Goal: Task Accomplishment & Management: Use online tool/utility

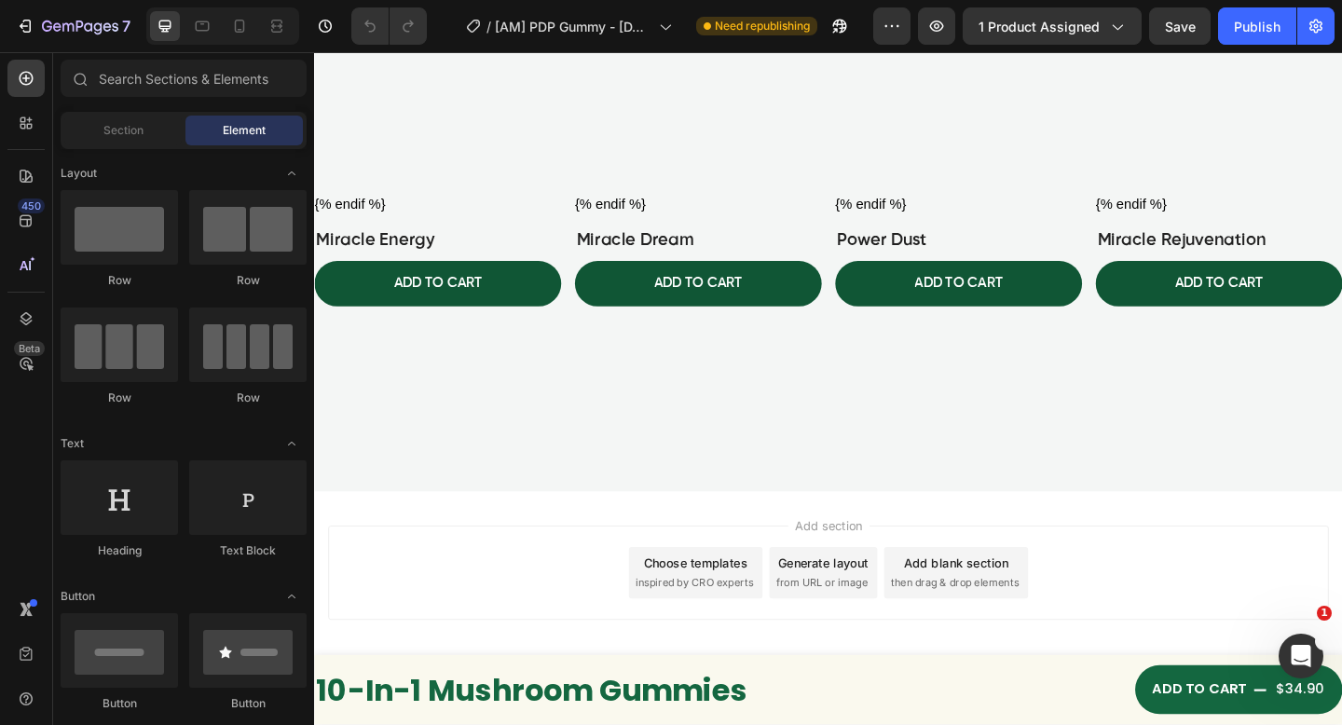
scroll to position [8332, 0]
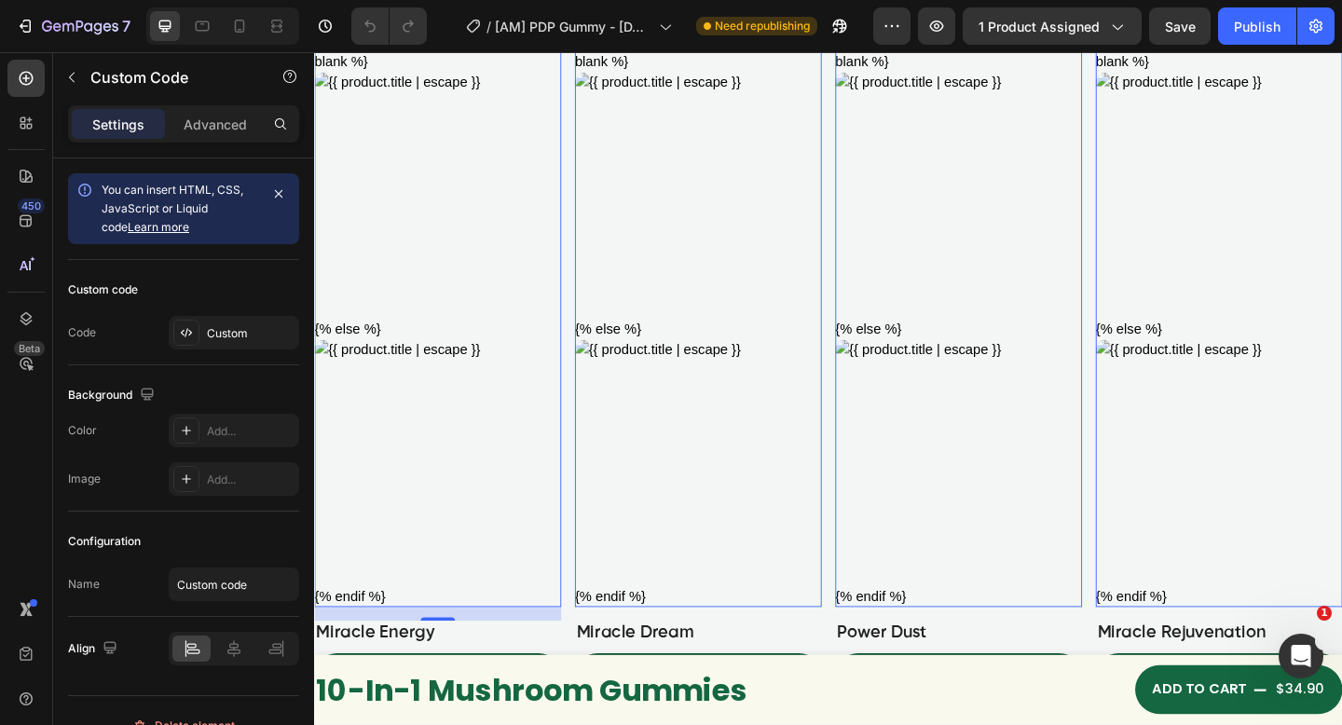
scroll to position [8639, 0]
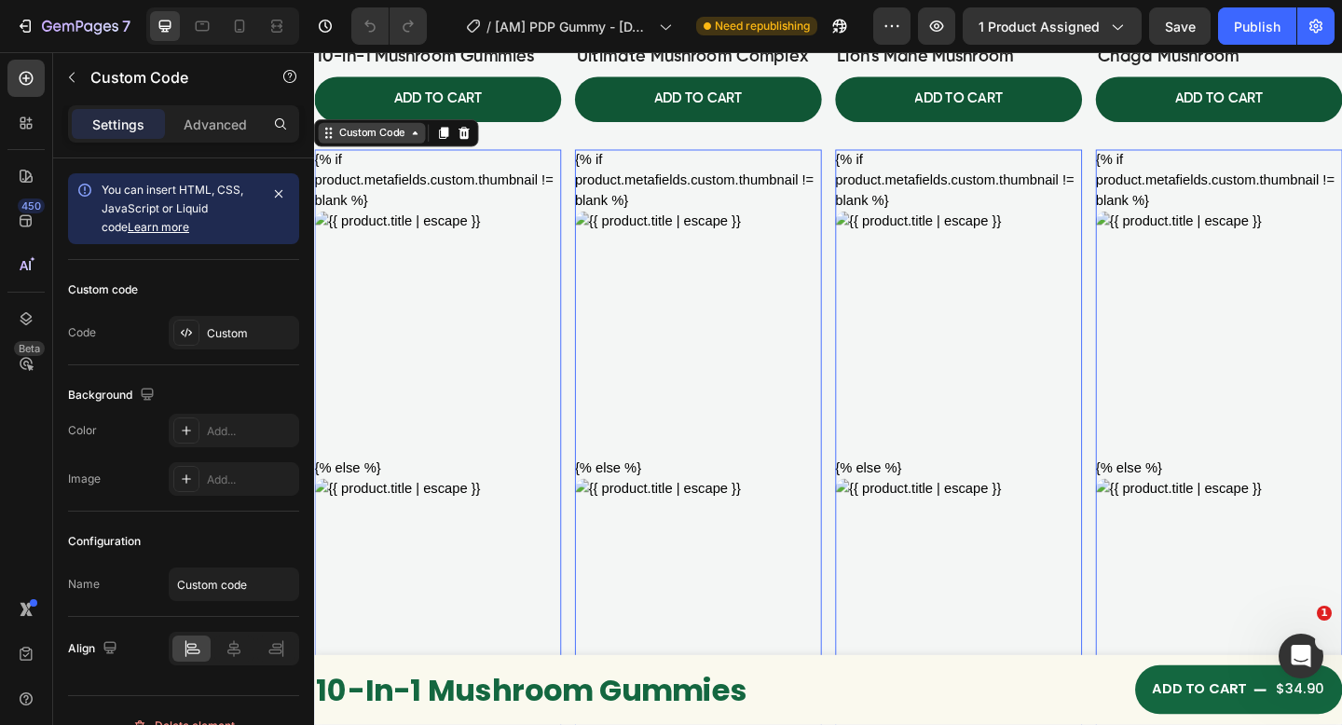
click at [365, 170] on div "Row 1 col" at bounding box center [350, 175] width 57 height 11
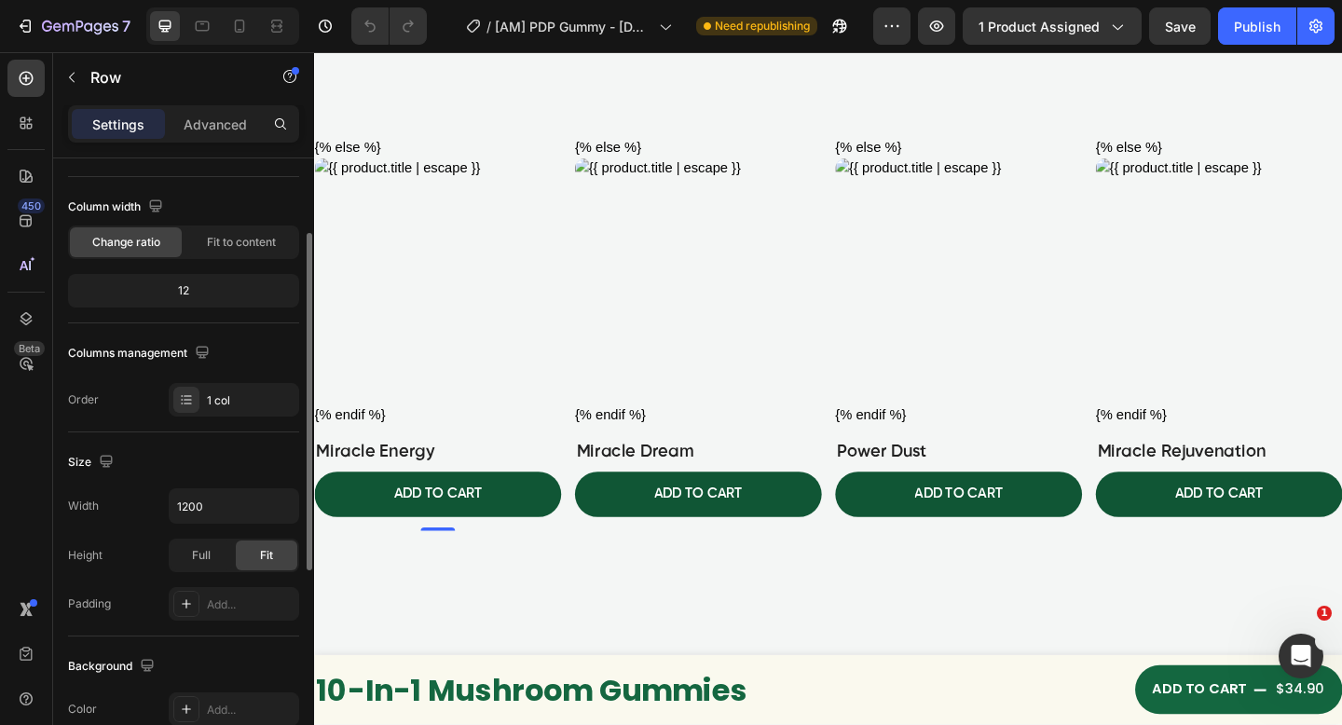
scroll to position [160, 0]
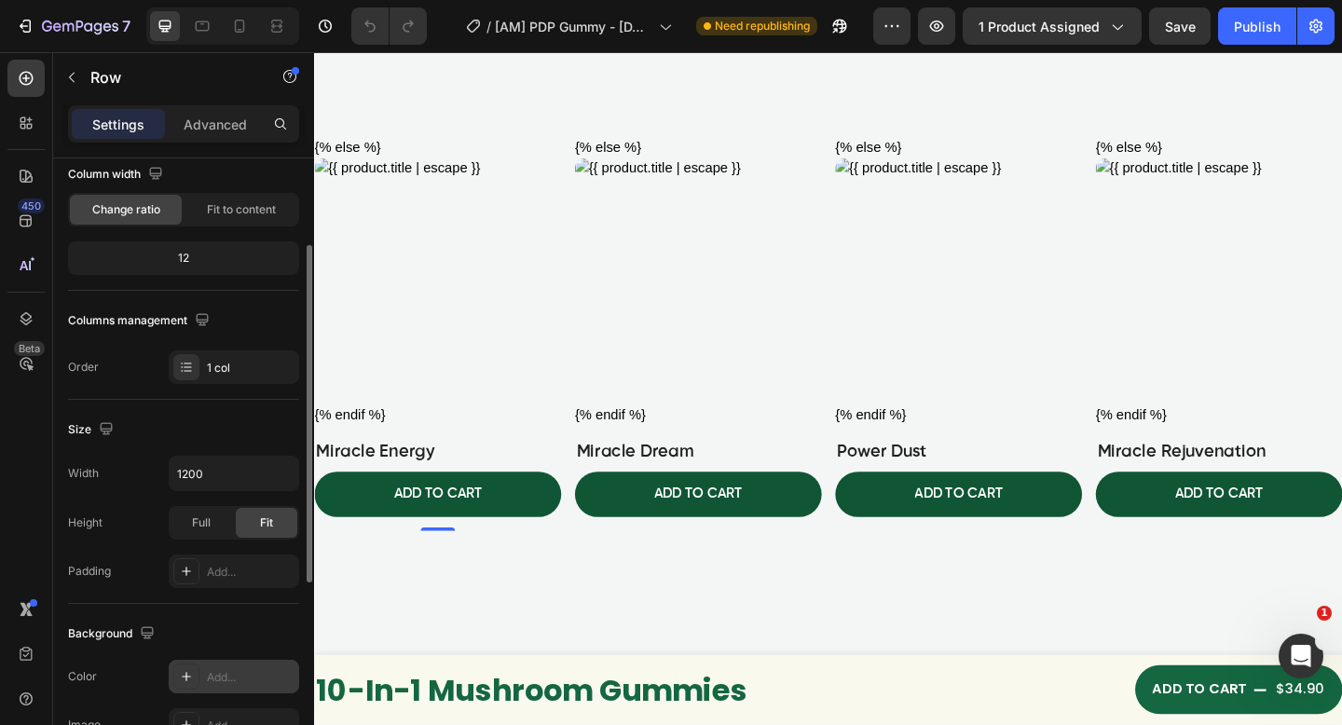
click at [211, 683] on div "Add..." at bounding box center [251, 677] width 88 height 17
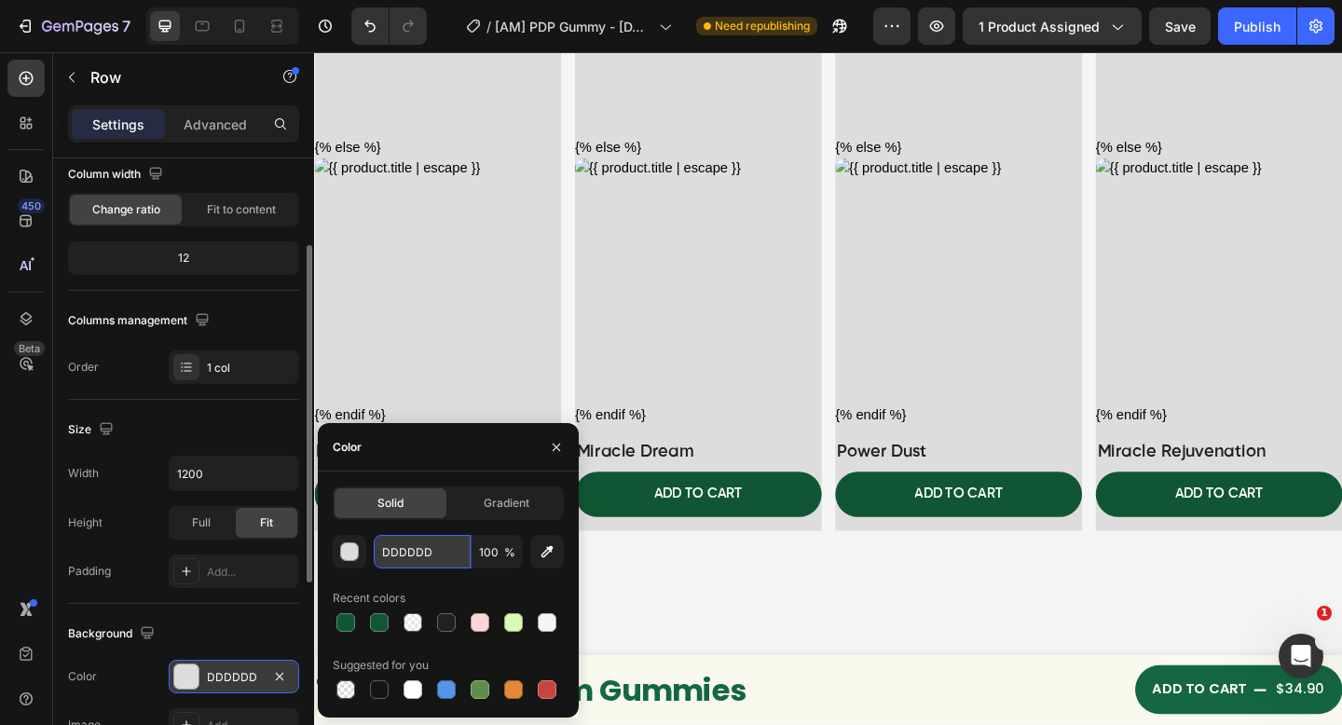
click at [422, 552] on input "DDDDDD" at bounding box center [422, 552] width 97 height 34
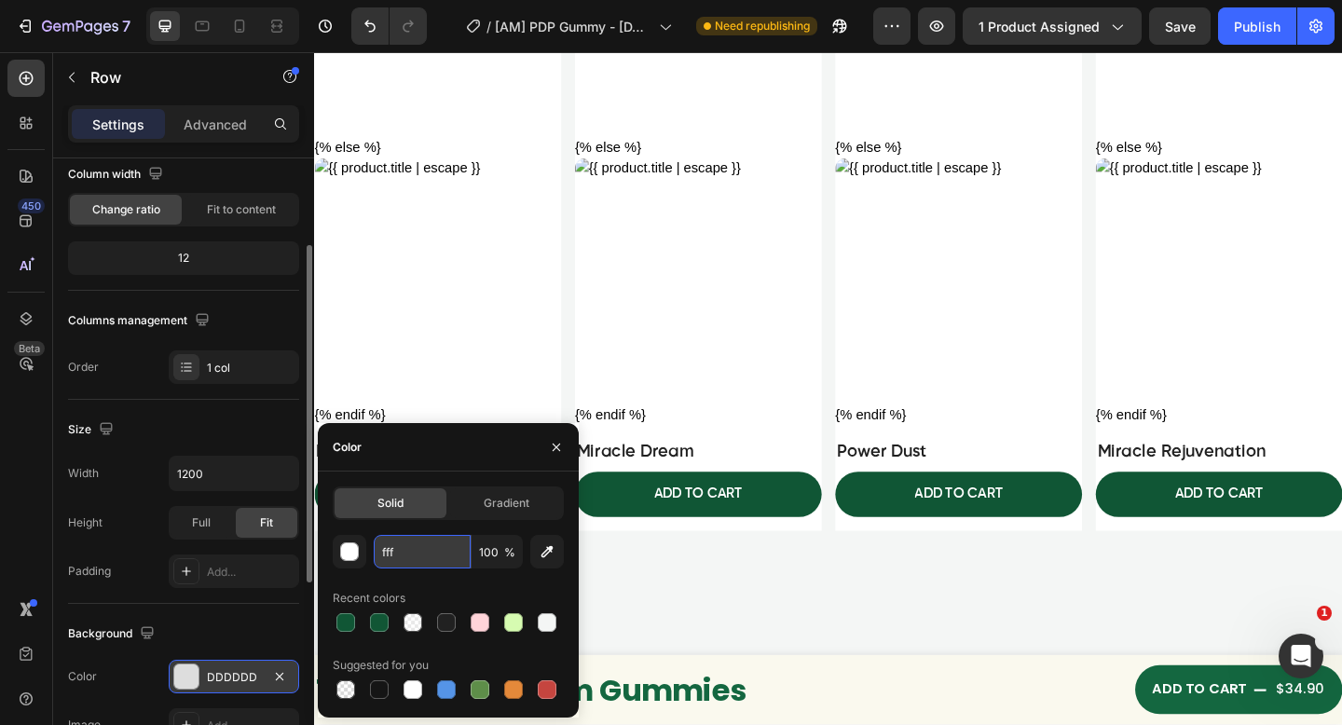
type input "FFFFFF"
click at [562, 447] on icon "button" at bounding box center [556, 447] width 15 height 15
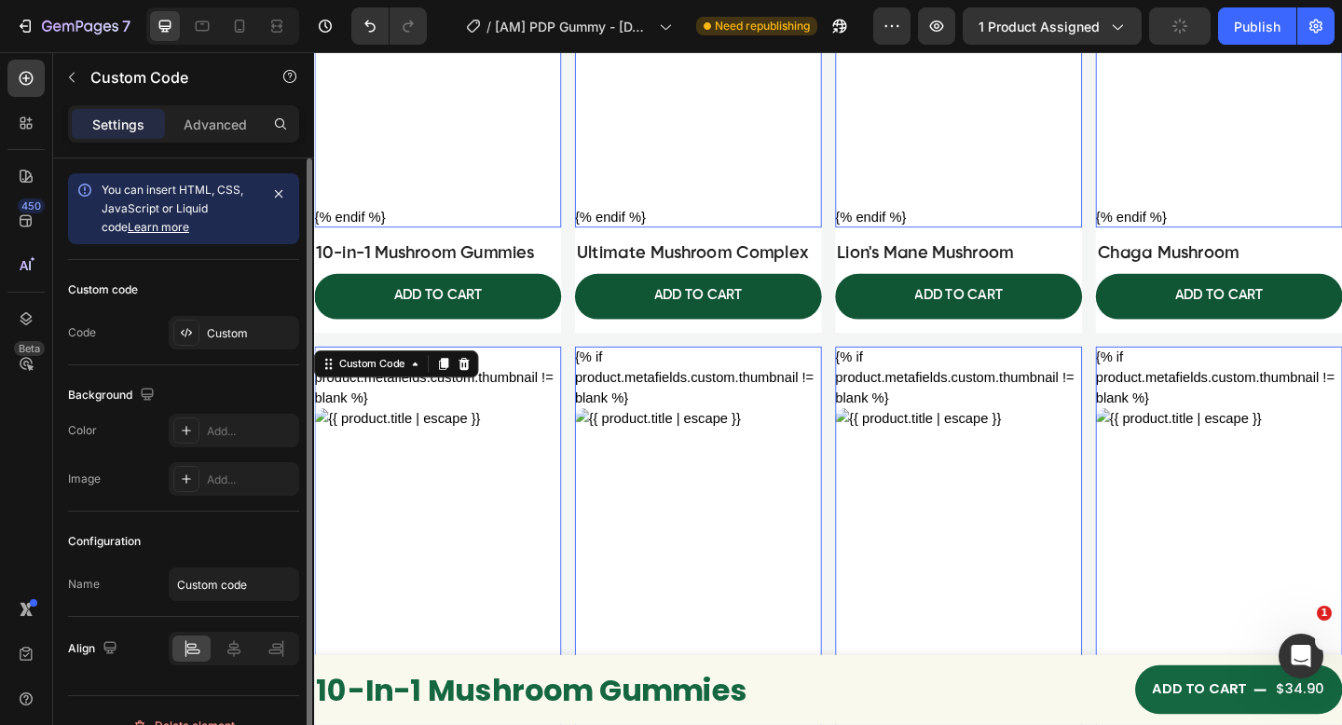
scroll to position [27, 0]
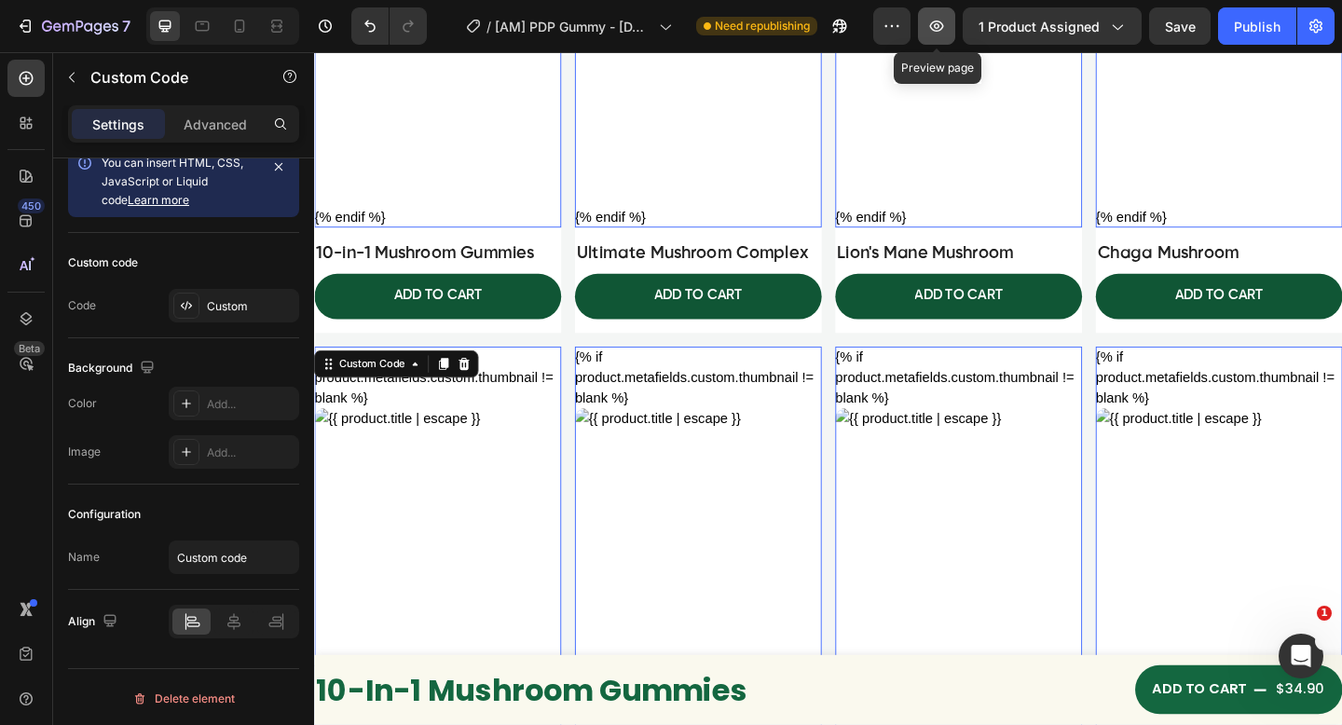
click at [931, 22] on icon "button" at bounding box center [936, 26] width 19 height 19
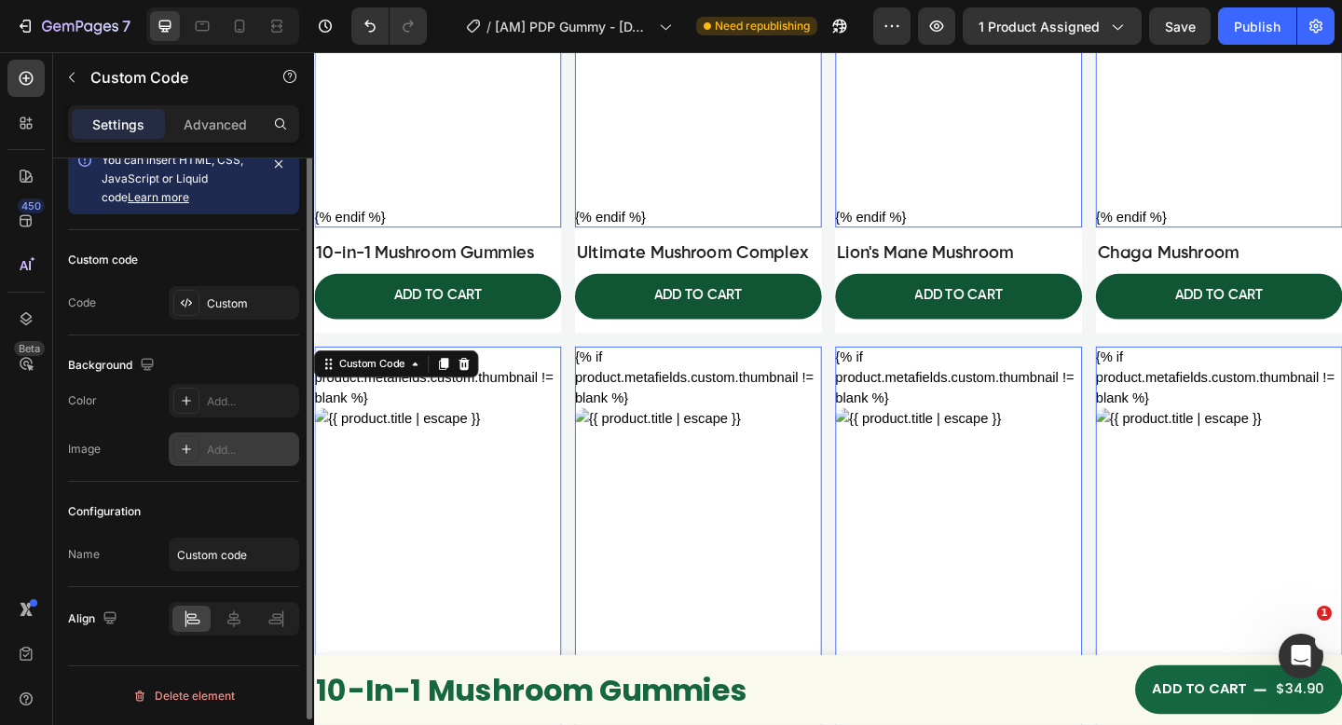
scroll to position [0, 0]
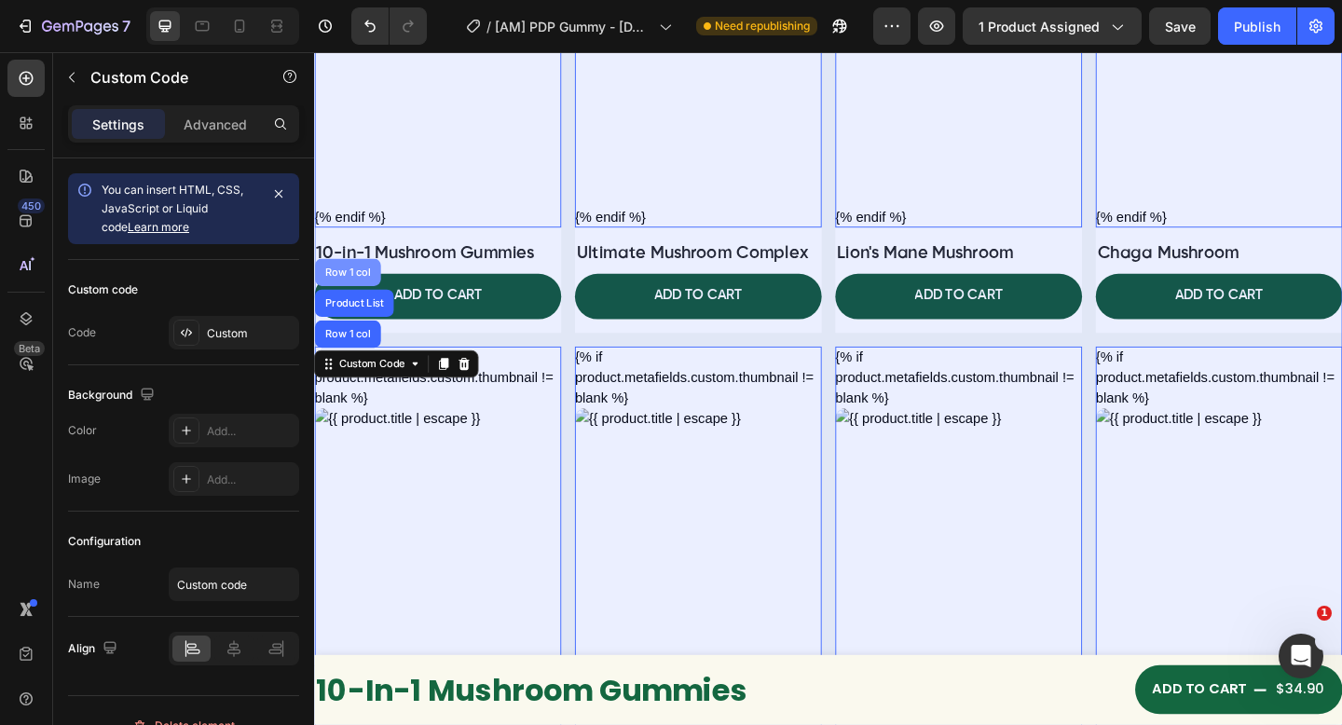
drag, startPoint x: 350, startPoint y: 289, endPoint x: 615, endPoint y: 345, distance: 270.4
click at [350, 289] on div "Row 1 col" at bounding box center [350, 291] width 57 height 11
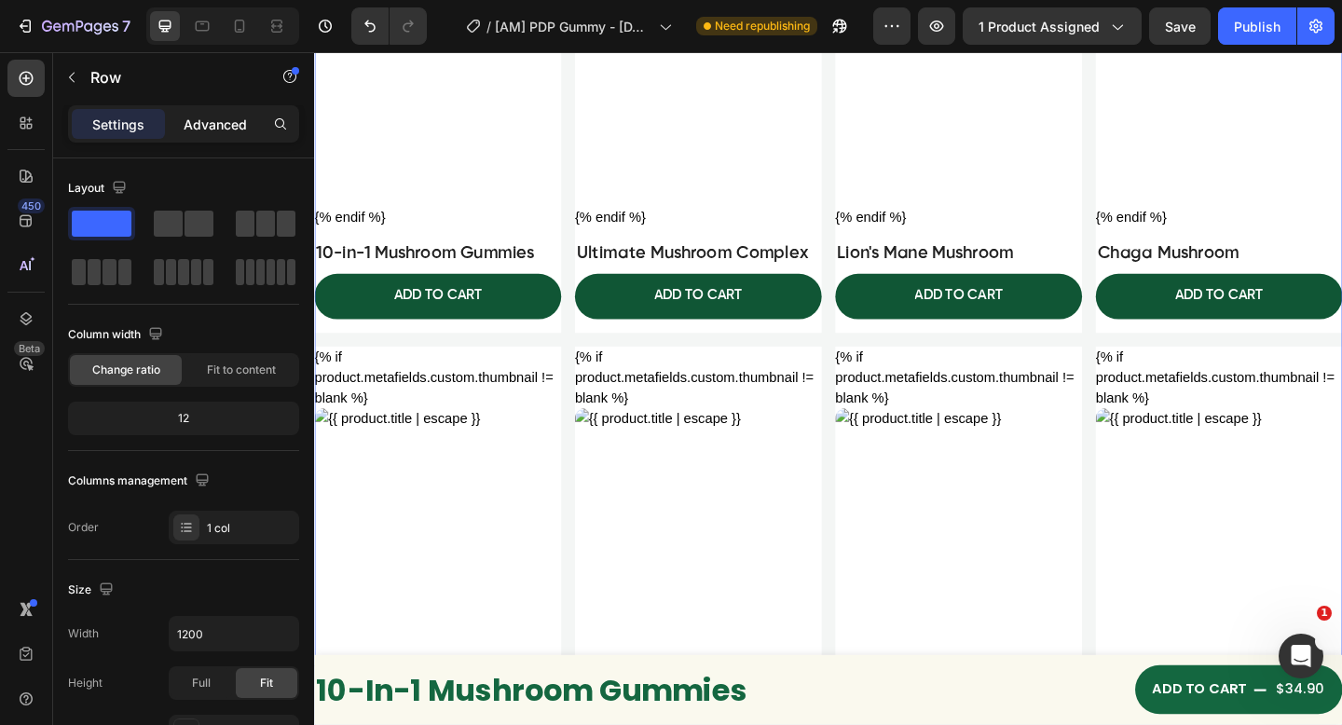
click at [210, 122] on p "Advanced" at bounding box center [215, 125] width 63 height 20
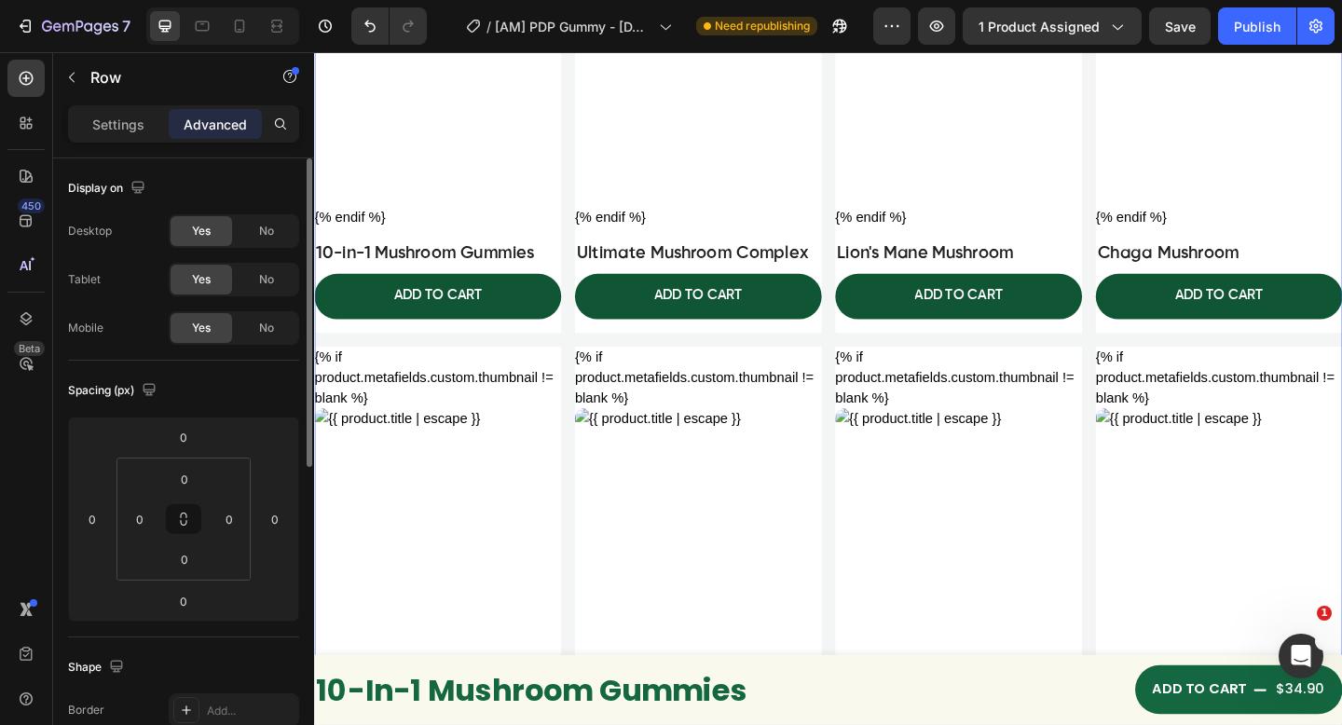
scroll to position [380, 0]
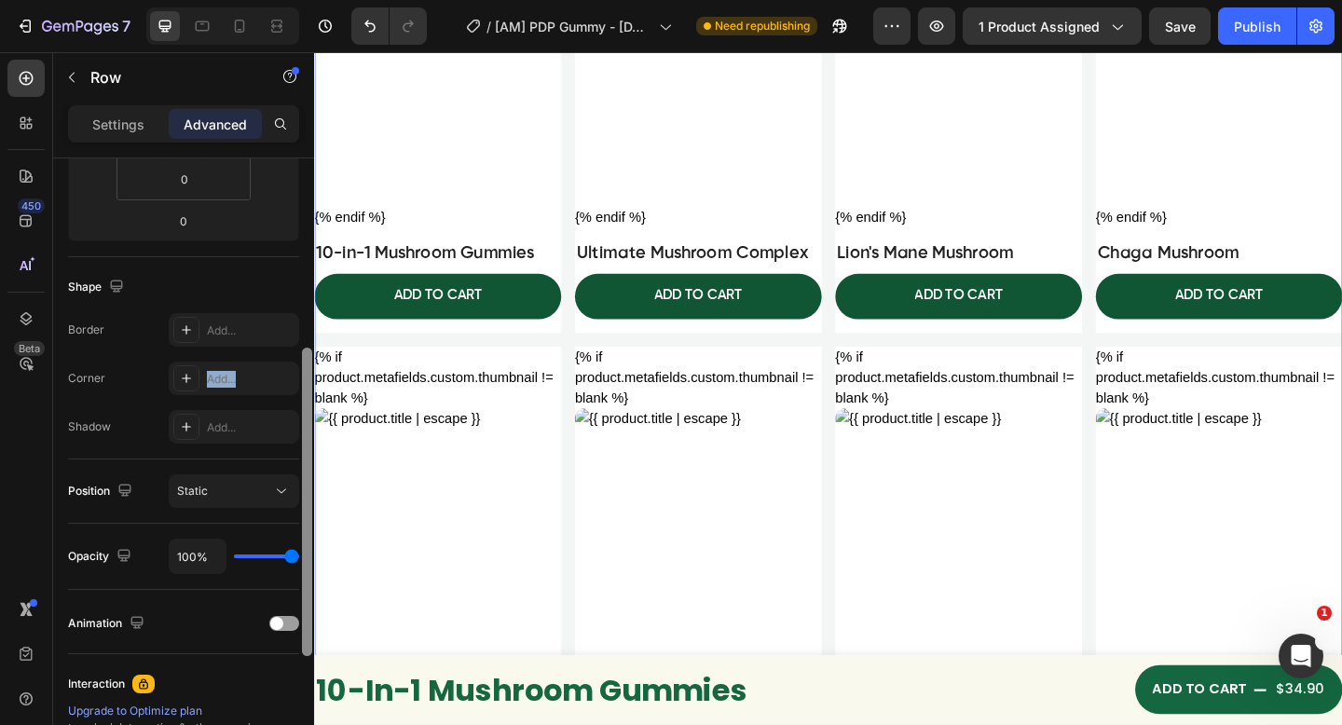
drag, startPoint x: 237, startPoint y: 370, endPoint x: 302, endPoint y: 399, distance: 71.3
click at [237, 371] on div "Add..." at bounding box center [251, 379] width 88 height 17
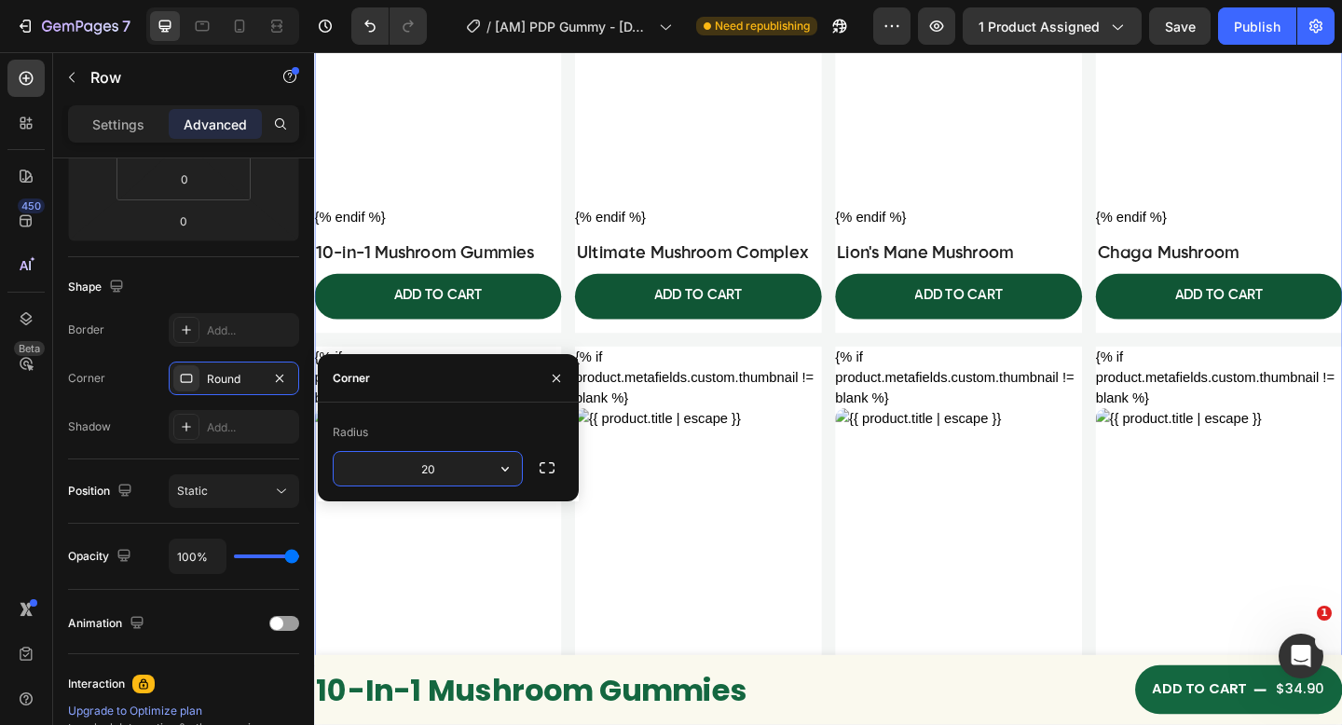
type input "20"
click at [111, 136] on div "Settings" at bounding box center [118, 124] width 93 height 30
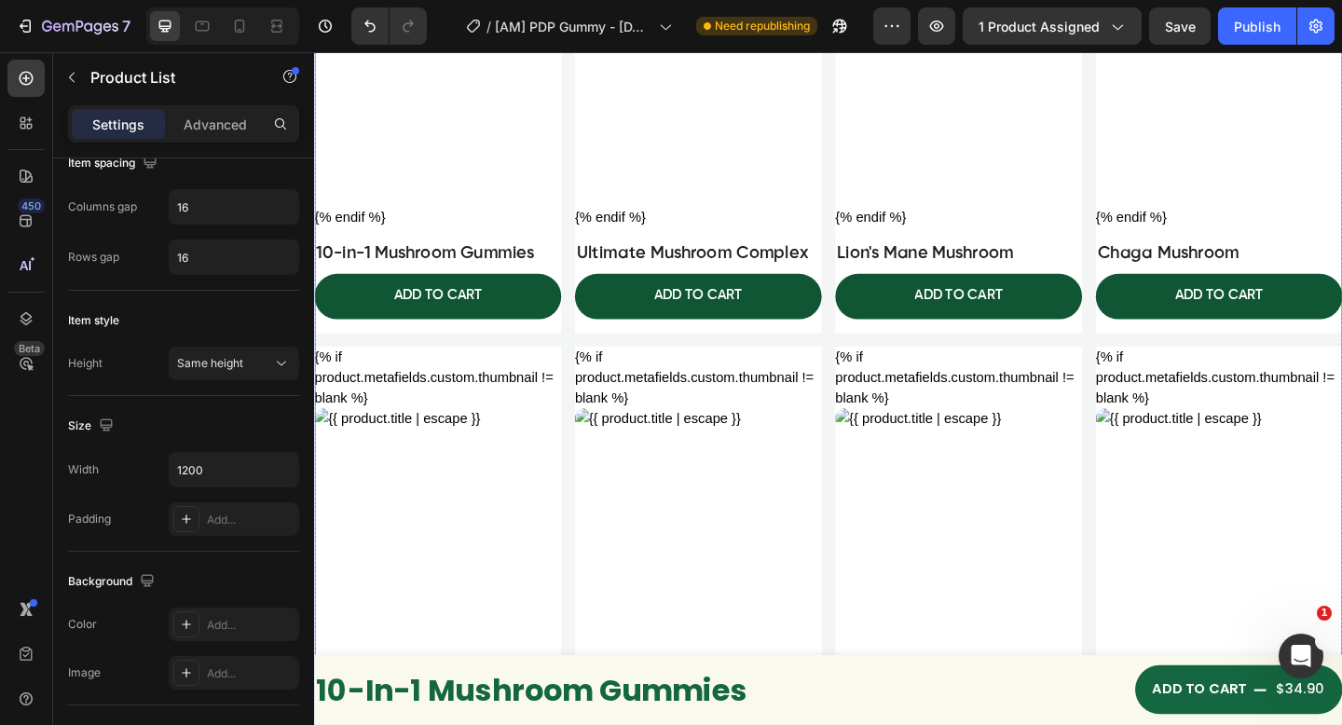
click at [526, 353] on div "{% if product.metafields.custom.thumbnail != blank %} {% else %} {% endif %} Cu…" at bounding box center [873, 365] width 1118 height 1541
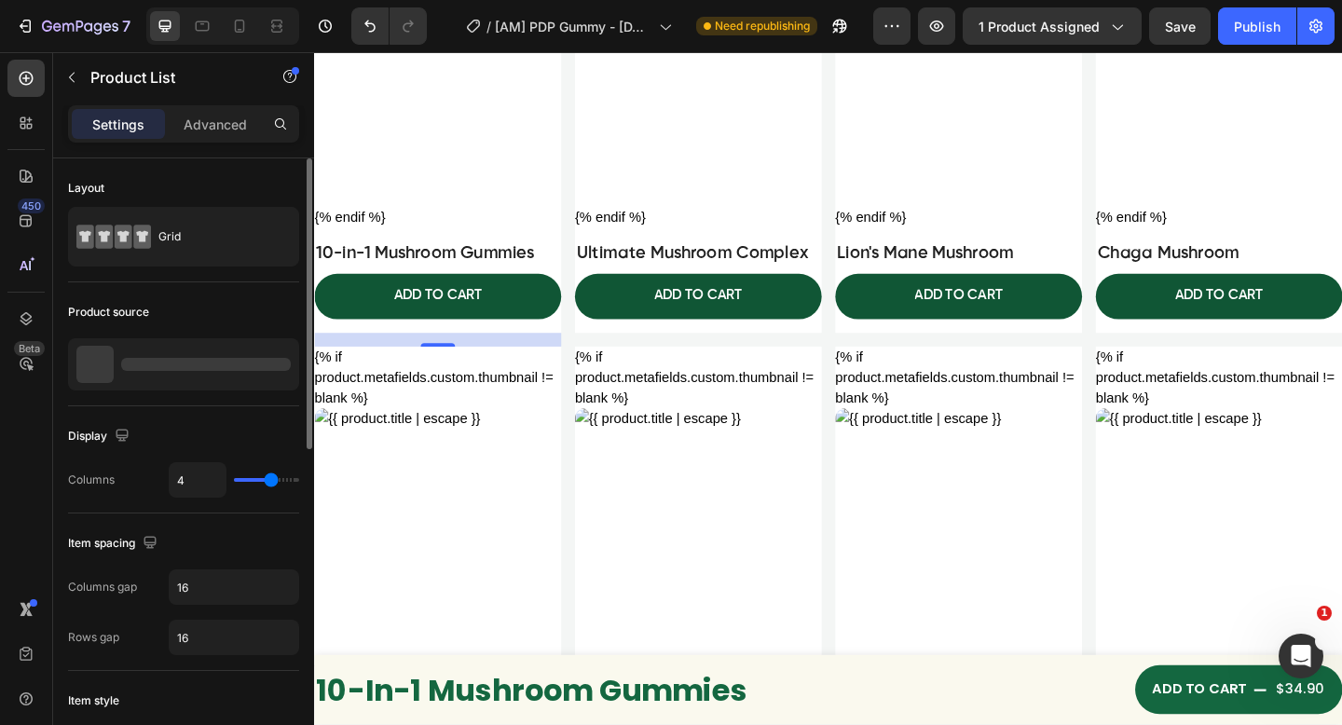
click at [559, 347] on div "ADD TO CART Add to Cart" at bounding box center [448, 325] width 268 height 64
click at [579, 347] on div "{% if product.metafields.custom.thumbnail != blank %} {% else %} {% endif %} Cu…" at bounding box center [873, 365] width 1118 height 1541
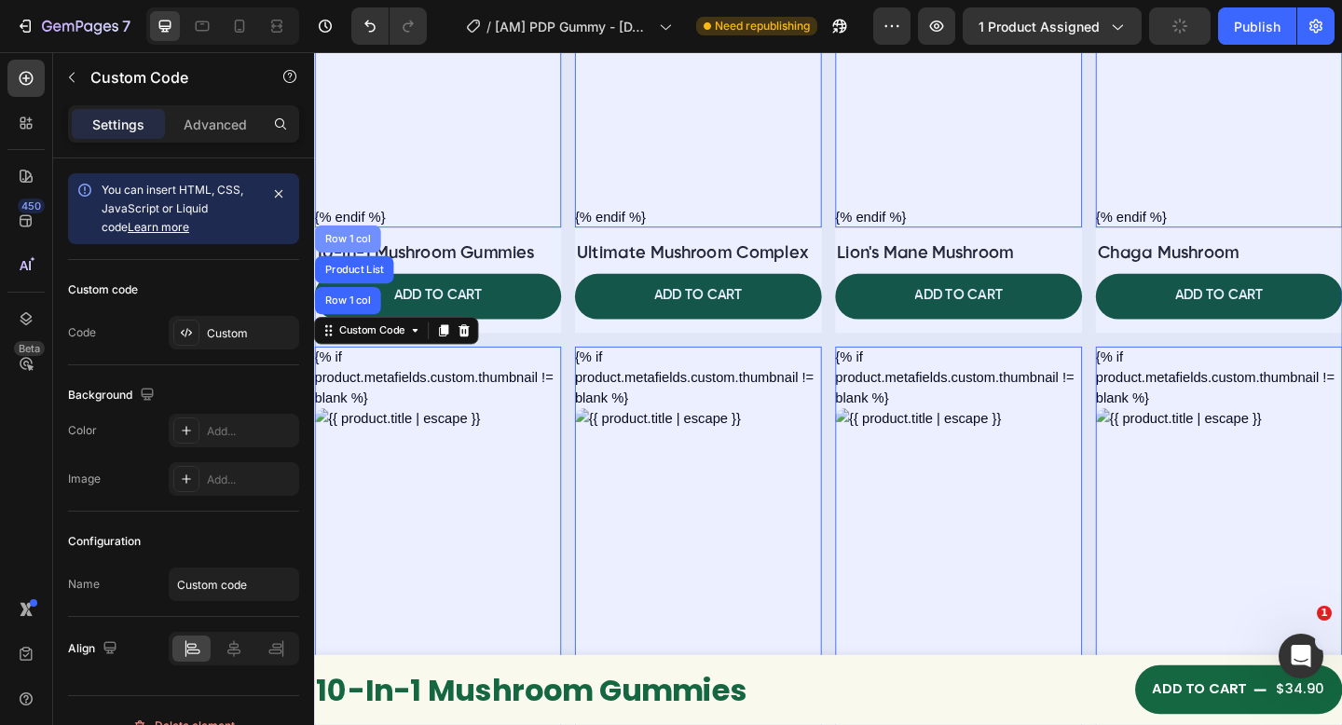
click at [349, 241] on div "Row 1 col" at bounding box center [351, 255] width 72 height 30
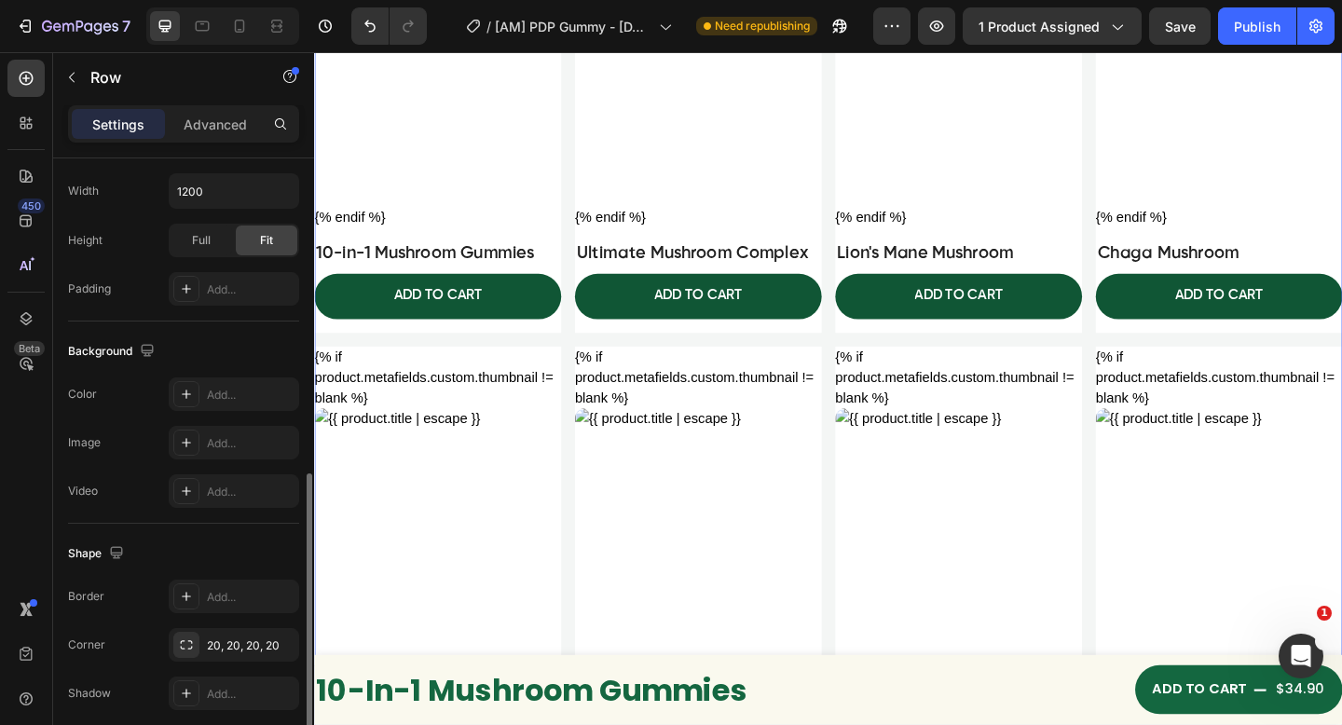
scroll to position [490, 0]
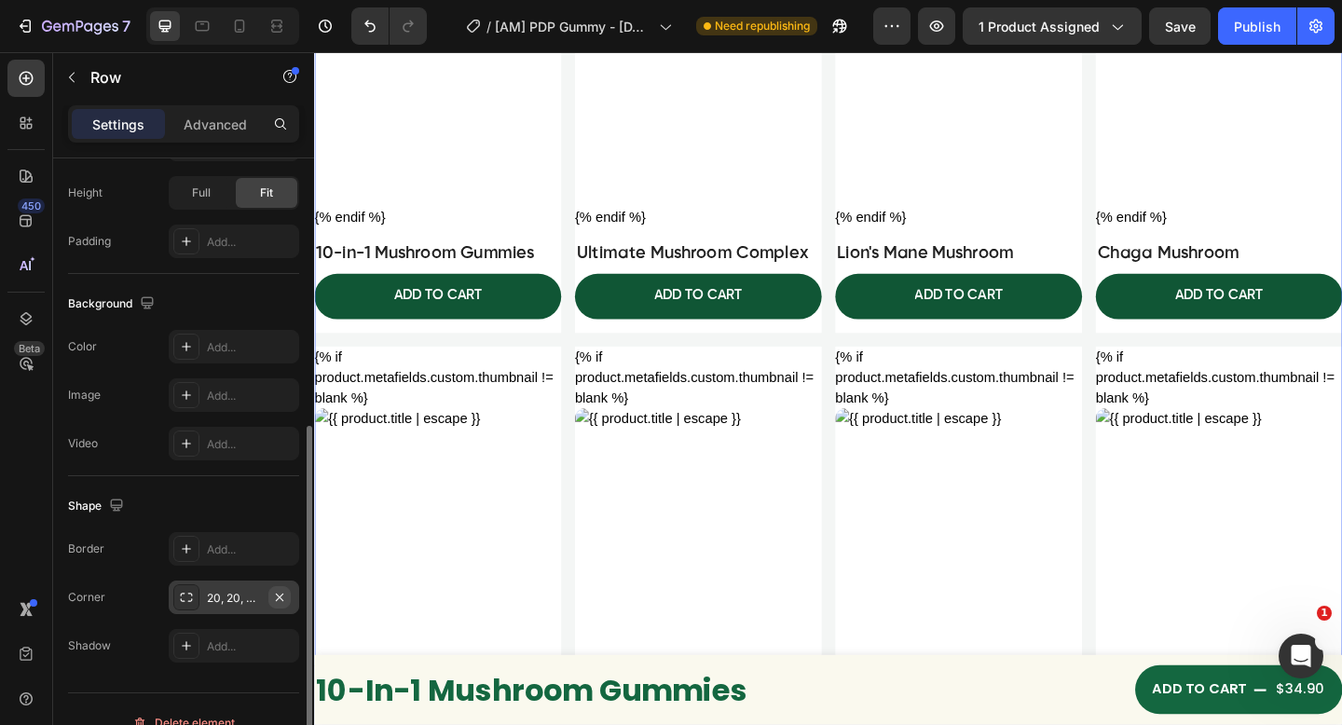
drag, startPoint x: 277, startPoint y: 601, endPoint x: 64, endPoint y: 475, distance: 246.8
click at [277, 601] on icon "button" at bounding box center [279, 597] width 15 height 15
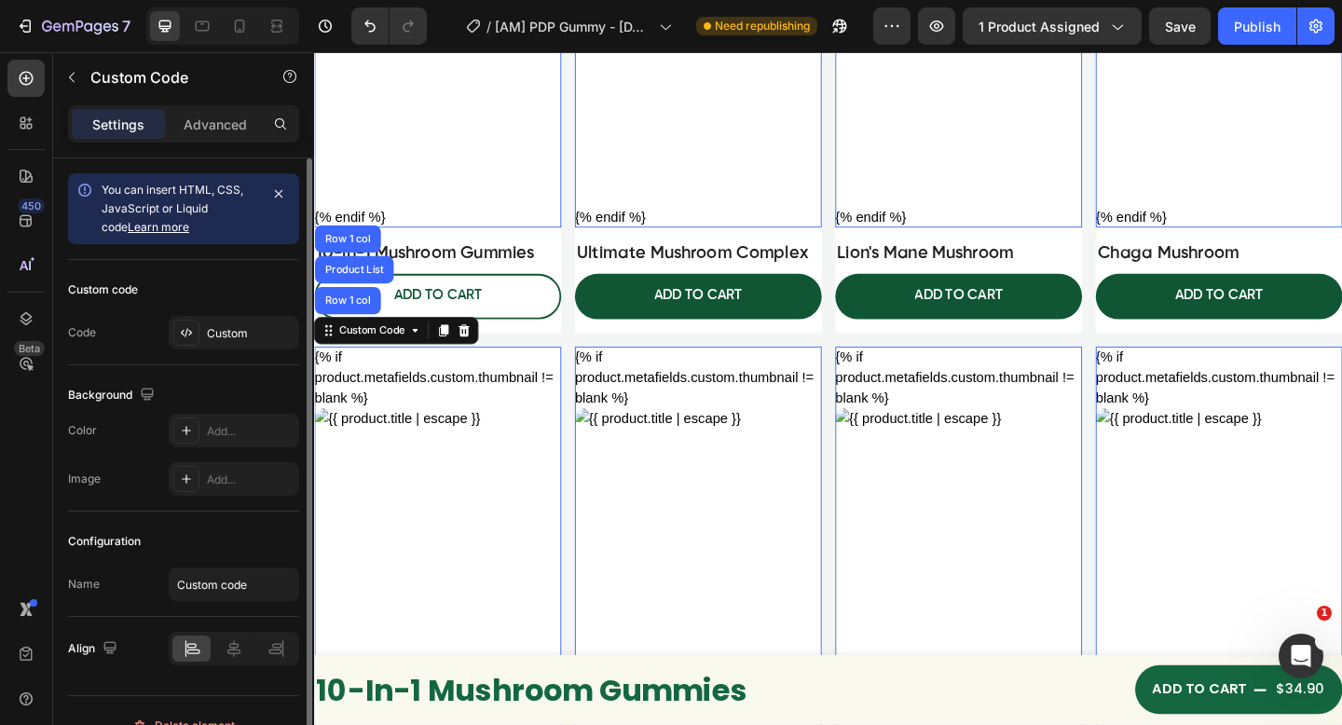
drag, startPoint x: 361, startPoint y: 308, endPoint x: 365, endPoint y: 320, distance: 13.0
click at [314, 52] on div "Row 1 col" at bounding box center [314, 52] width 0 height 0
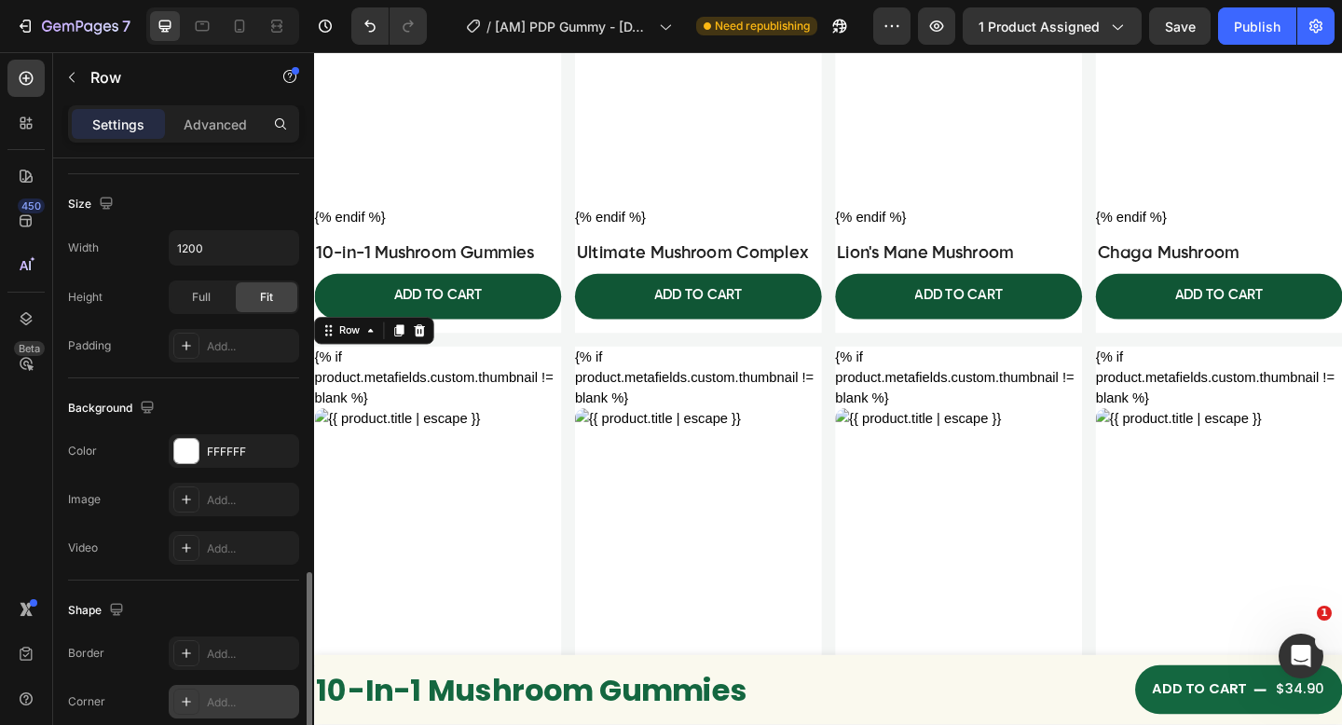
scroll to position [517, 0]
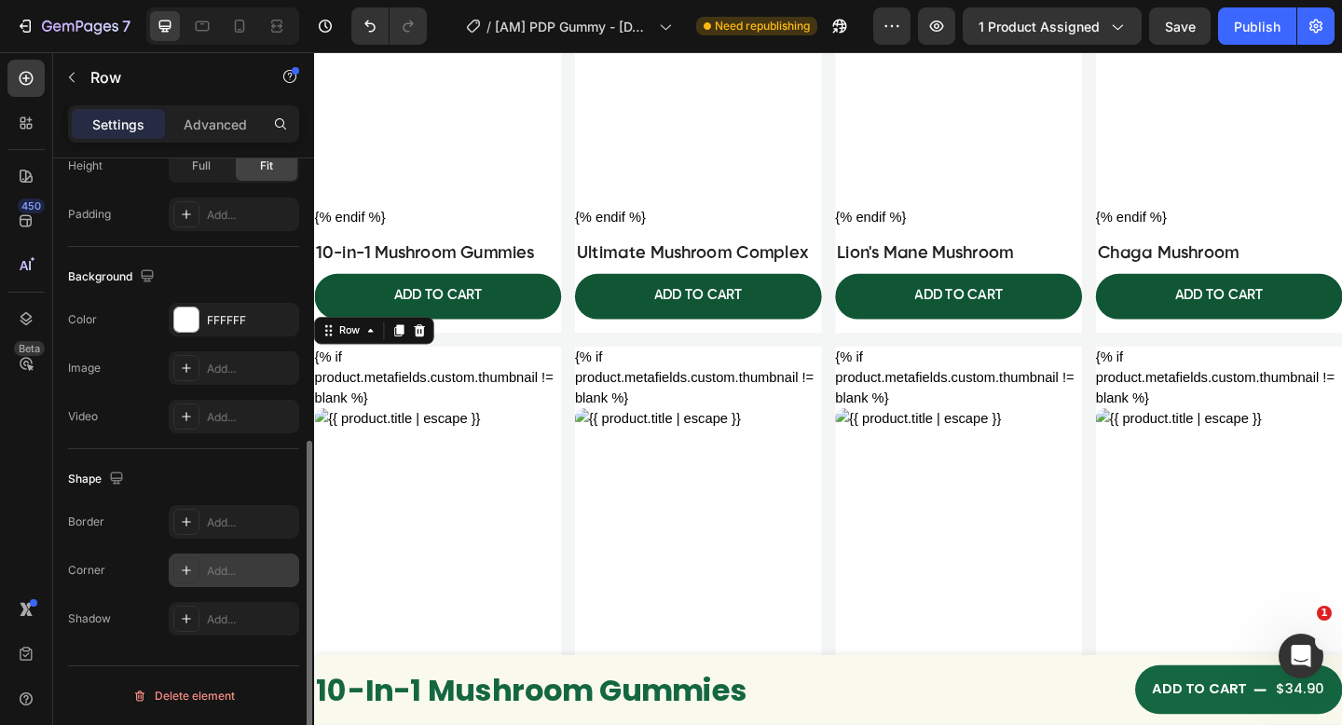
drag, startPoint x: 223, startPoint y: 565, endPoint x: 262, endPoint y: 558, distance: 39.7
click at [222, 565] on div "Add..." at bounding box center [251, 571] width 88 height 17
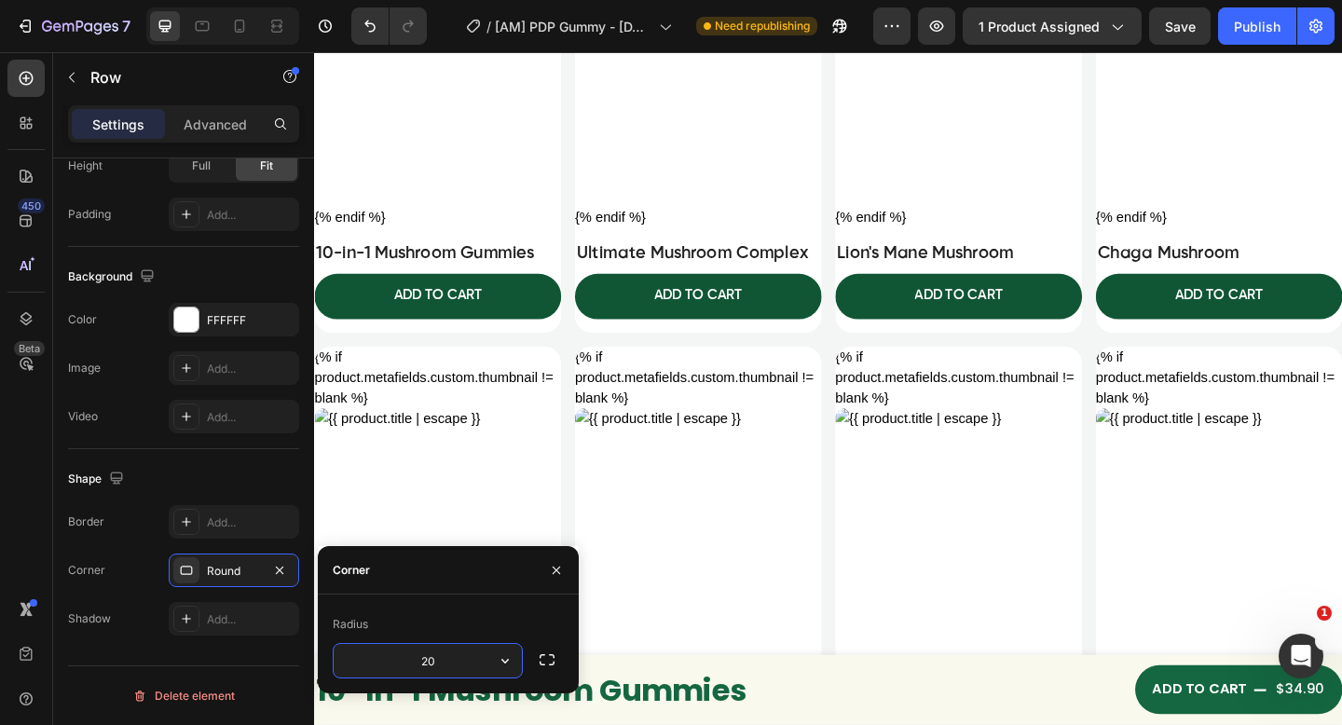
type input "20"
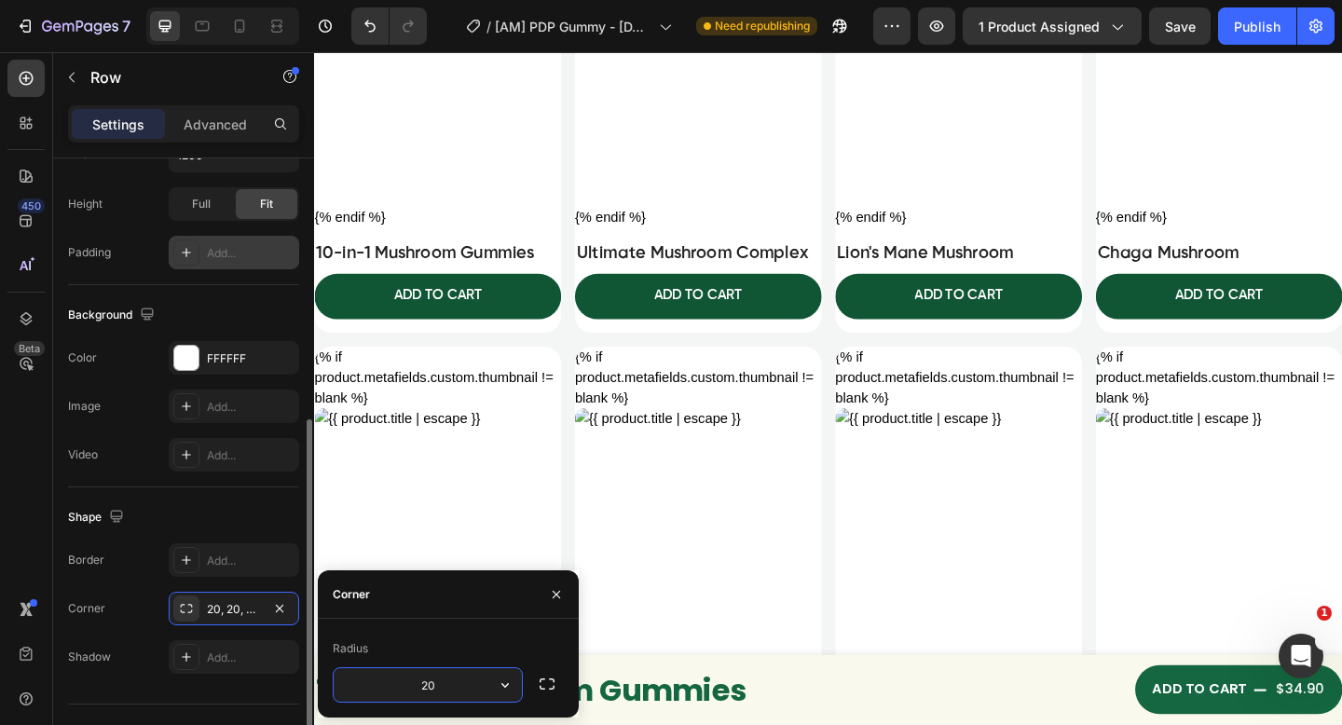
click at [247, 252] on div "Add..." at bounding box center [251, 253] width 88 height 17
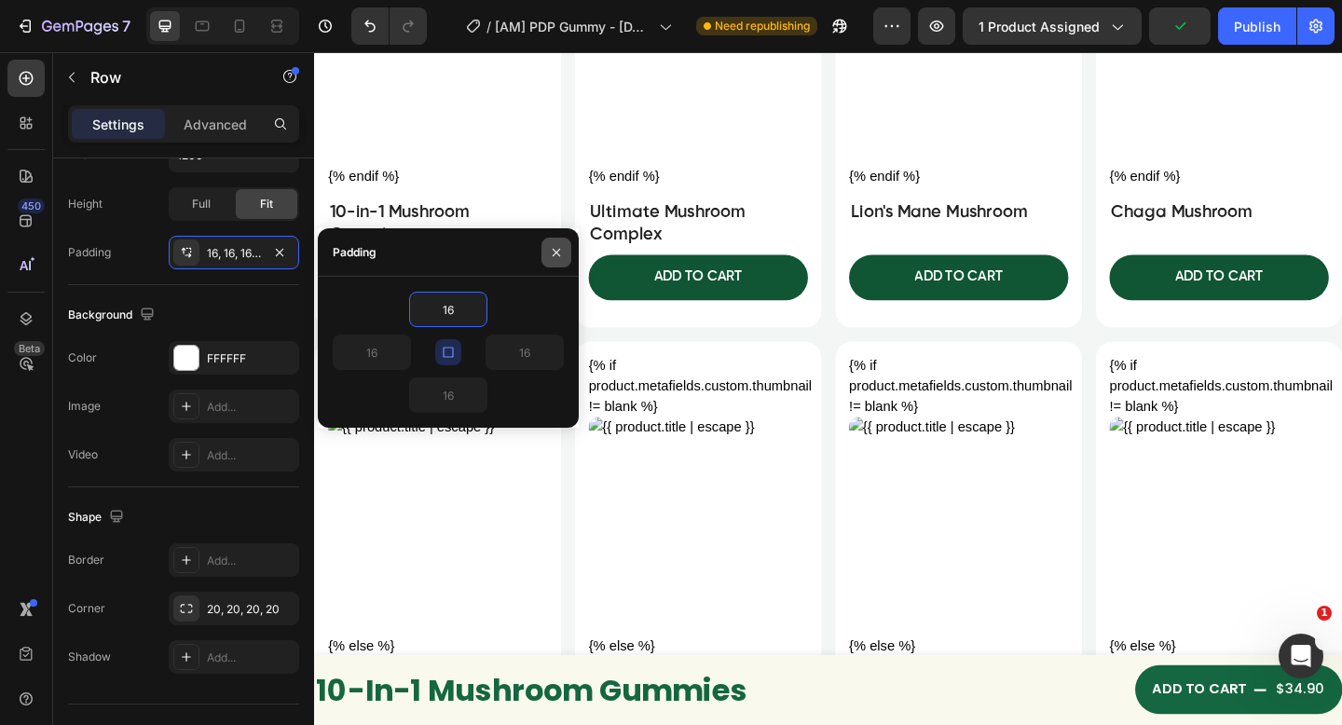
click at [559, 253] on icon "button" at bounding box center [556, 252] width 15 height 15
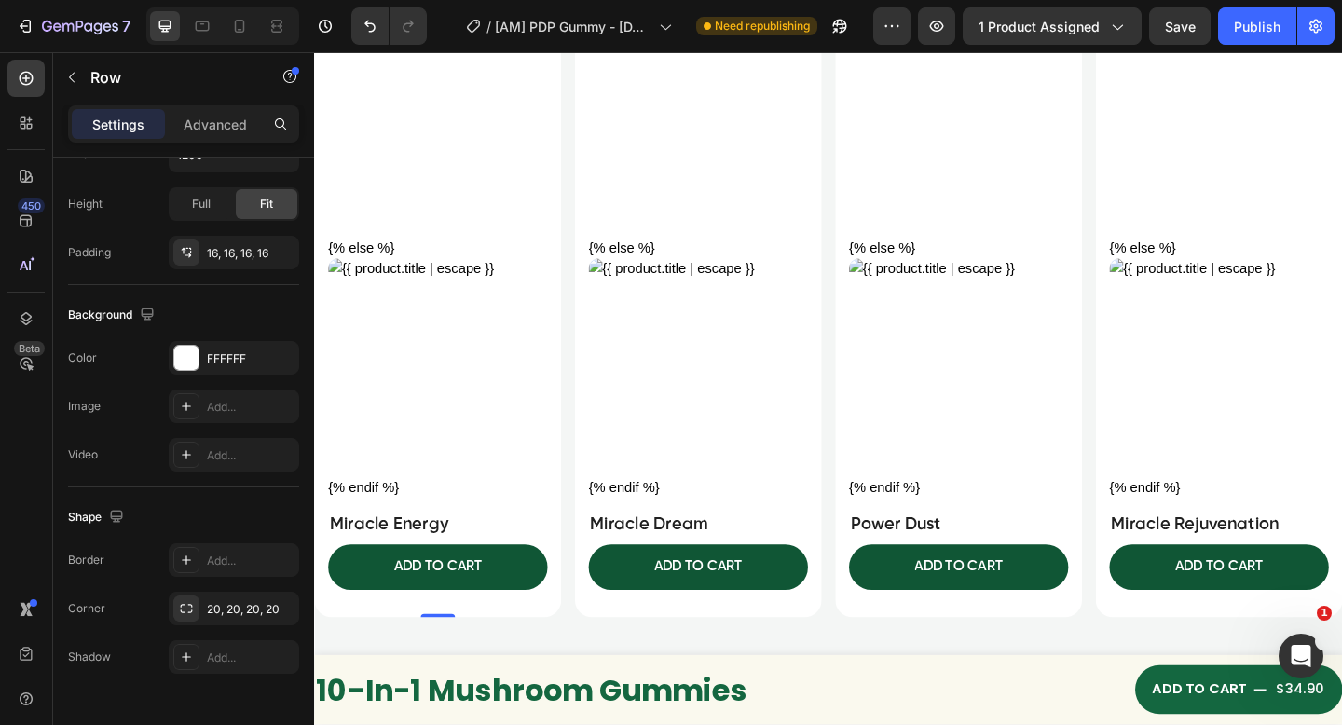
scroll to position [8965, 0]
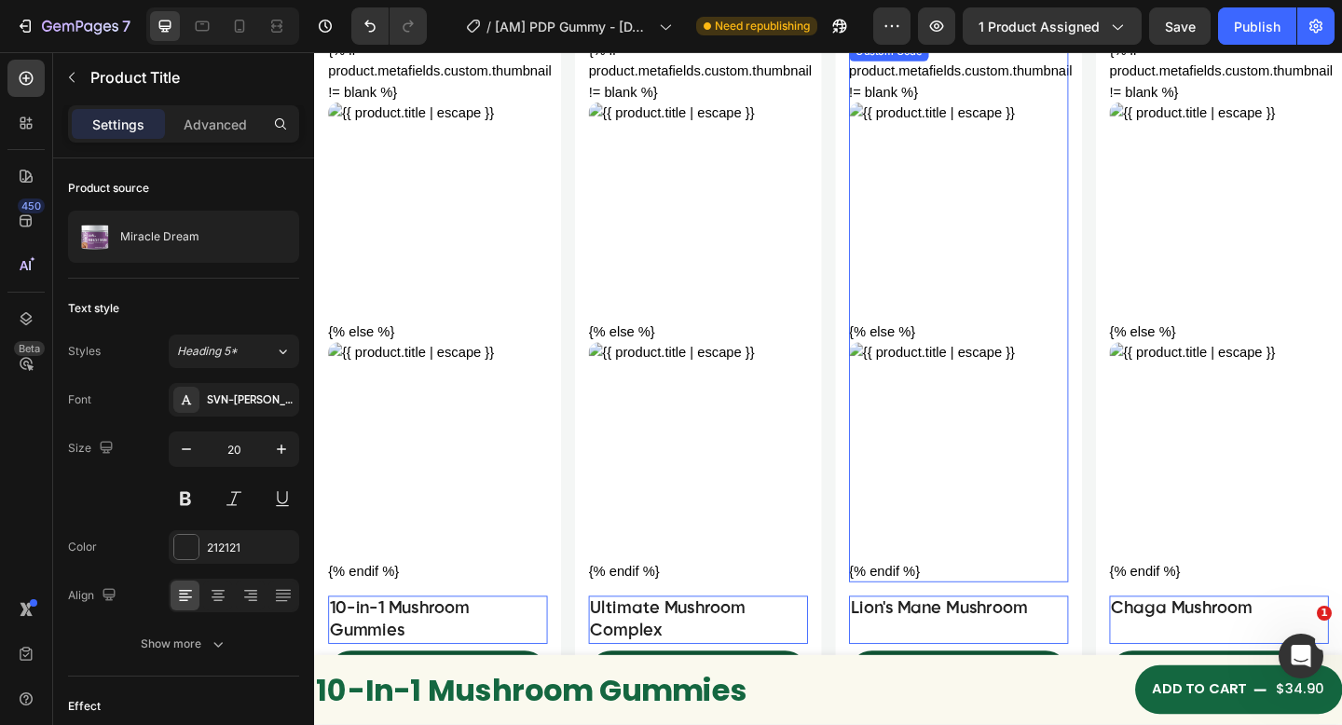
scroll to position [7996, 0]
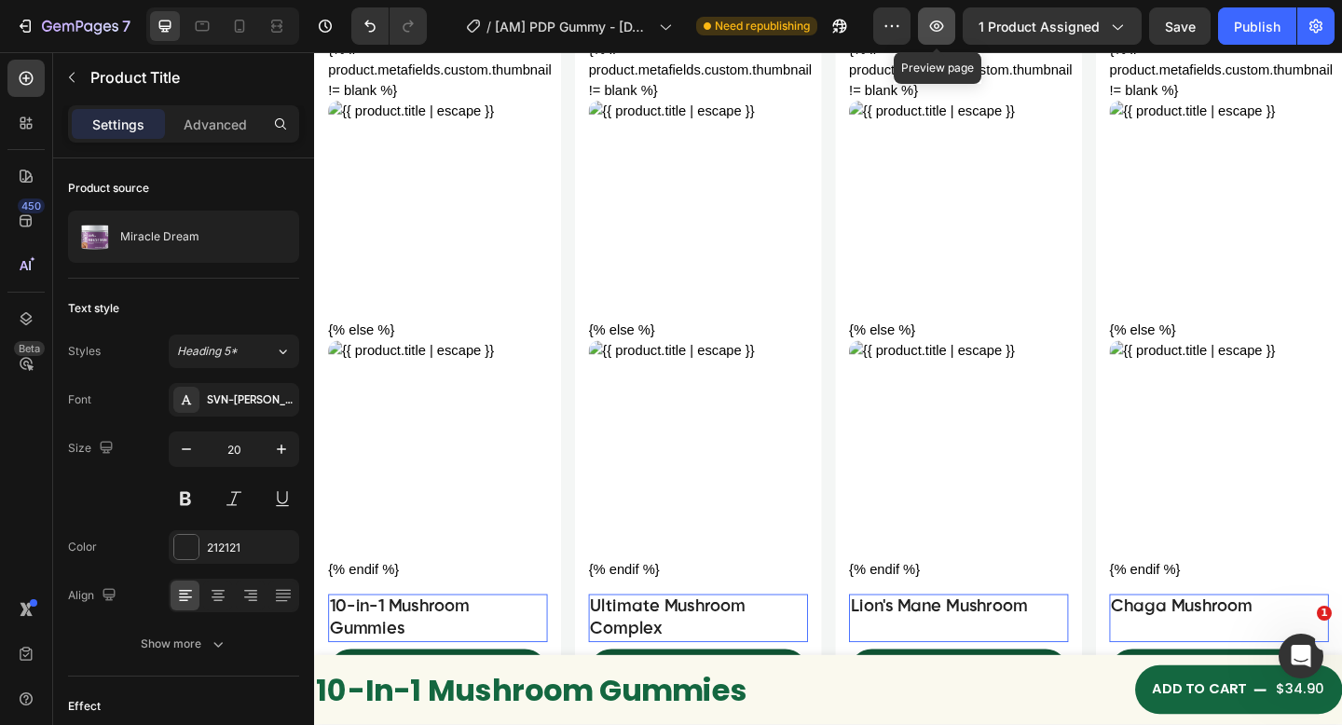
click at [945, 29] on icon "button" at bounding box center [936, 26] width 19 height 19
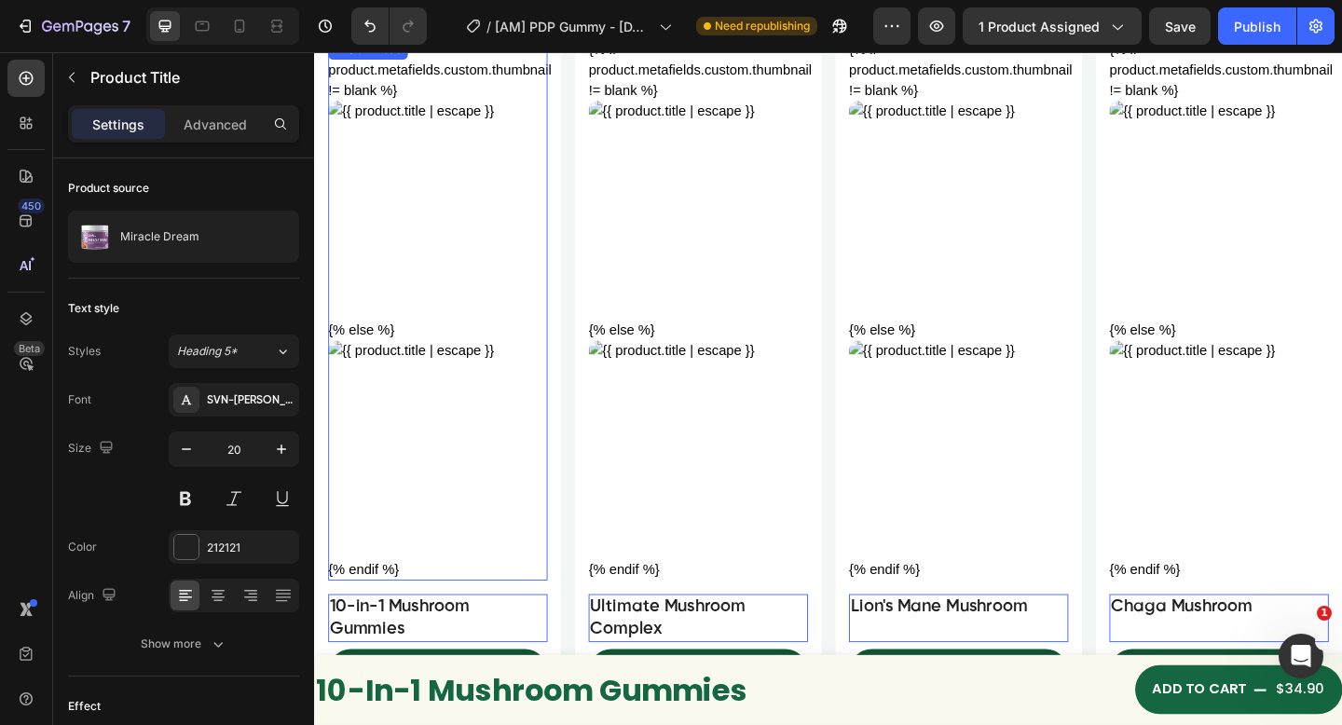
click at [458, 312] on img at bounding box center [448, 224] width 238 height 238
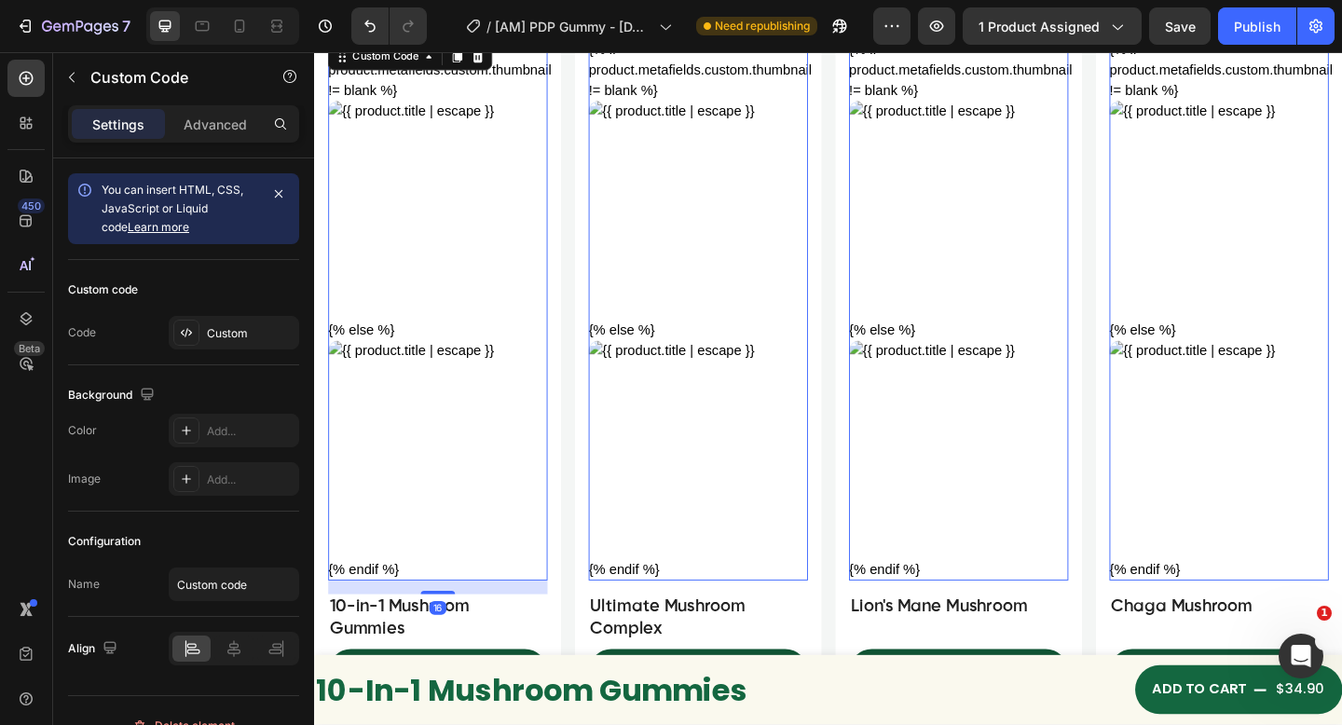
click at [449, 642] on h2 "10-in-1 Mushroom Gummies" at bounding box center [448, 668] width 238 height 52
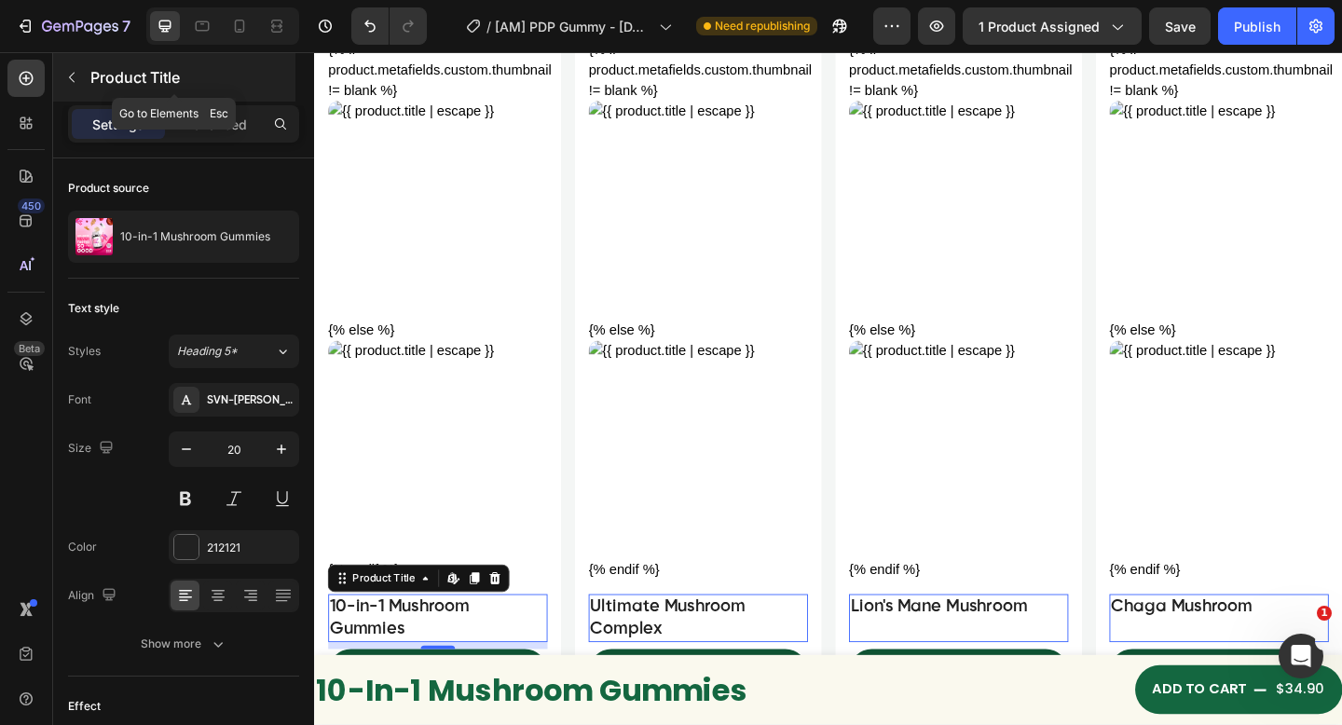
click at [88, 65] on div "Product Title" at bounding box center [174, 77] width 242 height 48
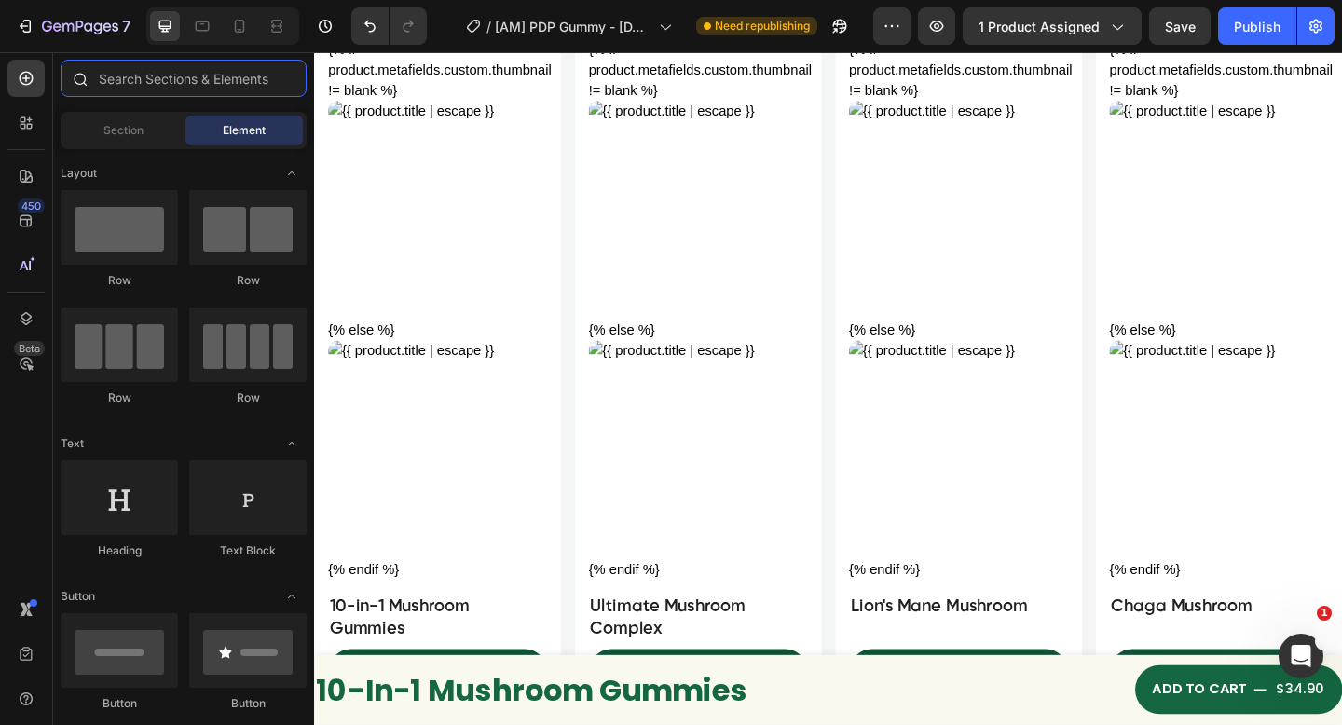
click at [195, 81] on input "text" at bounding box center [184, 78] width 246 height 37
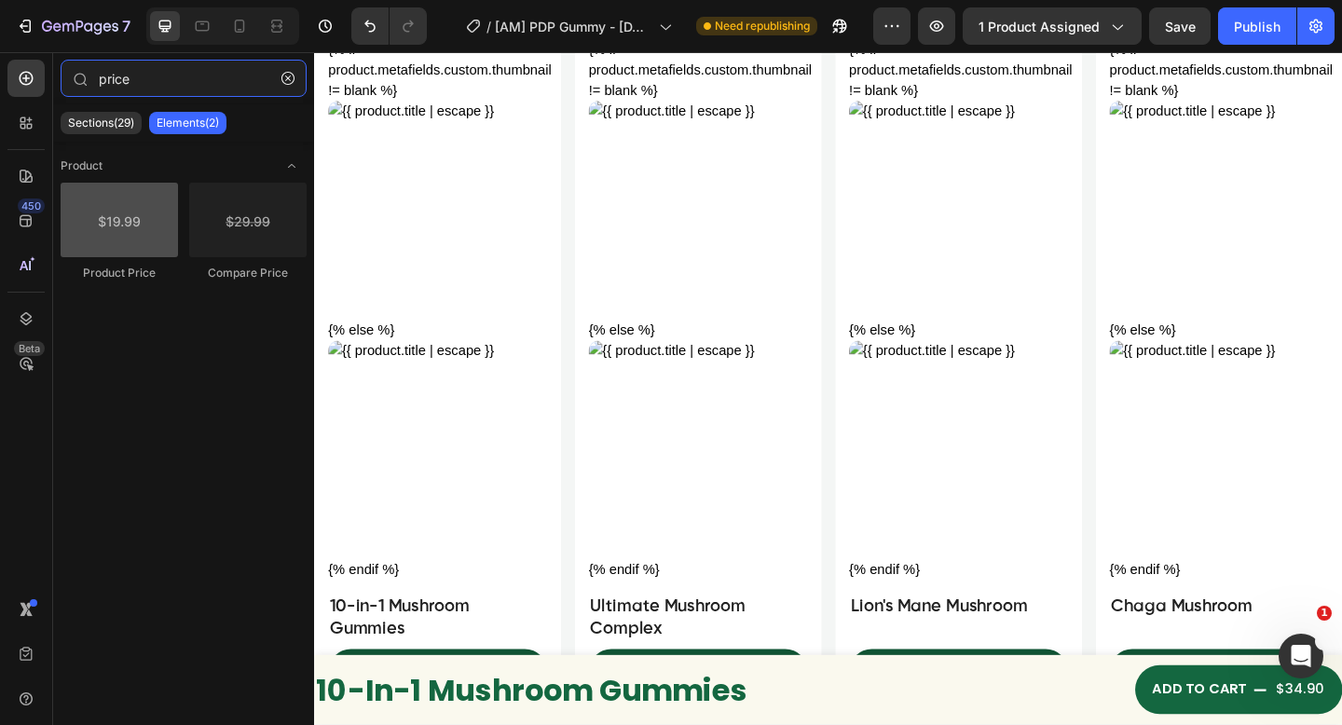
type input "price"
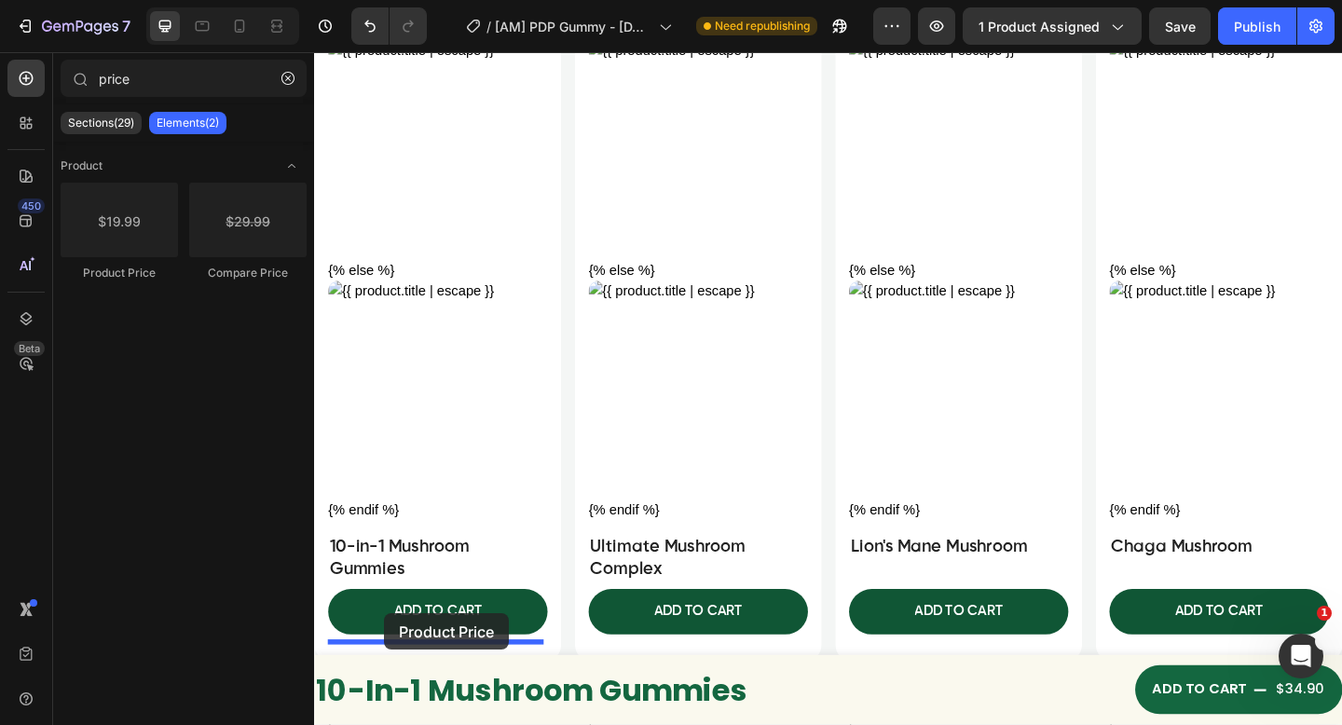
scroll to position [8093, 0]
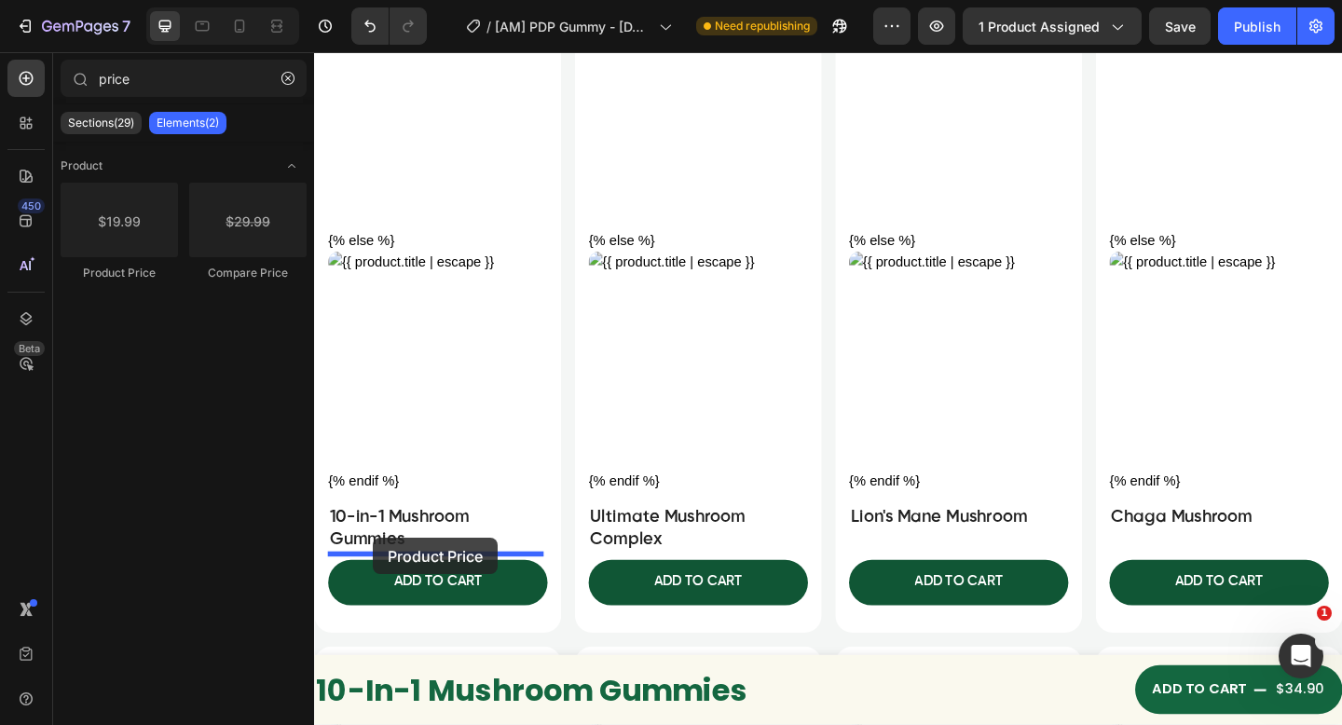
drag, startPoint x: 435, startPoint y: 266, endPoint x: 439, endPoint y: 560, distance: 293.5
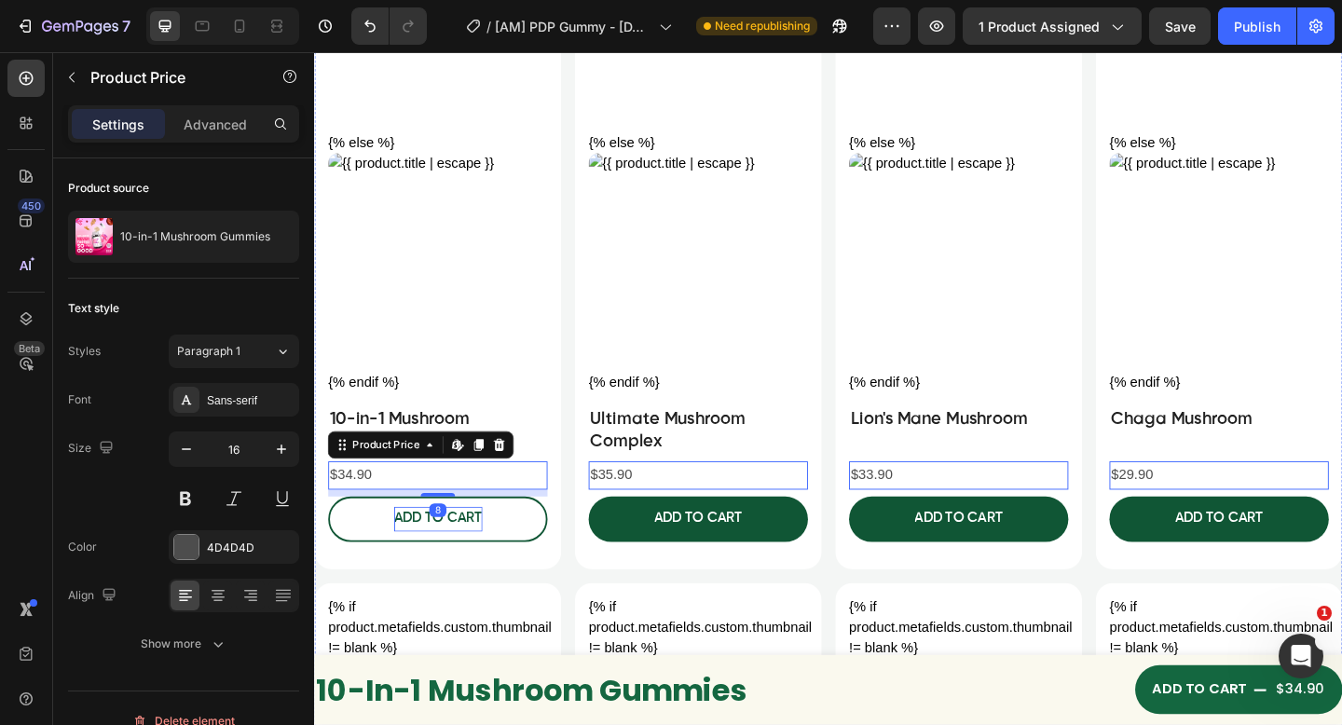
scroll to position [8208, 0]
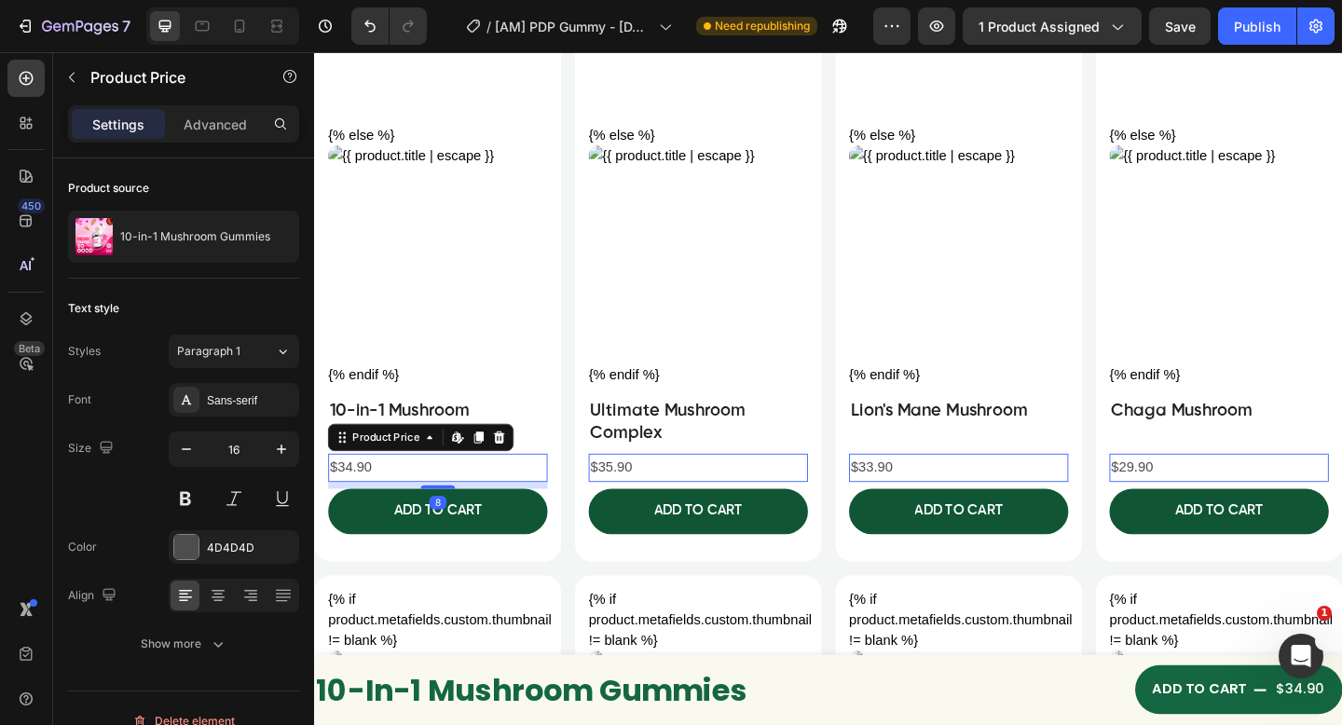
click at [556, 489] on div "$34.90" at bounding box center [448, 504] width 238 height 31
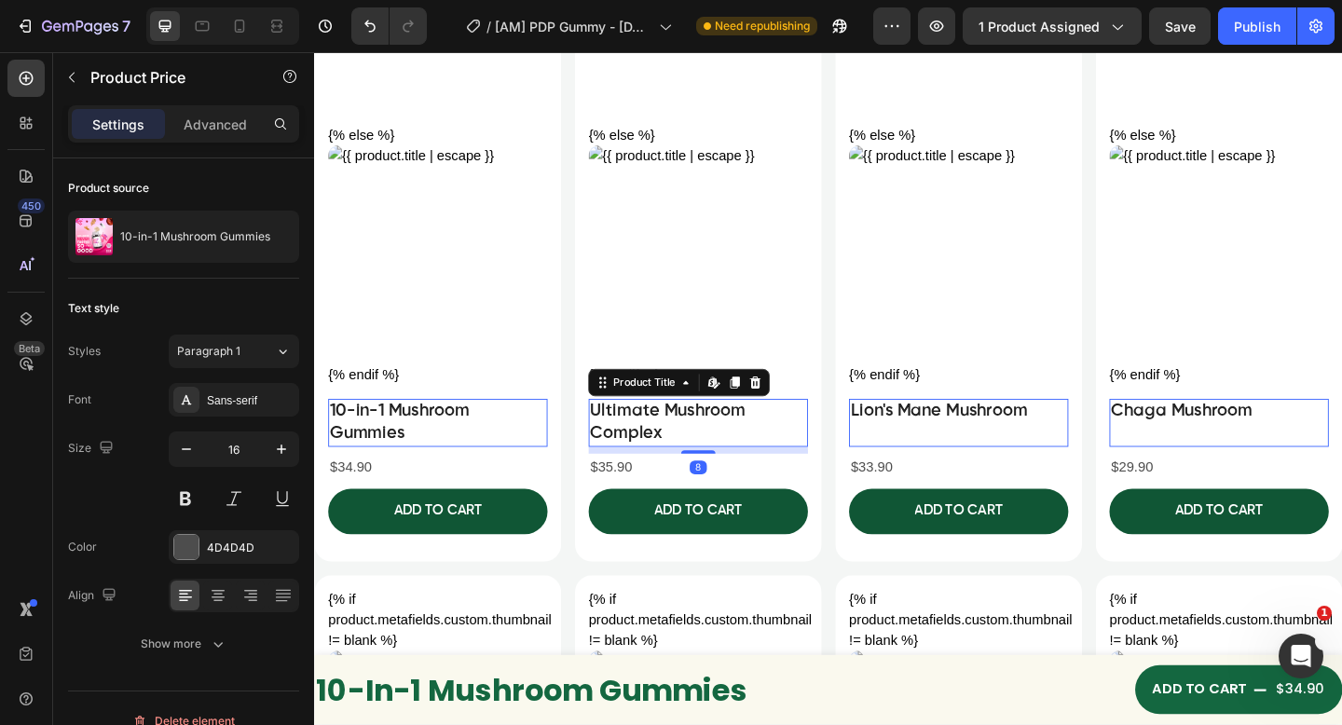
click at [567, 453] on h2 "Ultimate Mushroom Complex" at bounding box center [448, 455] width 238 height 52
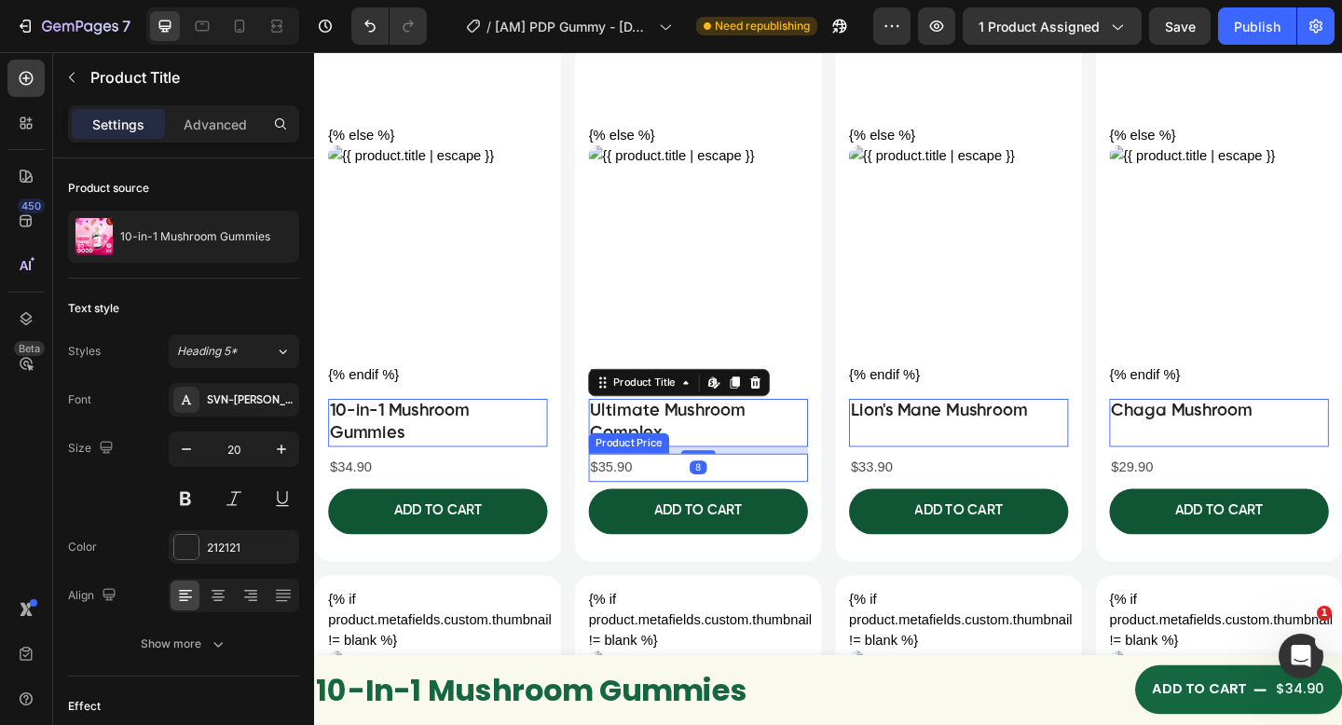
click at [567, 502] on div "$35.90" at bounding box center [448, 504] width 238 height 31
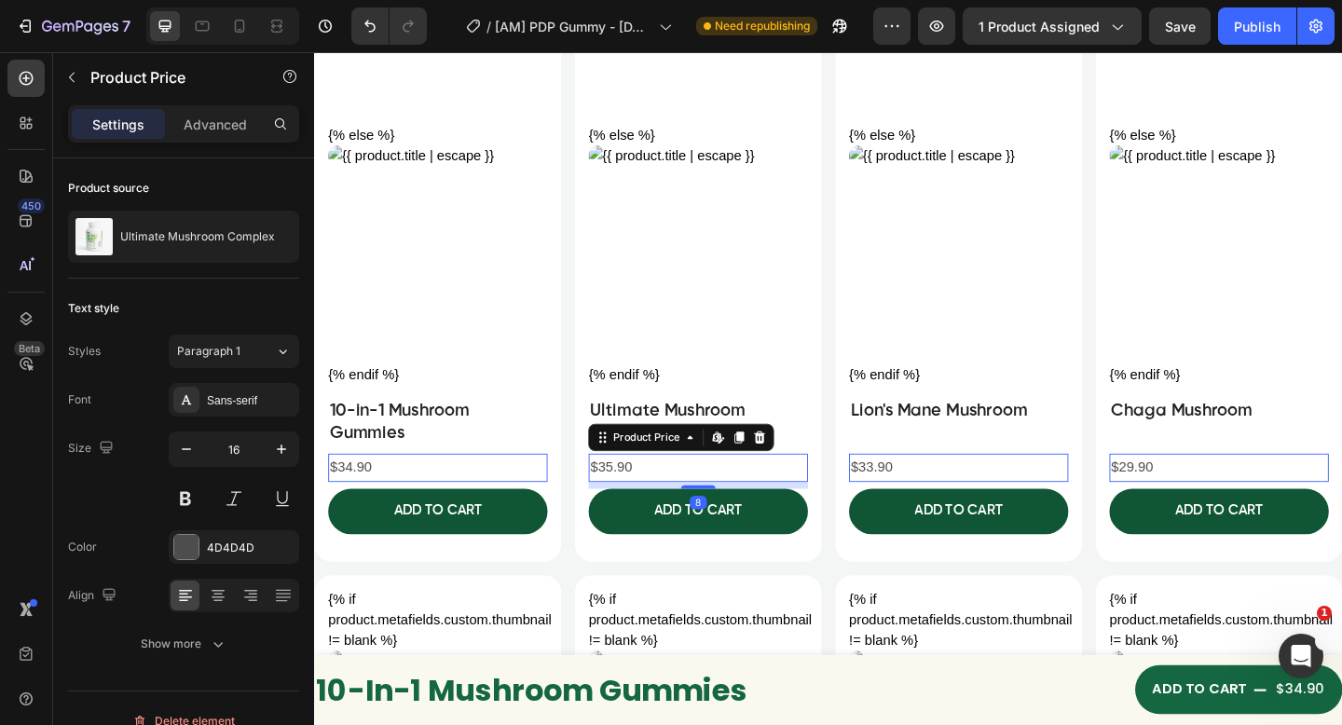
click at [357, 497] on div "$34.90" at bounding box center [448, 504] width 238 height 31
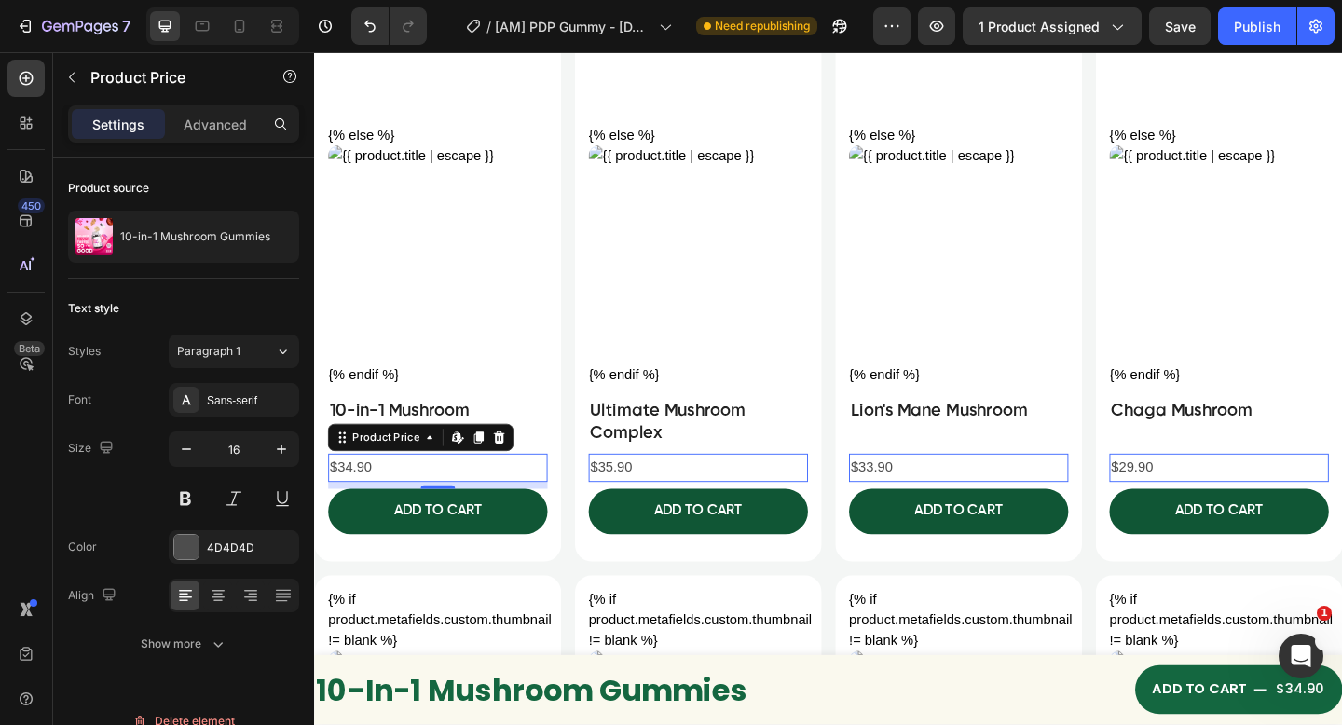
click at [377, 498] on div "$34.90" at bounding box center [448, 504] width 238 height 31
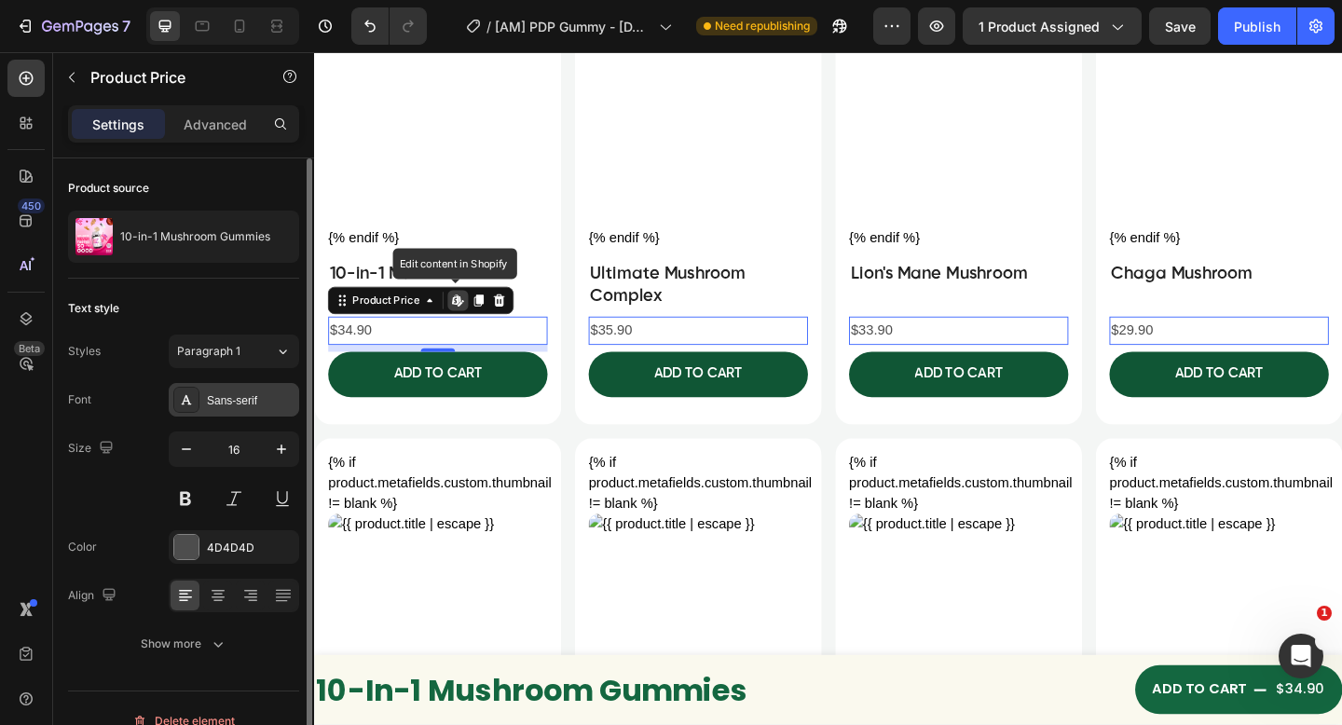
scroll to position [25, 0]
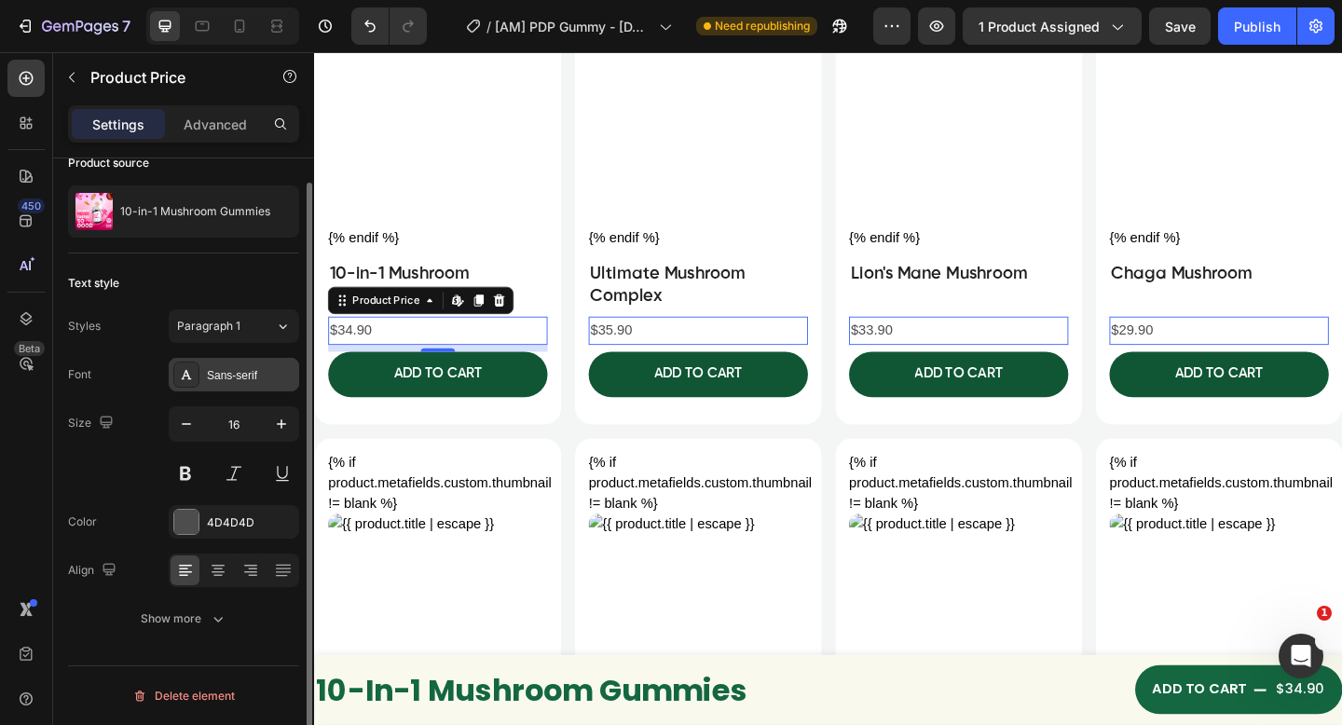
click at [252, 381] on div "Sans-serif" at bounding box center [251, 375] width 88 height 17
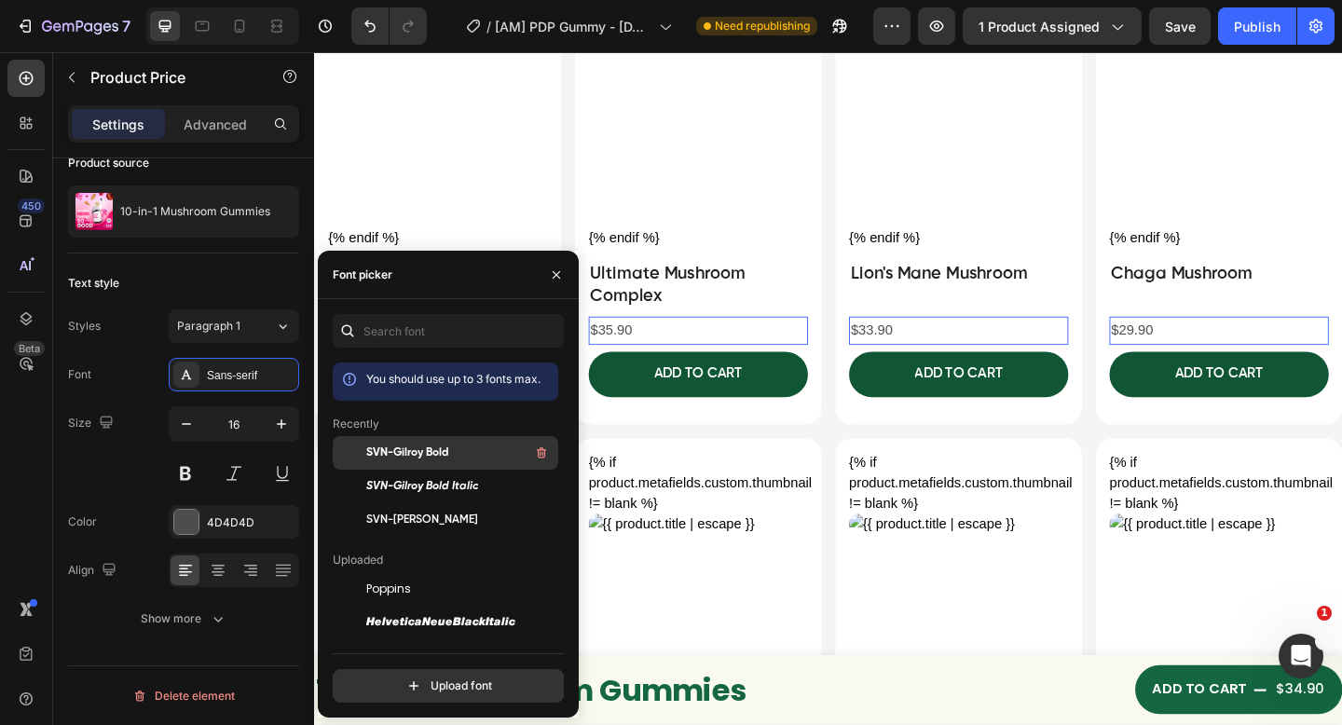
drag, startPoint x: 458, startPoint y: 457, endPoint x: 3, endPoint y: 429, distance: 456.5
click at [458, 457] on div "SVN-Gilroy Bold" at bounding box center [460, 453] width 188 height 22
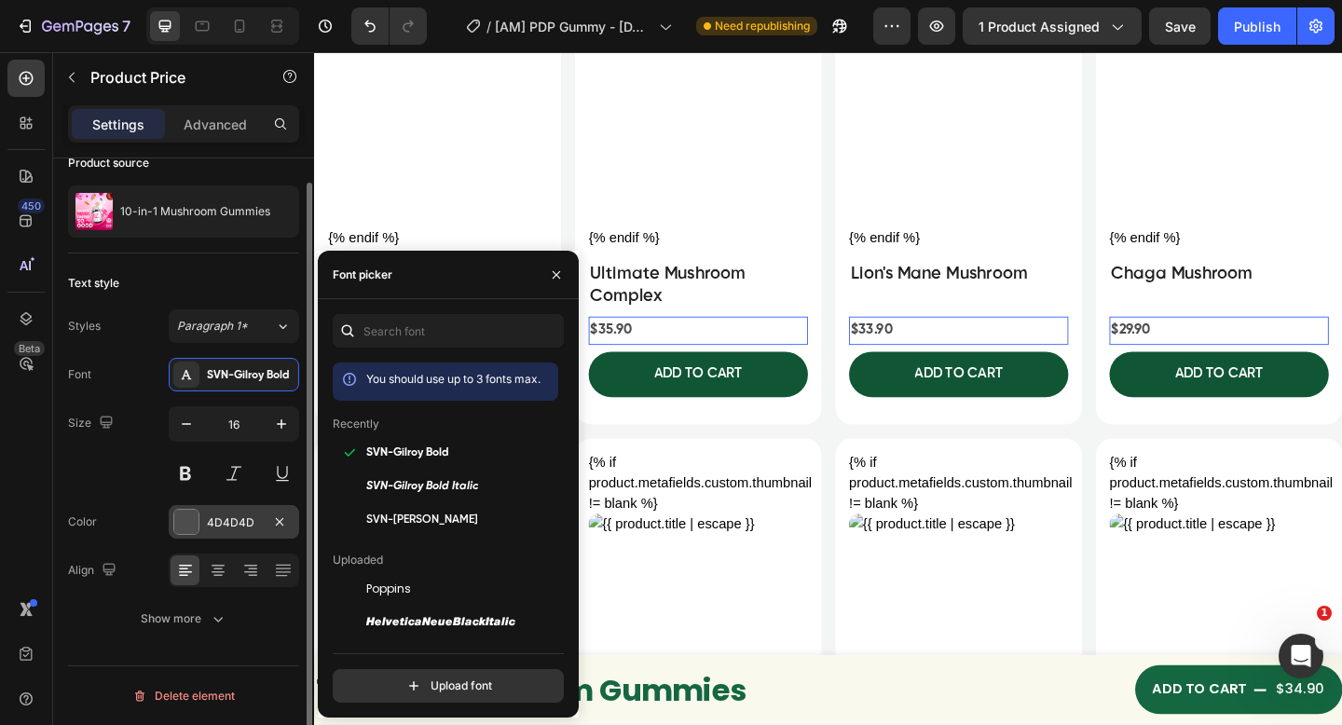
click at [228, 528] on div "4D4D4D" at bounding box center [234, 522] width 54 height 17
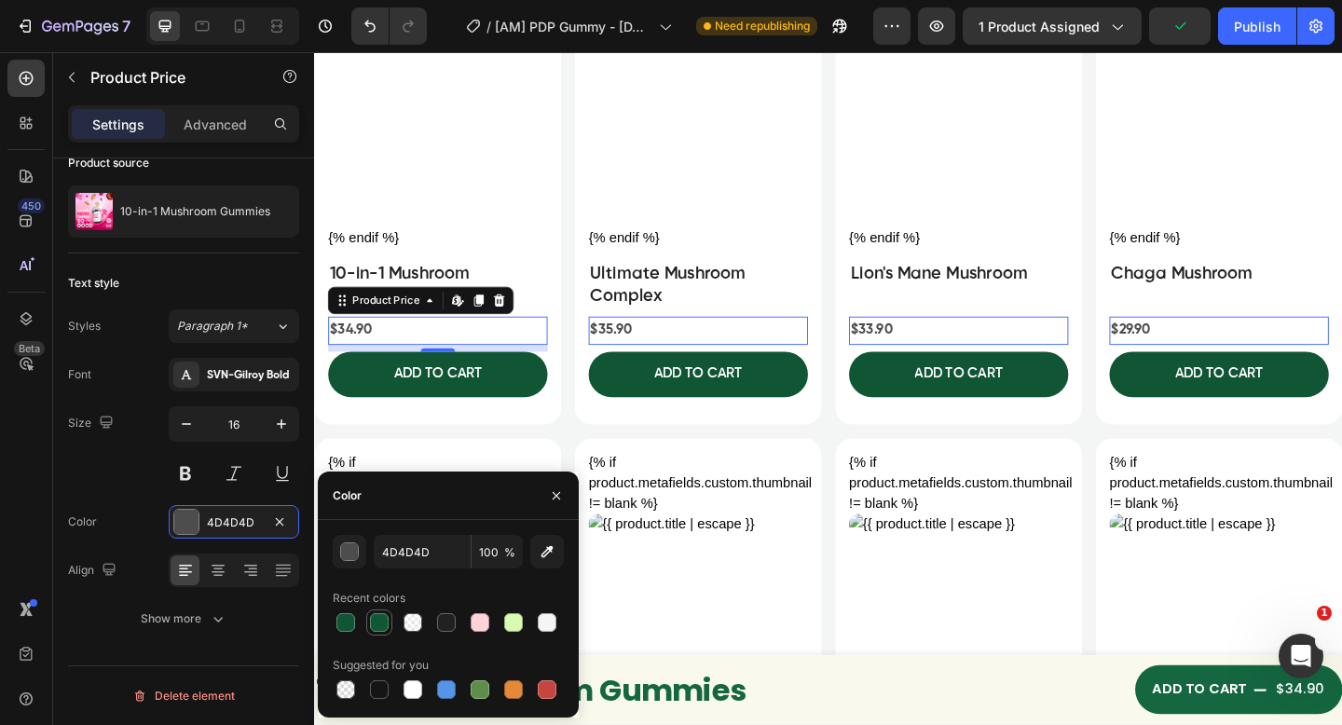
click at [375, 623] on div at bounding box center [379, 622] width 19 height 19
click at [335, 622] on div at bounding box center [345, 622] width 22 height 22
type input "105635"
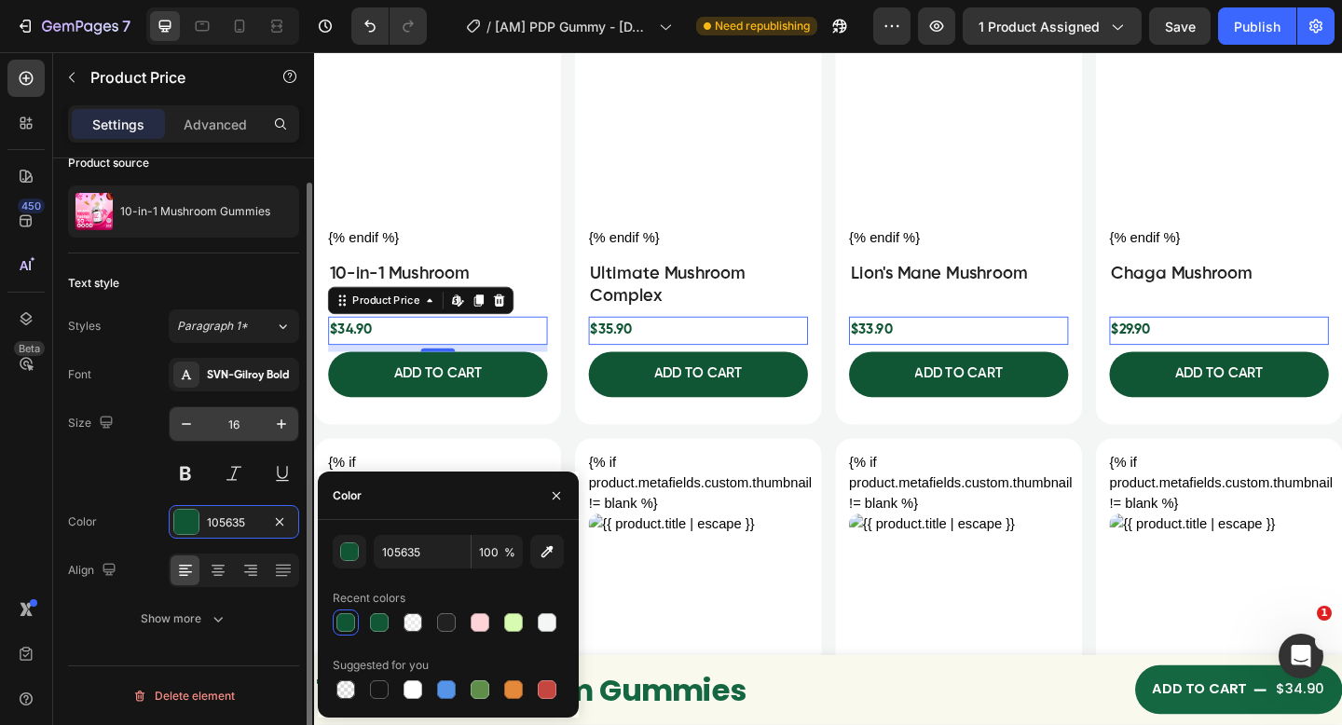
click at [241, 437] on input "16" at bounding box center [233, 424] width 61 height 34
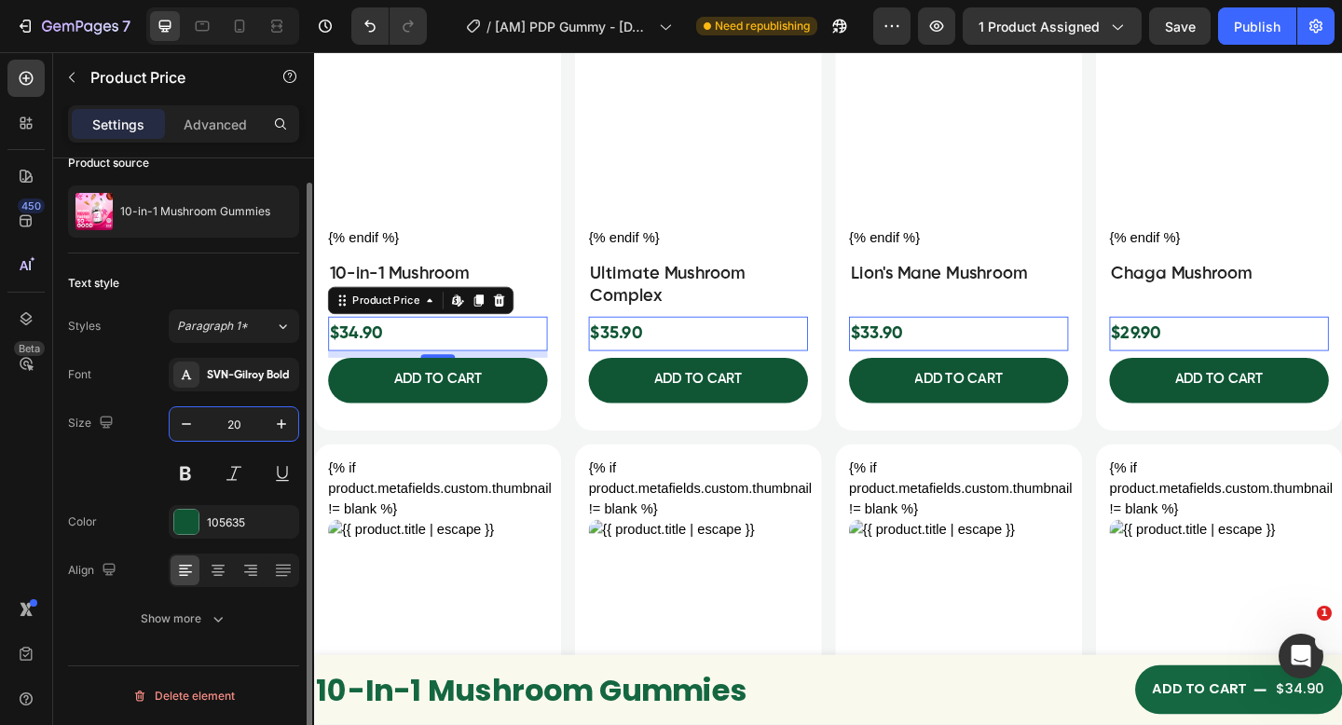
type input "20"
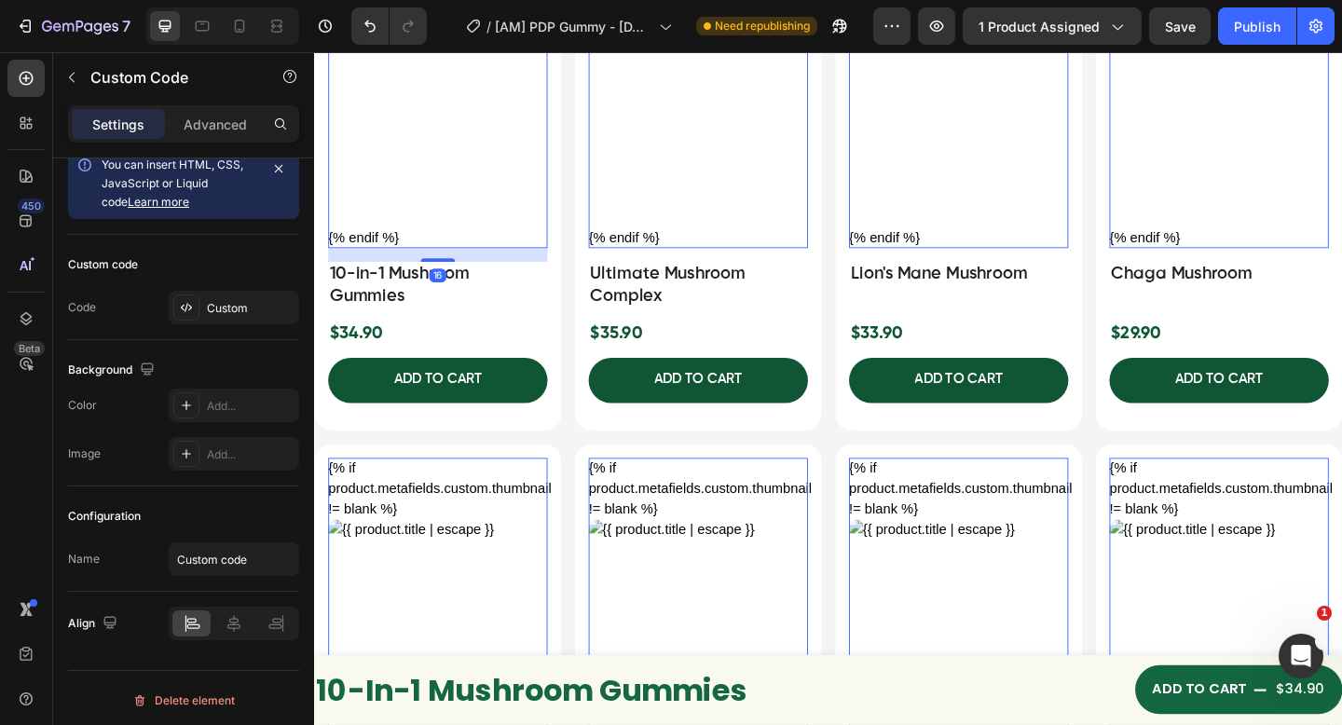
scroll to position [0, 0]
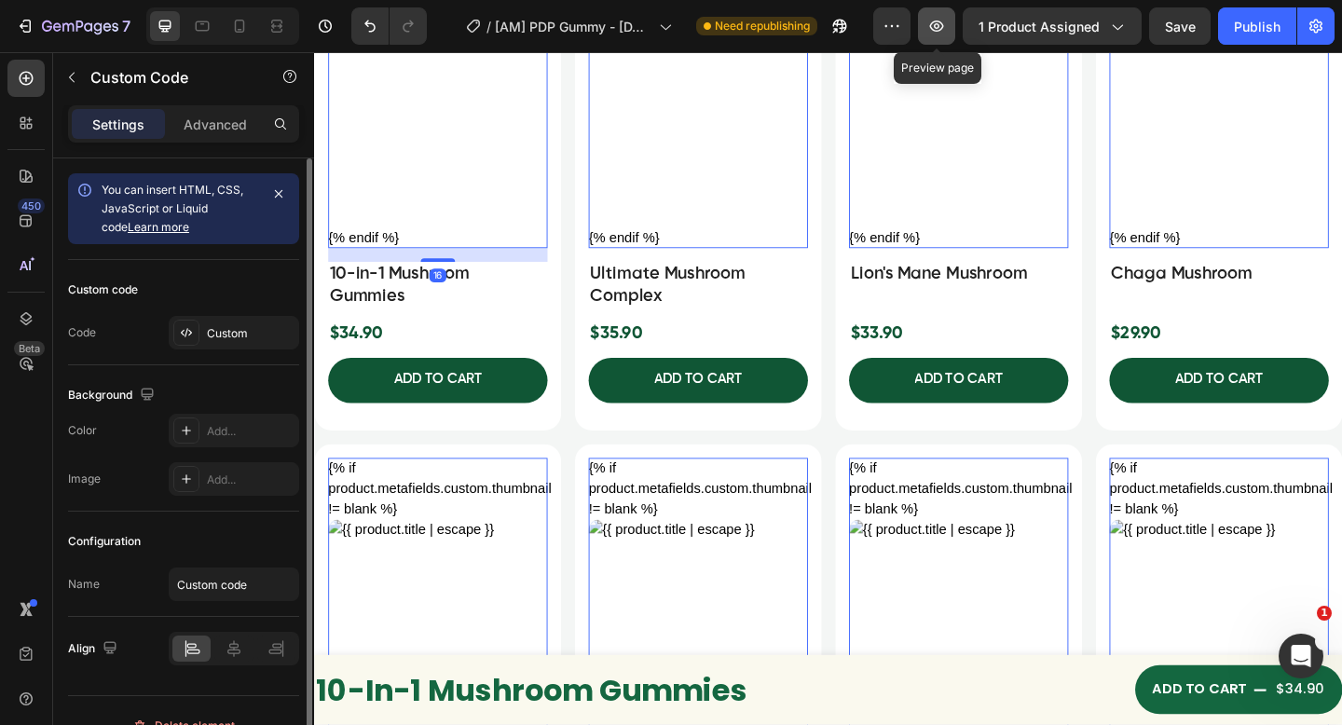
click at [942, 32] on icon "button" at bounding box center [936, 26] width 19 height 19
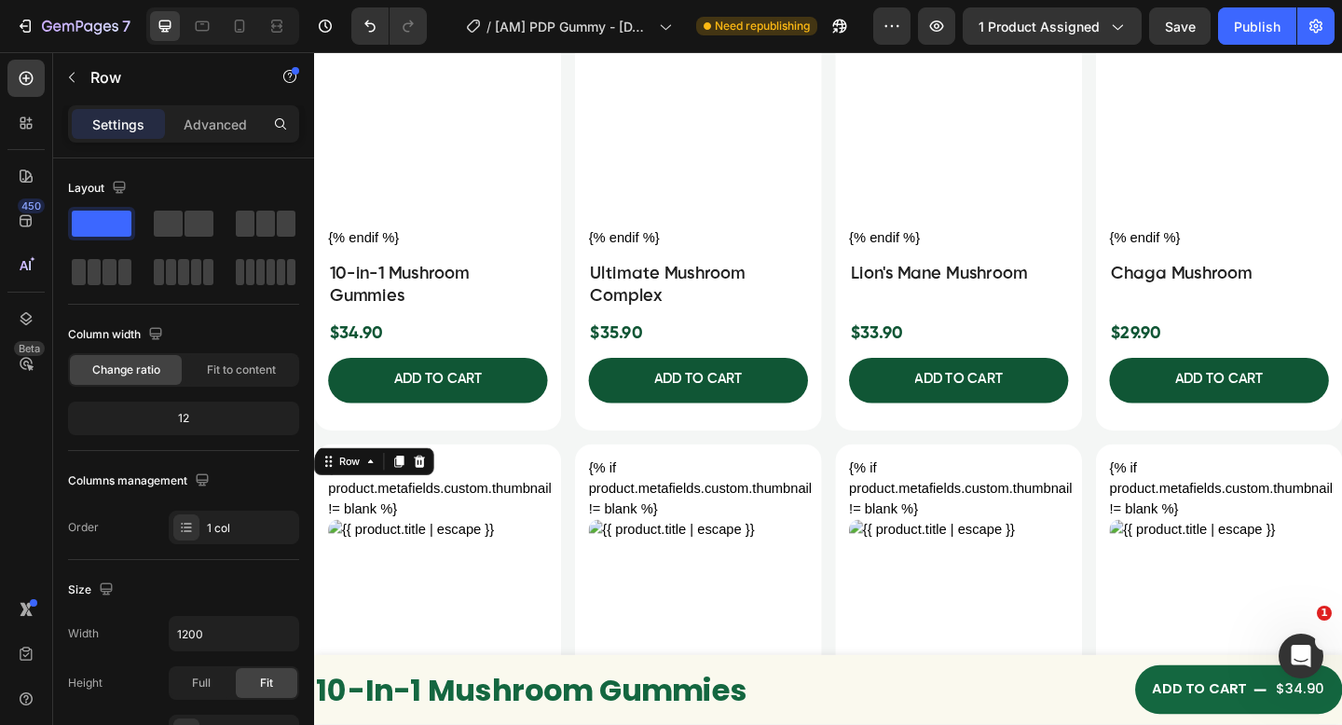
drag, startPoint x: 550, startPoint y: 473, endPoint x: 485, endPoint y: 472, distance: 64.3
click at [551, 464] on div "{% if product.metafields.custom.thumbnail != blank %} {% else %} {% endif %} Cu…" at bounding box center [448, 63] width 268 height 802
click at [314, 52] on icon at bounding box center [314, 52] width 0 height 0
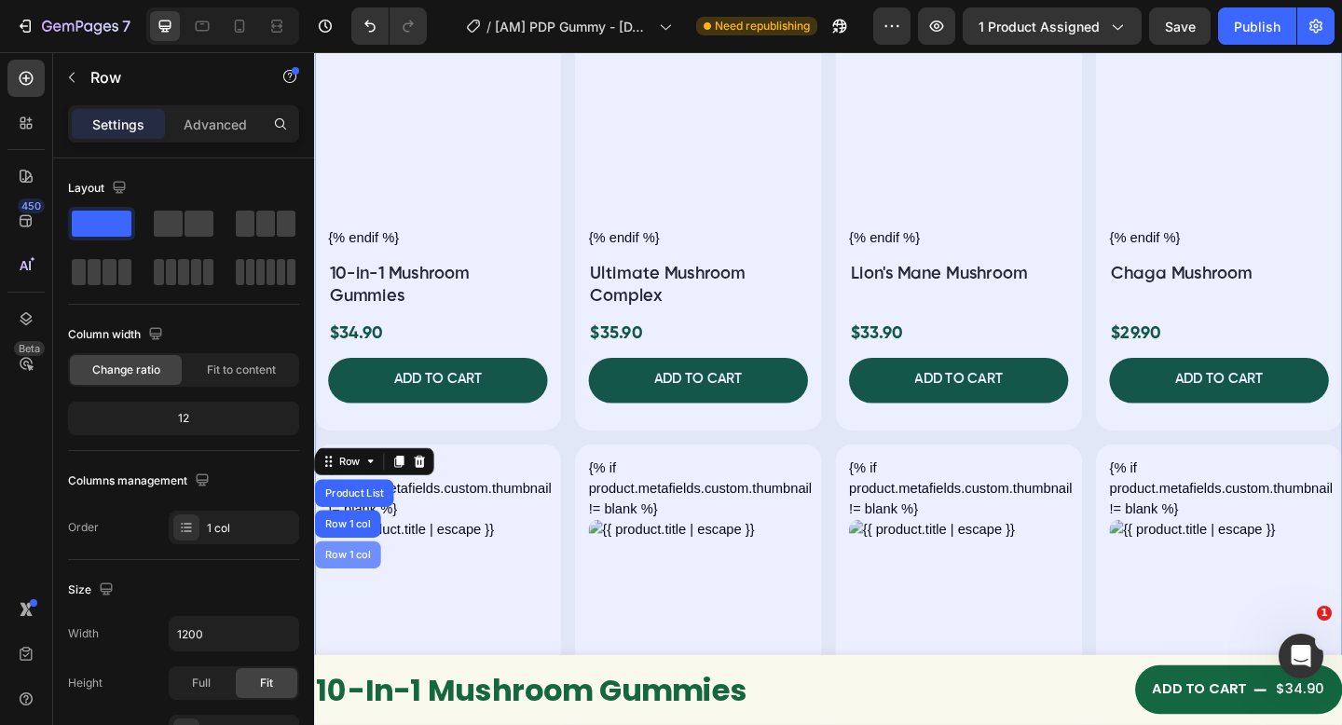
click at [349, 593] on div "Row 1 col" at bounding box center [350, 598] width 57 height 11
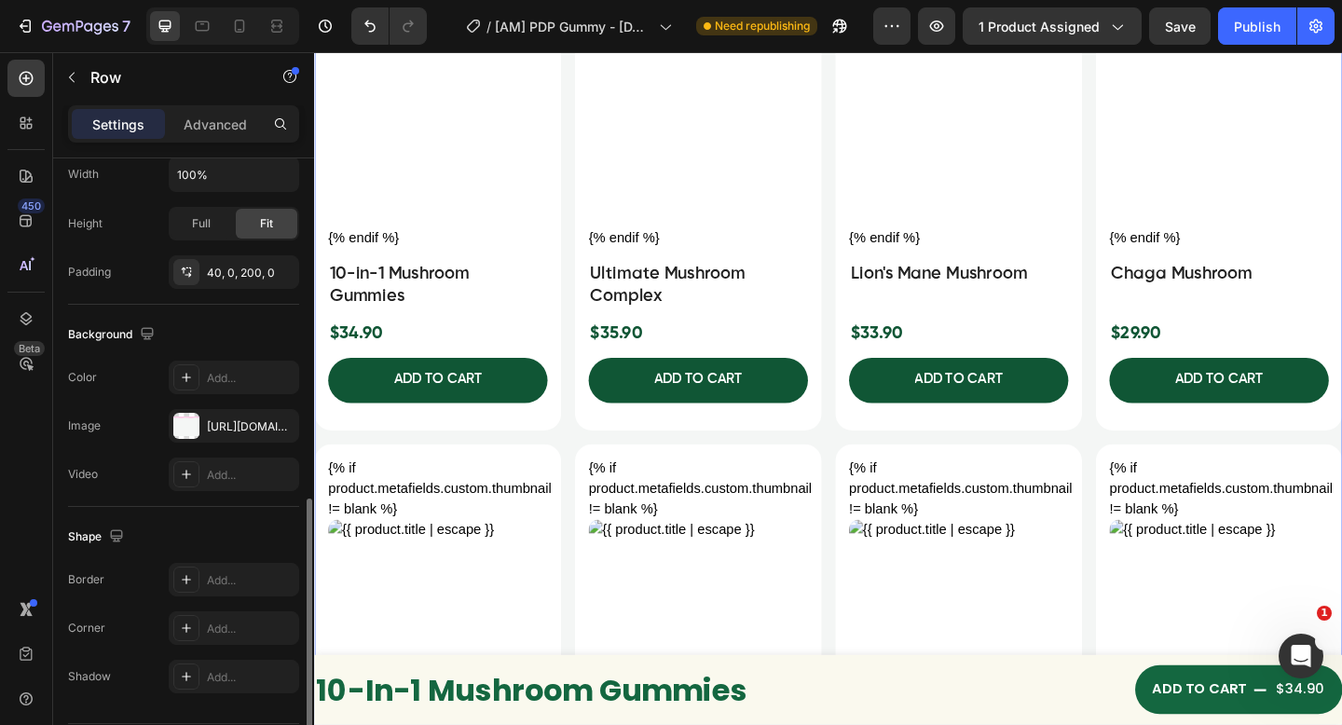
scroll to position [517, 0]
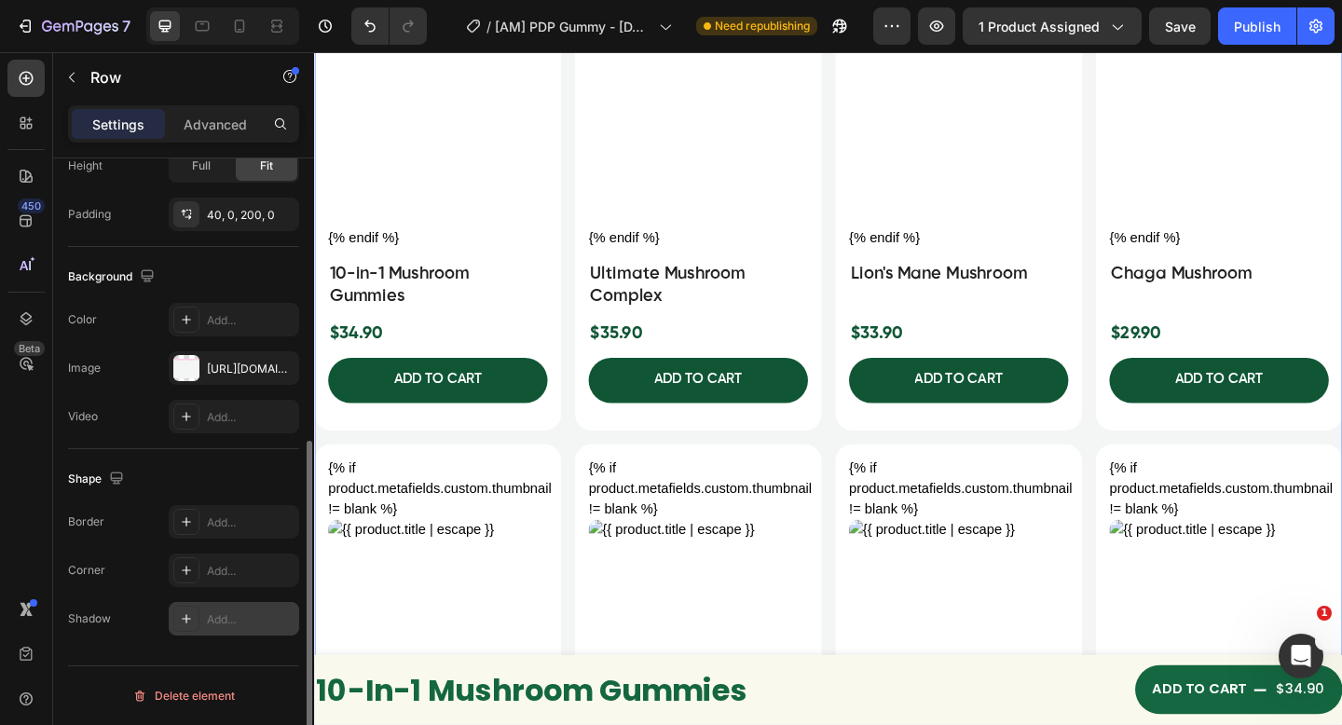
click at [195, 612] on div at bounding box center [186, 619] width 26 height 26
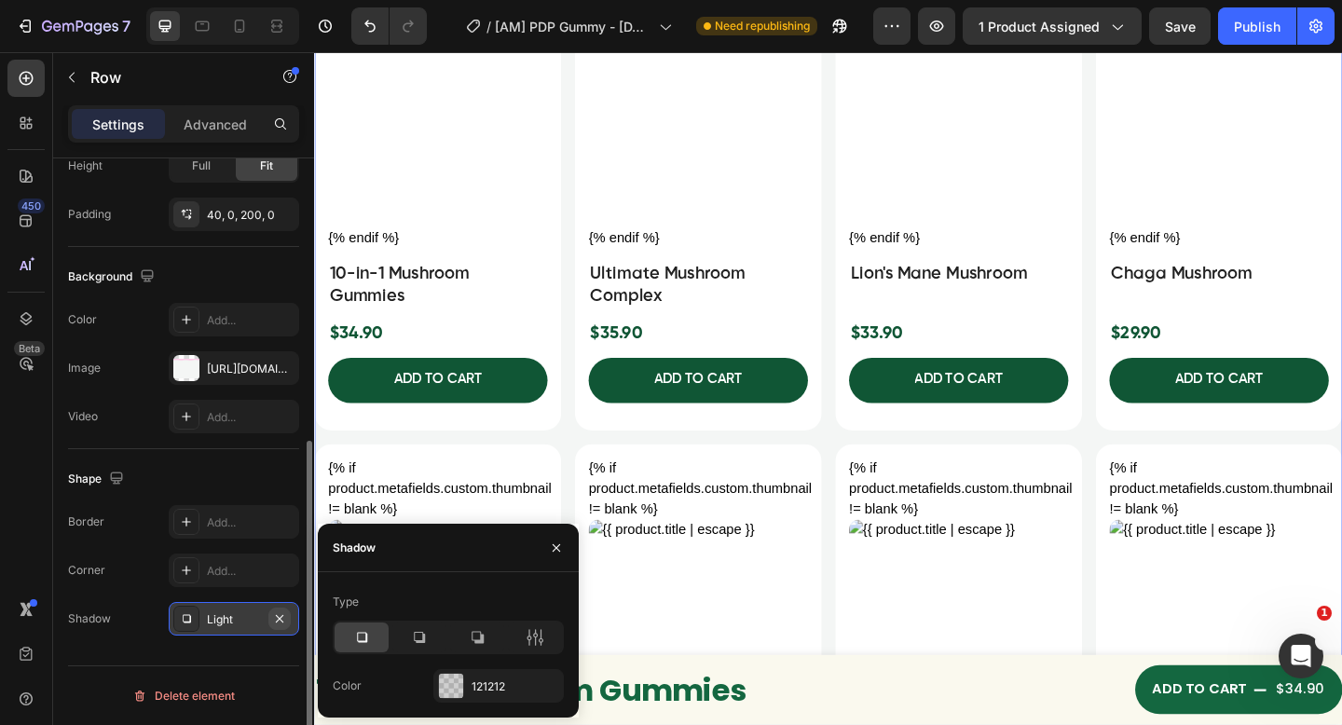
click at [283, 623] on icon "button" at bounding box center [279, 618] width 15 height 15
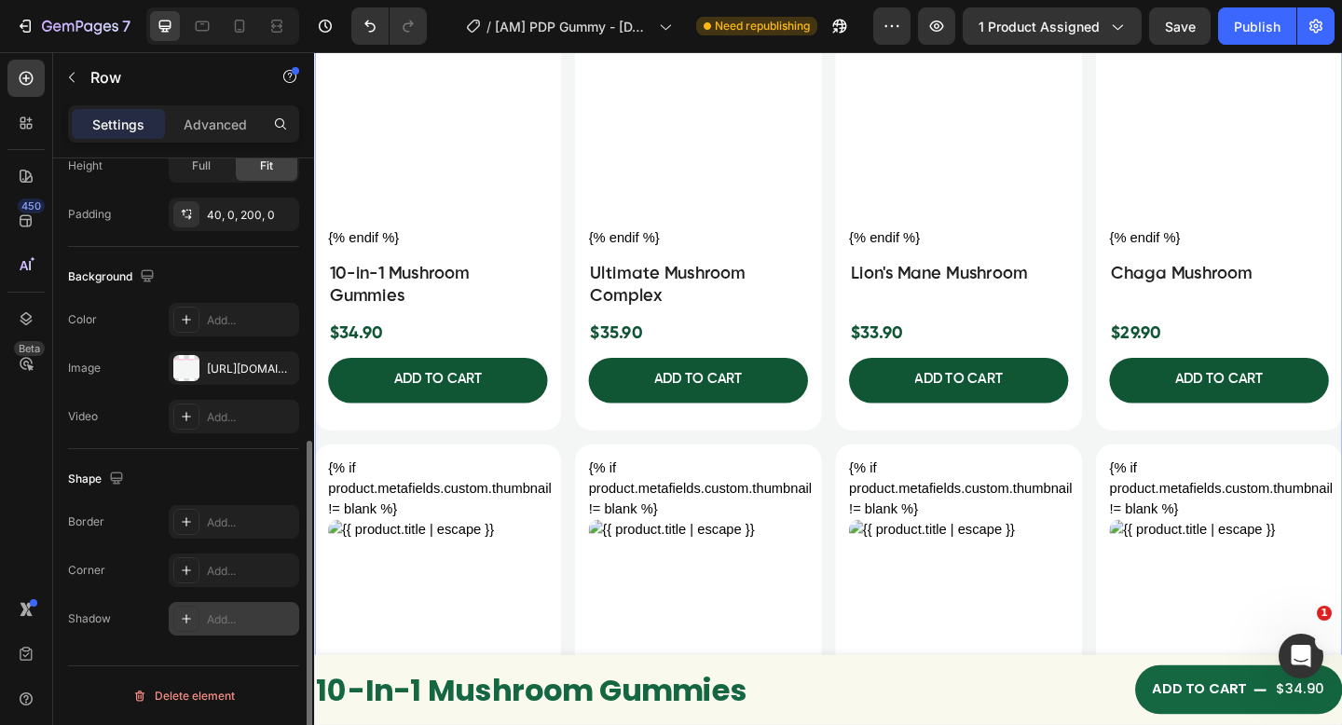
click at [222, 620] on div "Add..." at bounding box center [251, 619] width 88 height 17
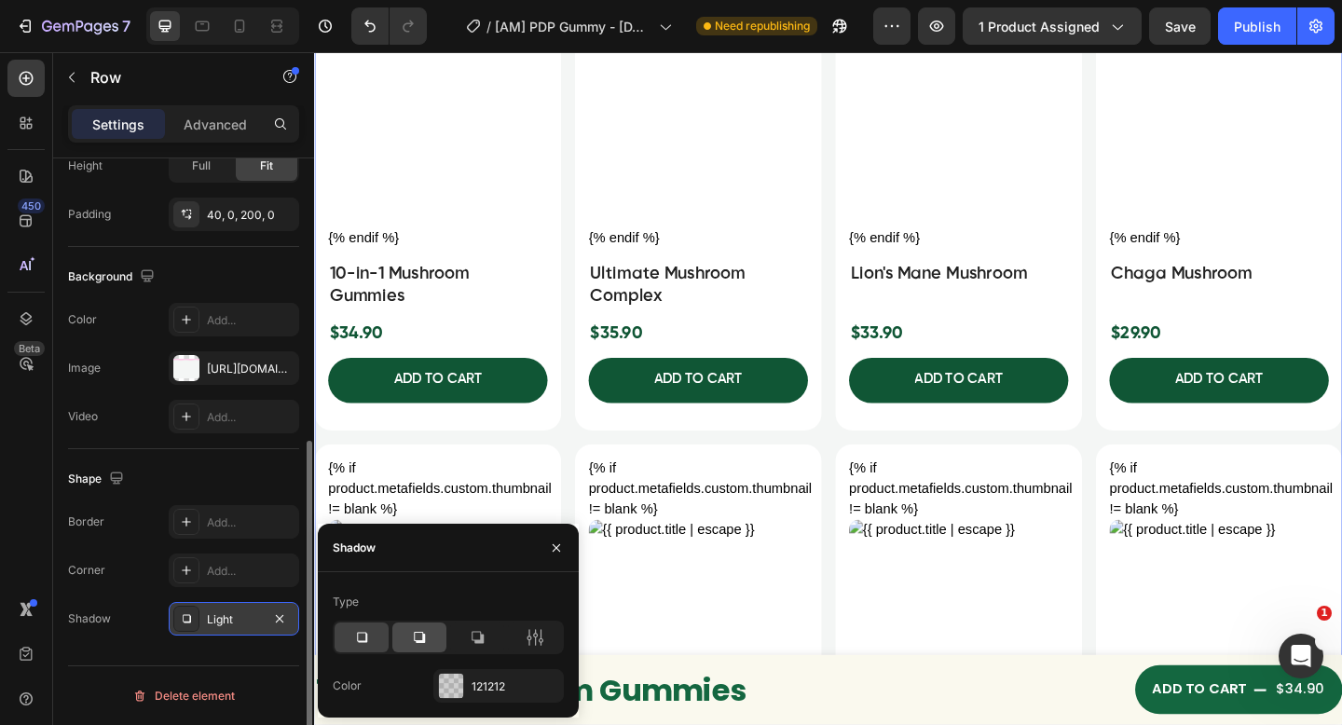
click at [429, 644] on div at bounding box center [419, 637] width 54 height 30
click at [456, 678] on div at bounding box center [451, 686] width 24 height 24
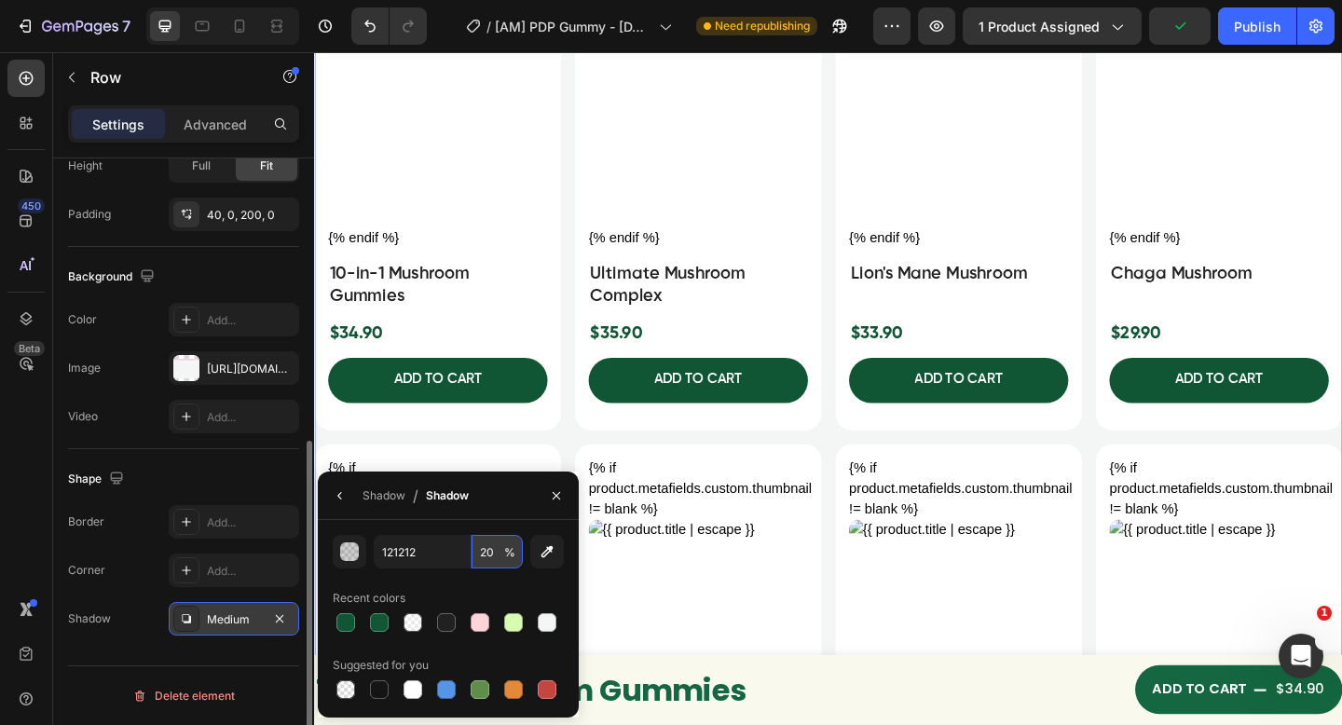
click at [486, 555] on input "20" at bounding box center [496, 552] width 51 height 34
type input "40"
click at [576, 466] on div "{% if product.metafields.custom.thumbnail != blank %} {% else %} {% endif %} Cu…" at bounding box center [873, 459] width 1118 height 1595
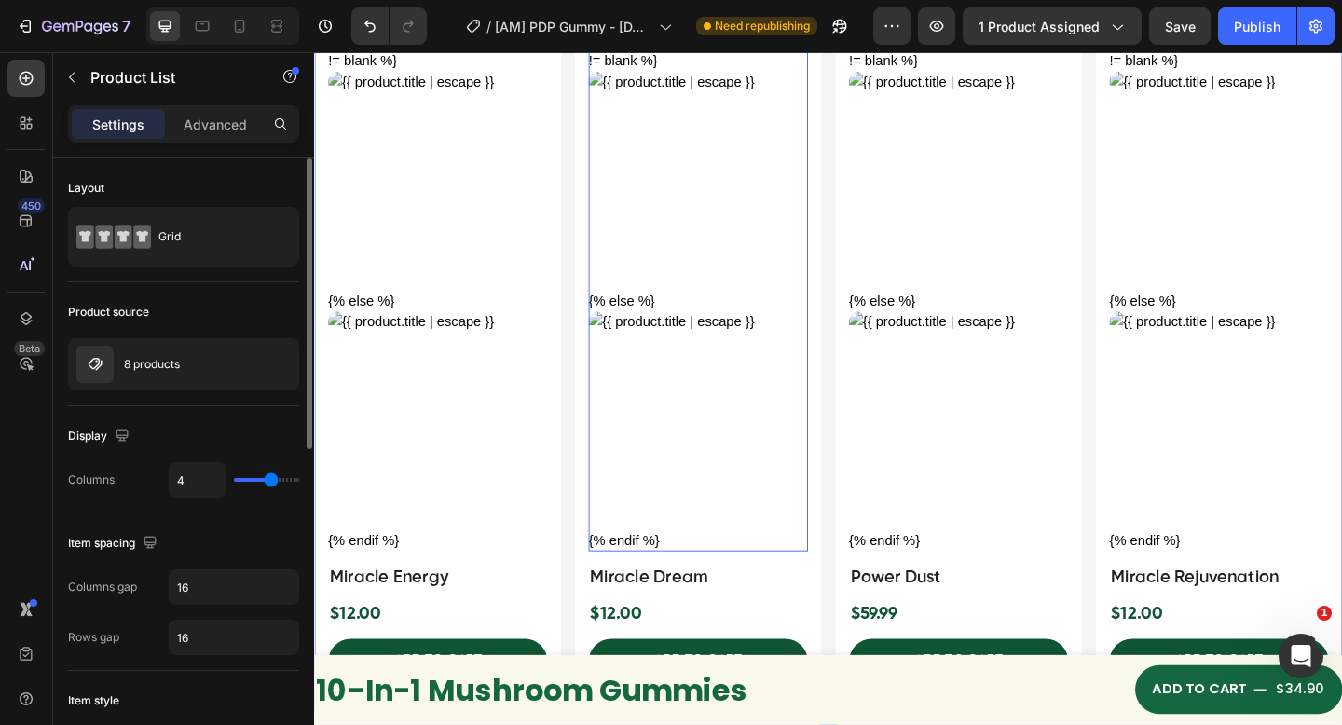
scroll to position [9087, 0]
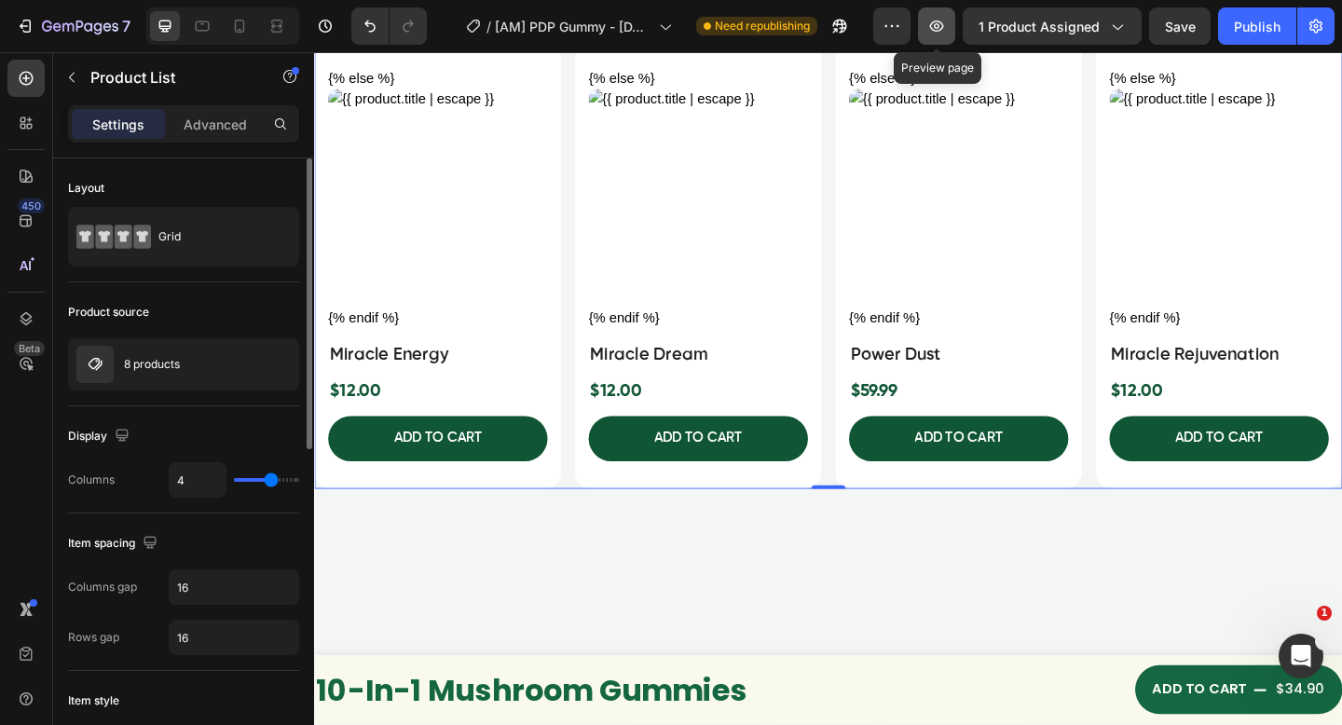
click at [925, 34] on button "button" at bounding box center [936, 25] width 37 height 37
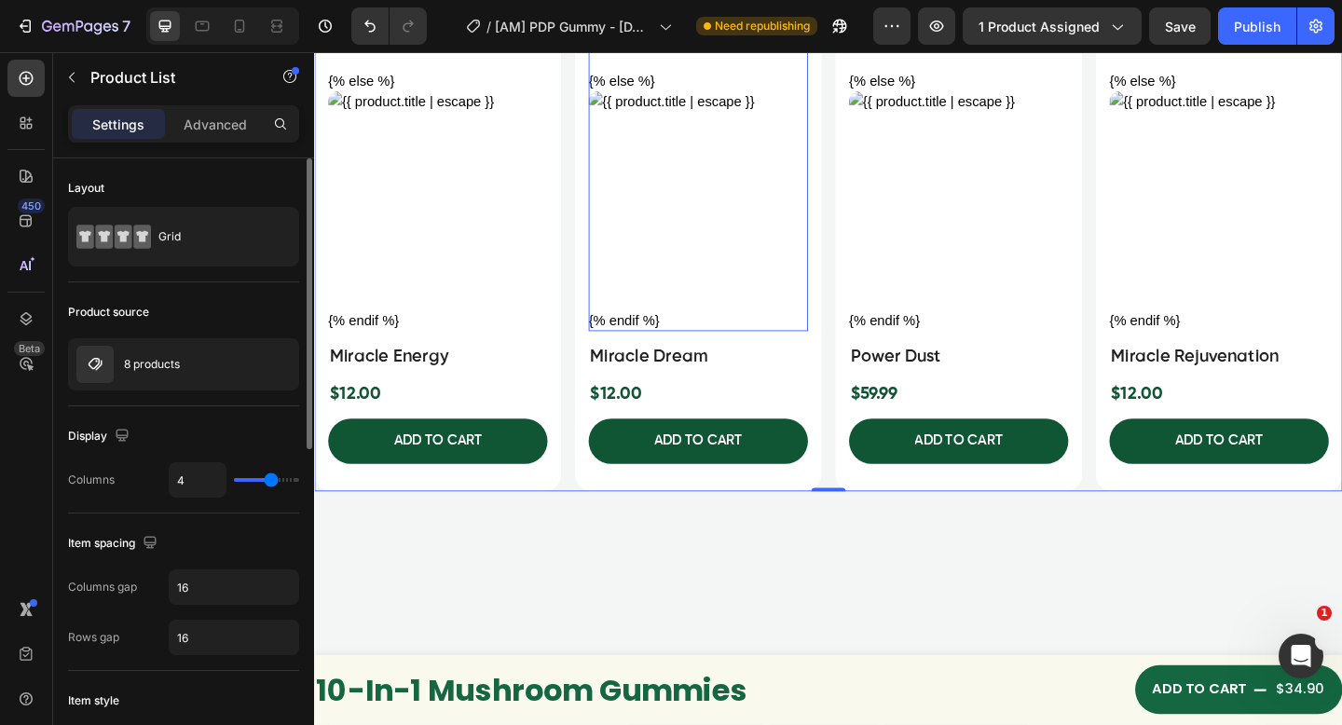
scroll to position [9083, 0]
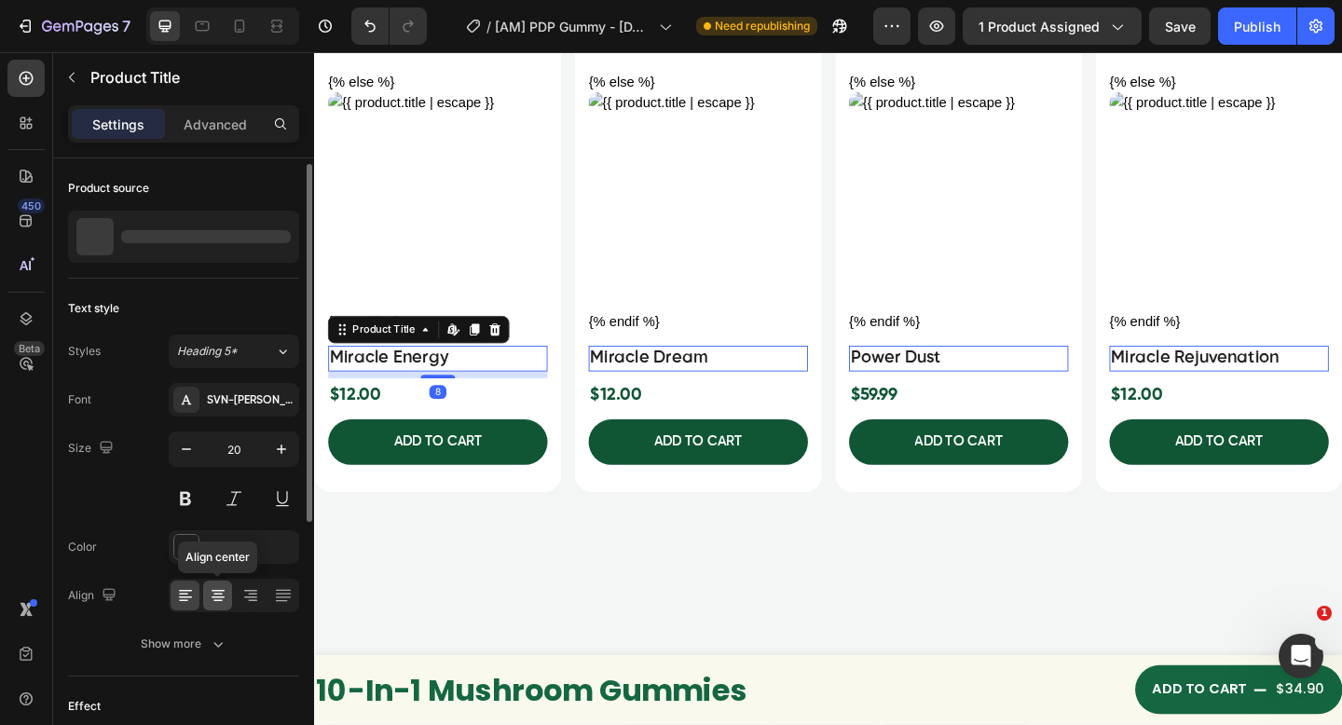
scroll to position [388, 0]
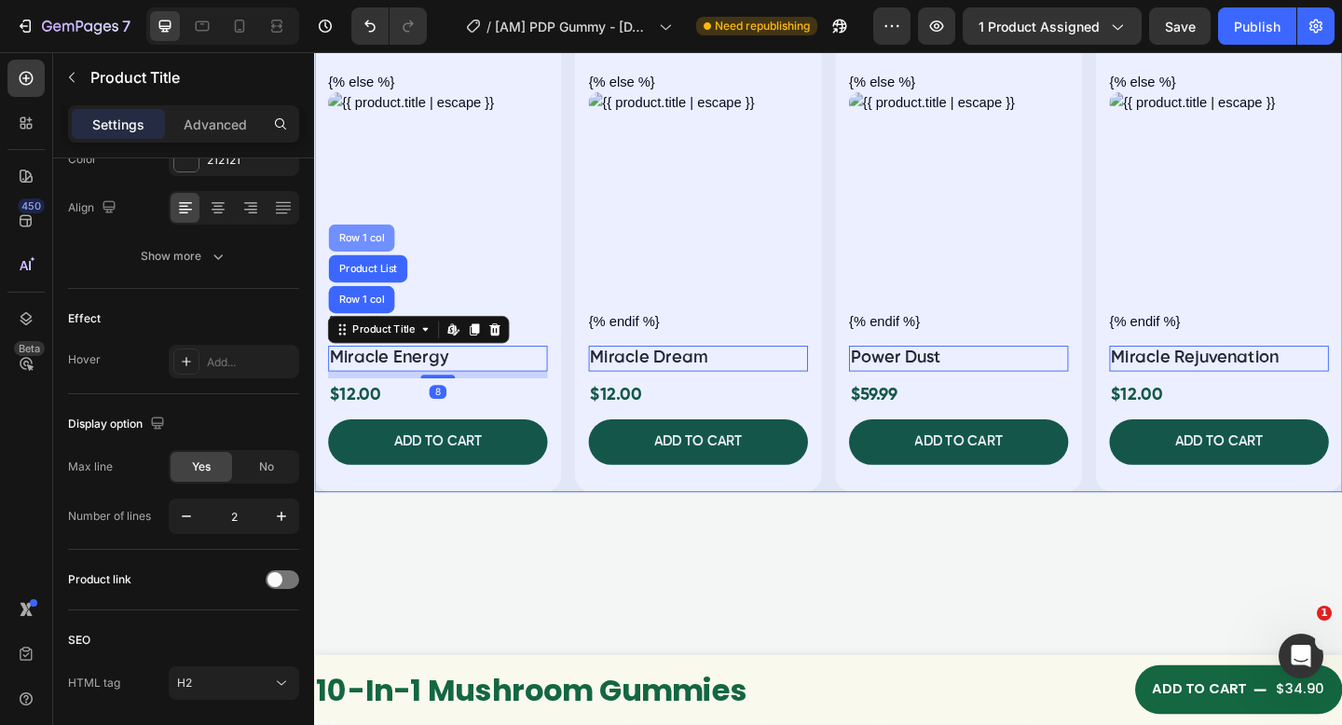
click at [378, 249] on div "Row 1 col" at bounding box center [365, 254] width 57 height 11
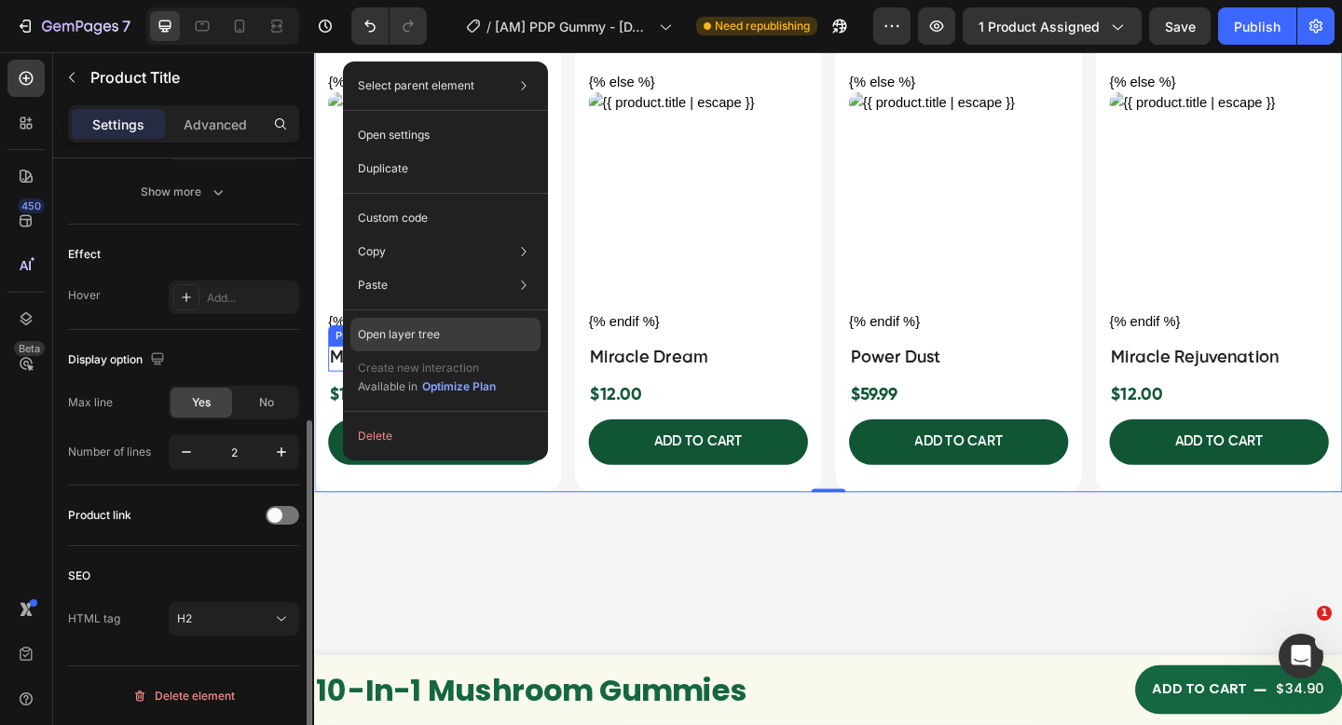
scroll to position [0, 0]
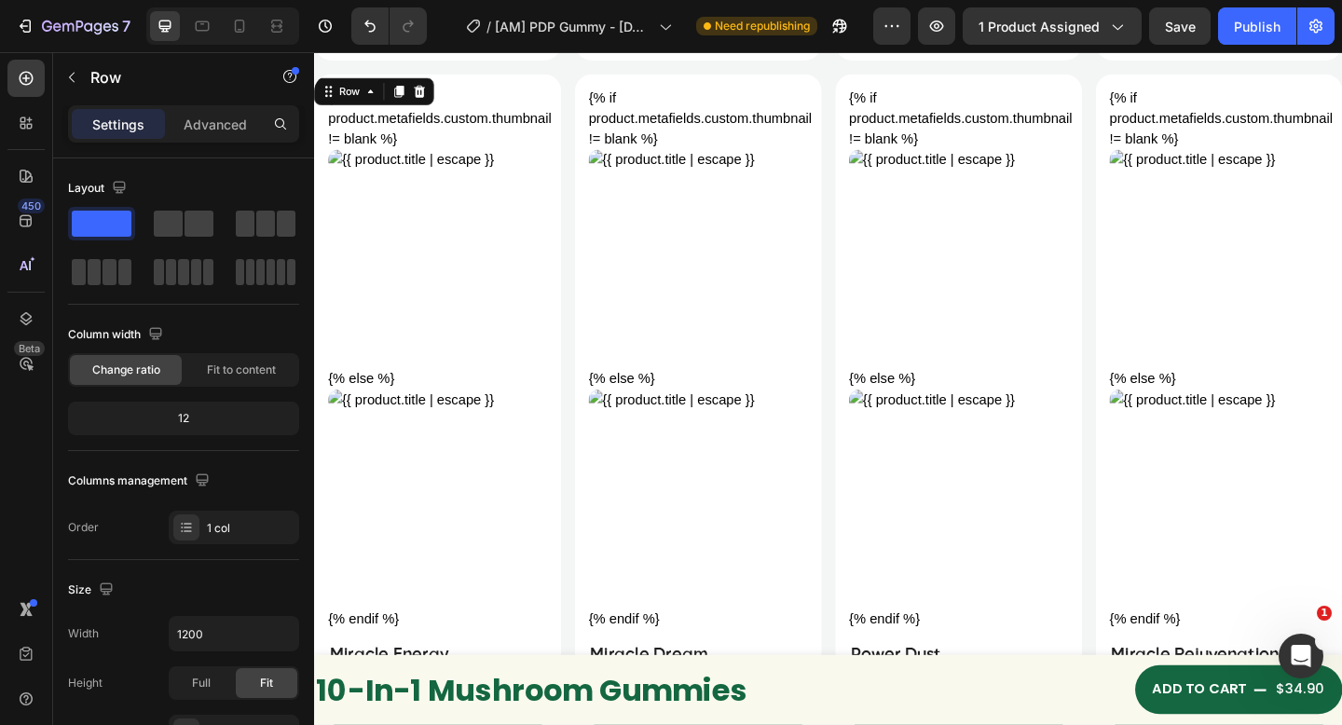
scroll to position [8685, 0]
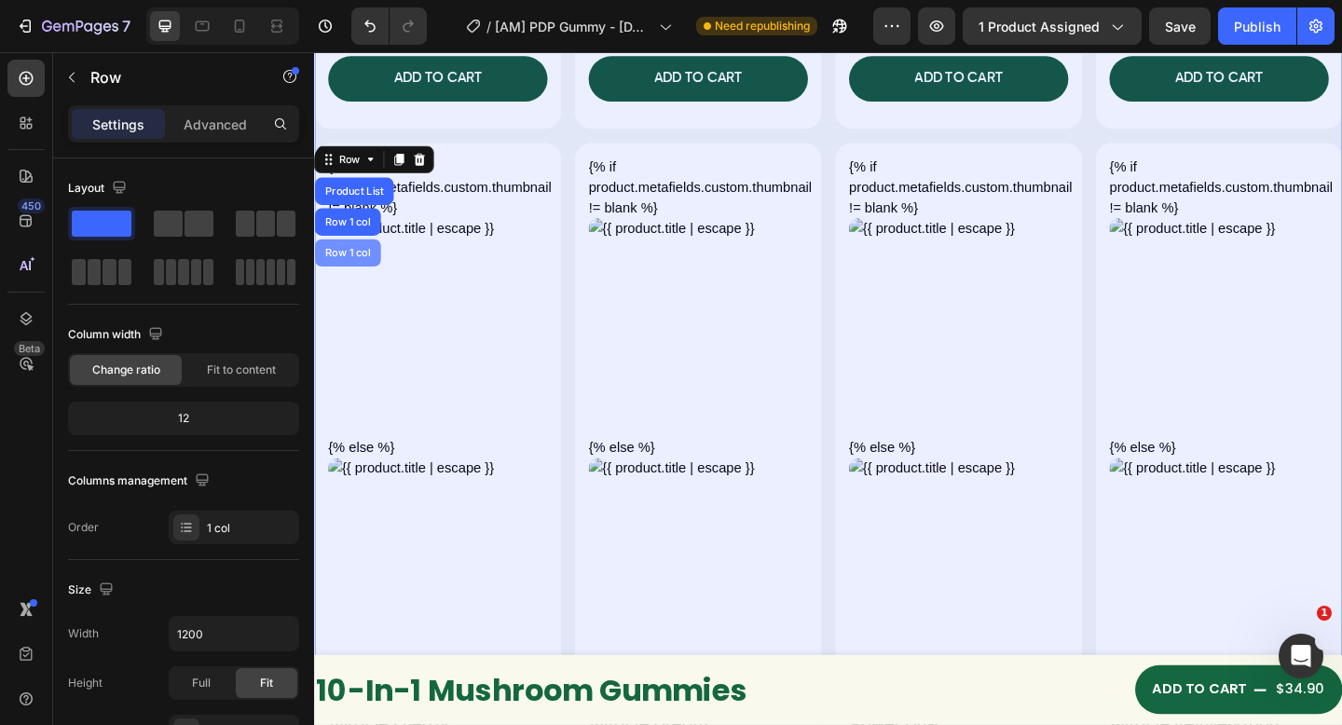
click at [375, 266] on div "Row 1 col" at bounding box center [350, 271] width 57 height 11
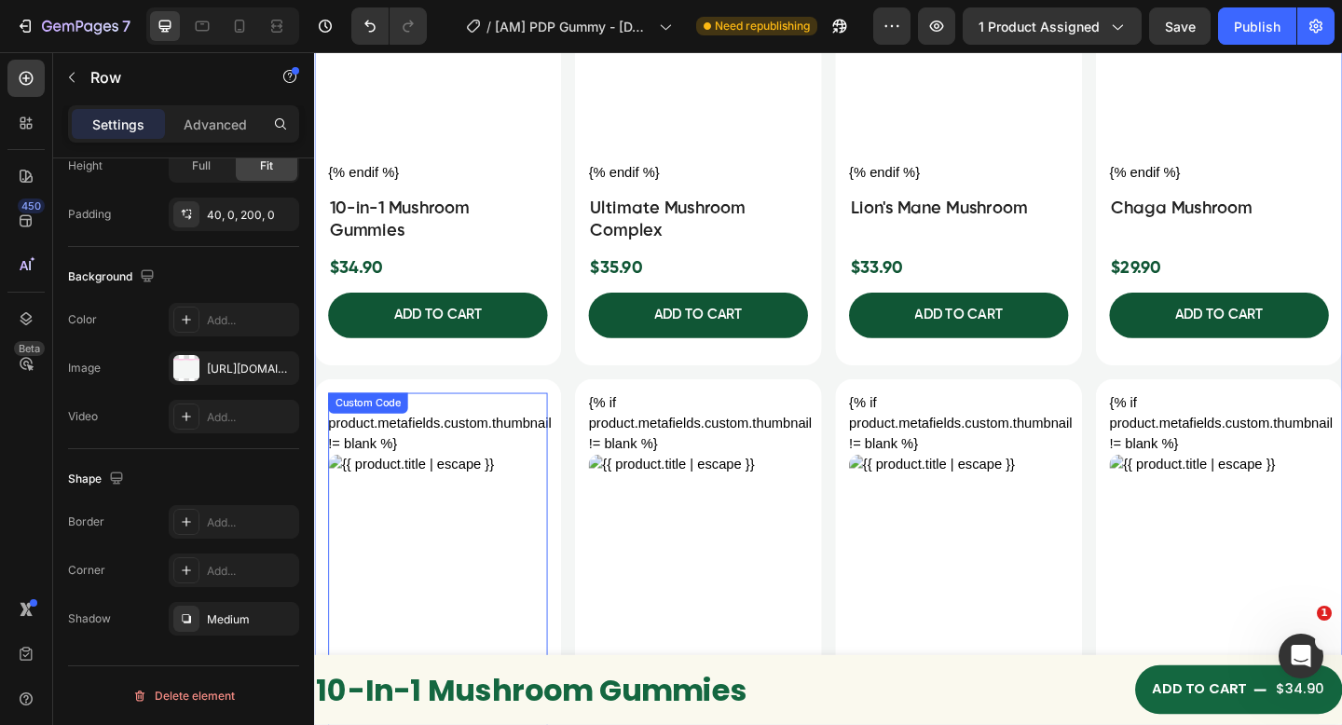
scroll to position [8249, 0]
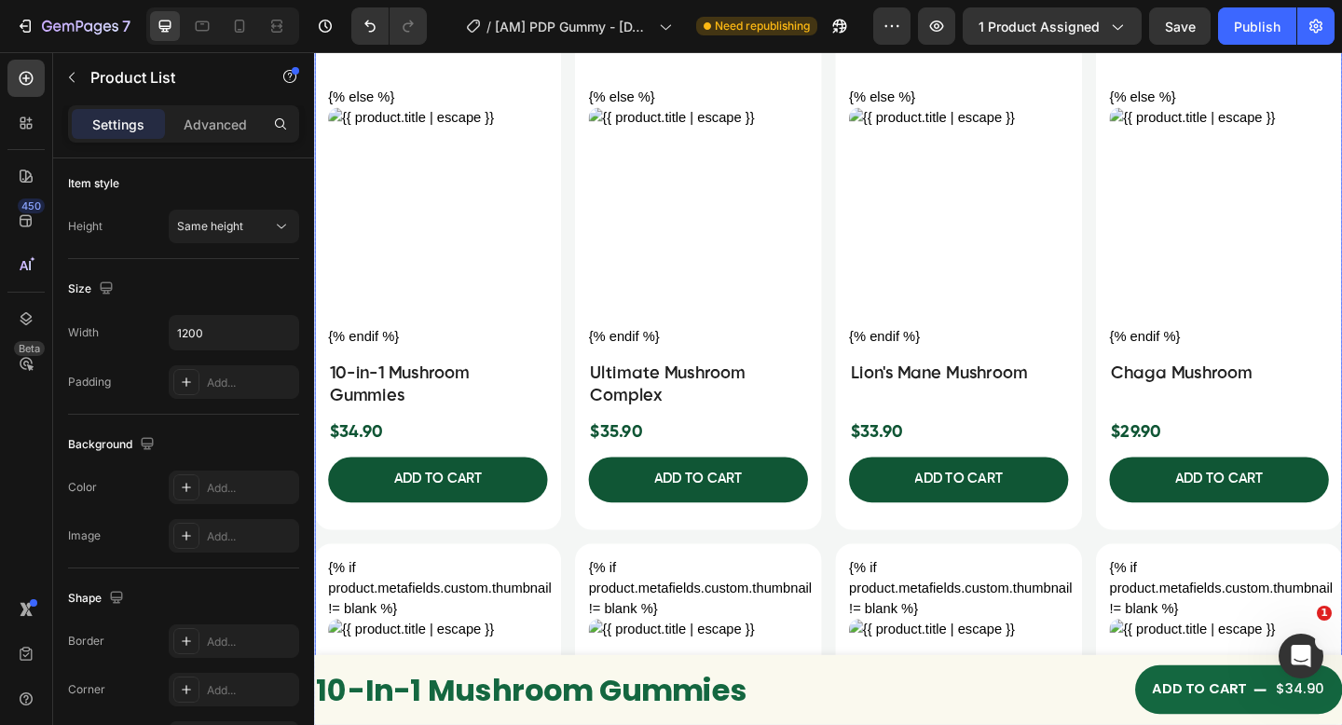
click at [579, 591] on div "{% if product.metafields.custom.thumbnail != blank %} {% else %} {% endif %} Cu…" at bounding box center [873, 567] width 1118 height 1595
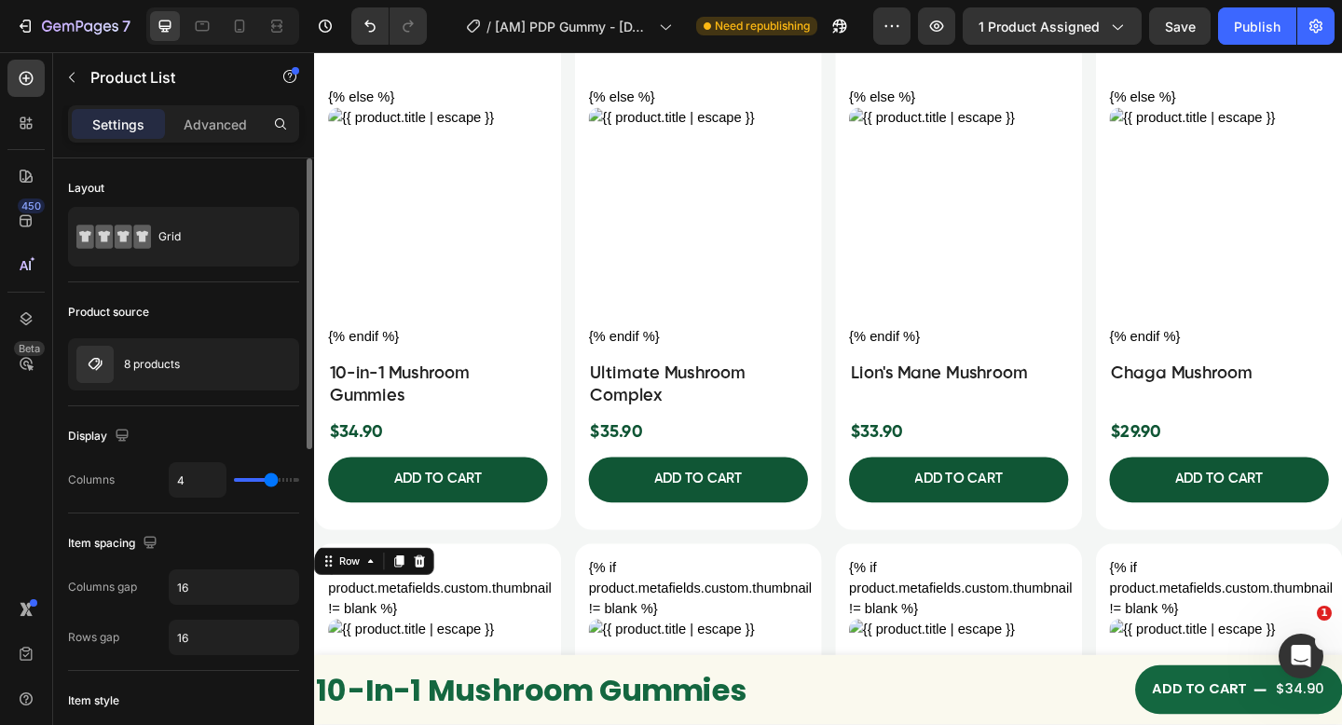
click at [574, 572] on div "{% if product.metafields.custom.thumbnail != blank %} {% else %} {% endif %} Cu…" at bounding box center [448, 171] width 268 height 802
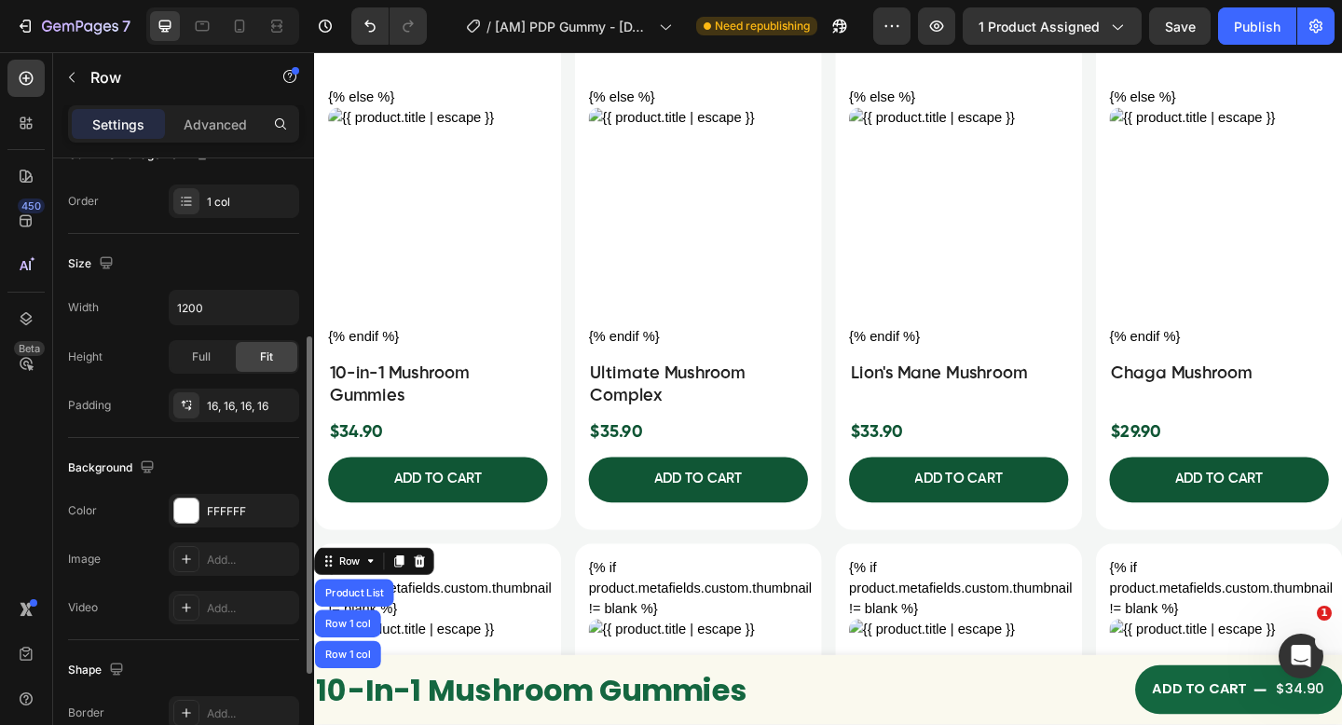
scroll to position [517, 0]
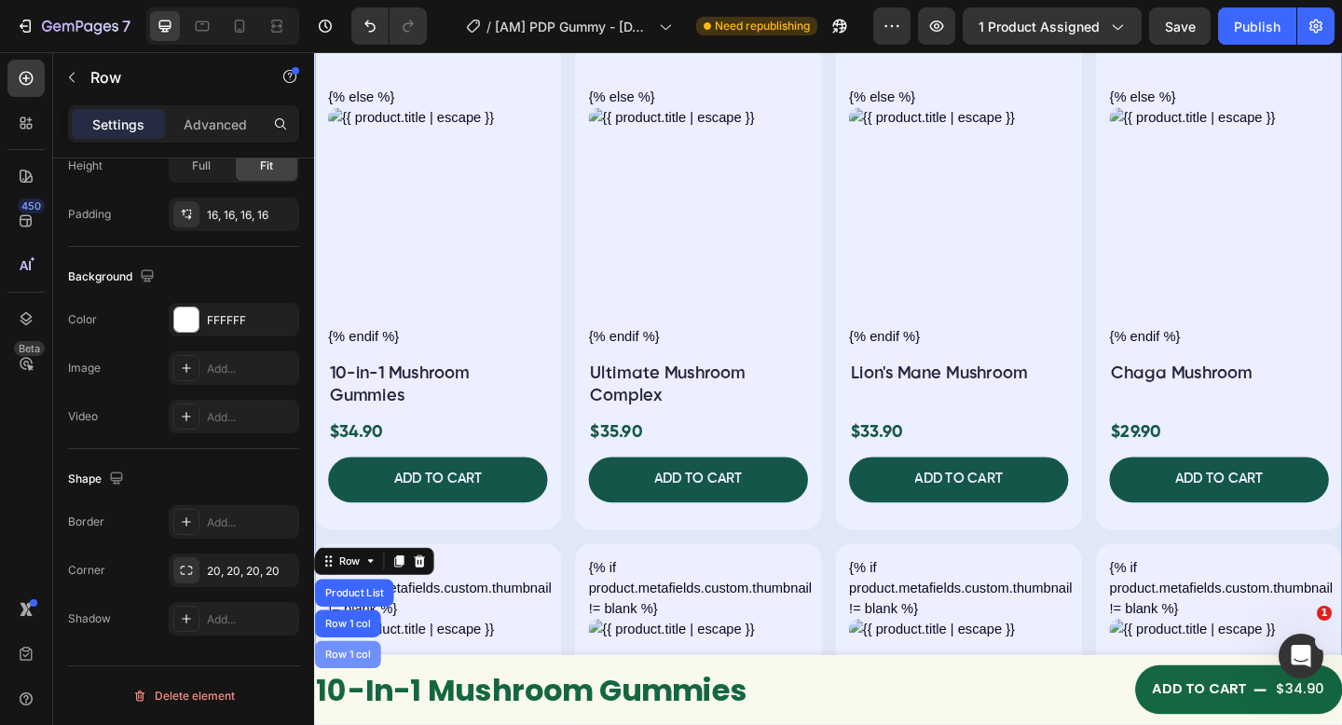
click at [314, 52] on div "Row 1 col" at bounding box center [314, 52] width 0 height 0
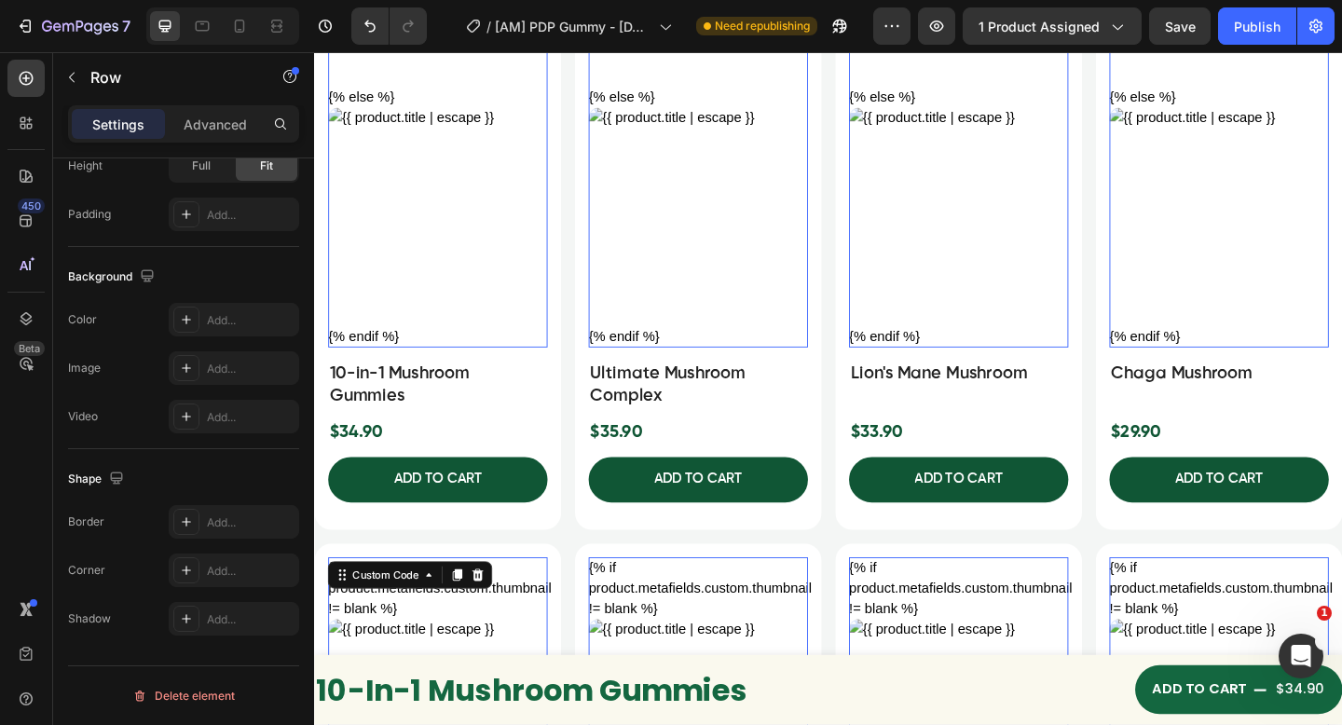
scroll to position [0, 0]
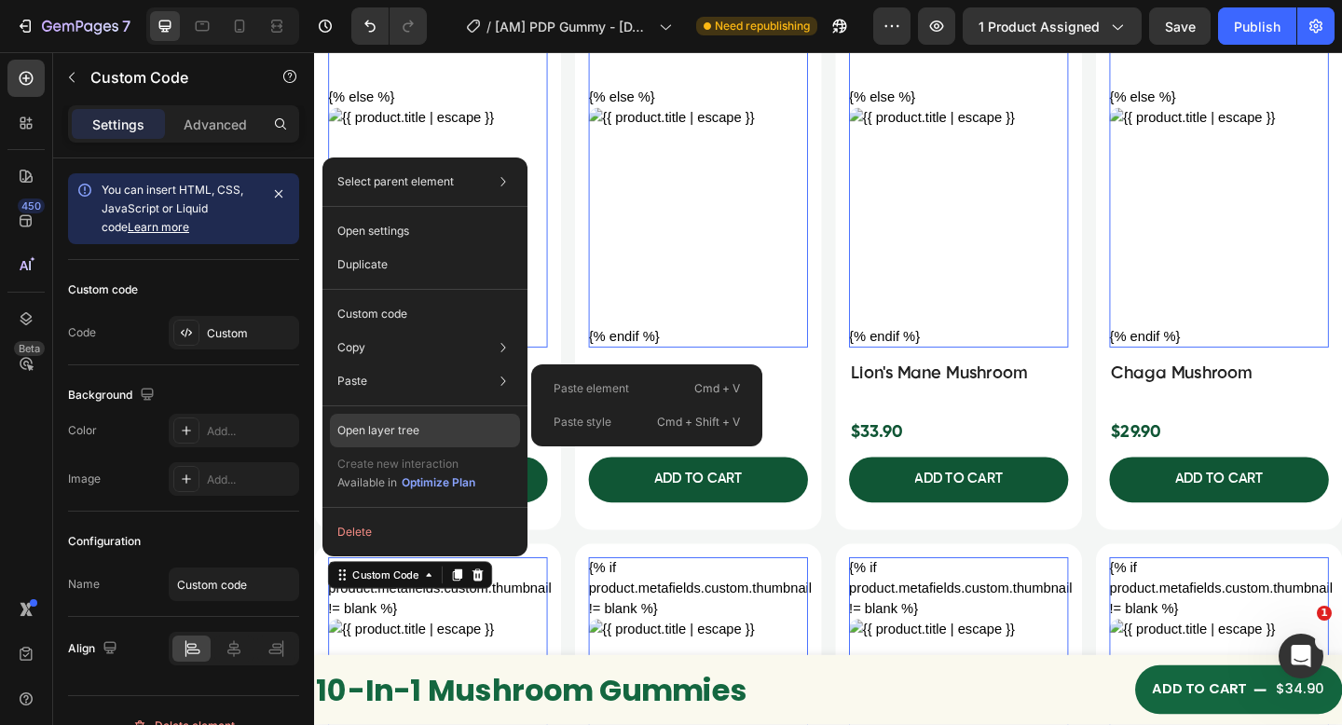
click at [384, 414] on div "Open layer tree" at bounding box center [425, 431] width 190 height 34
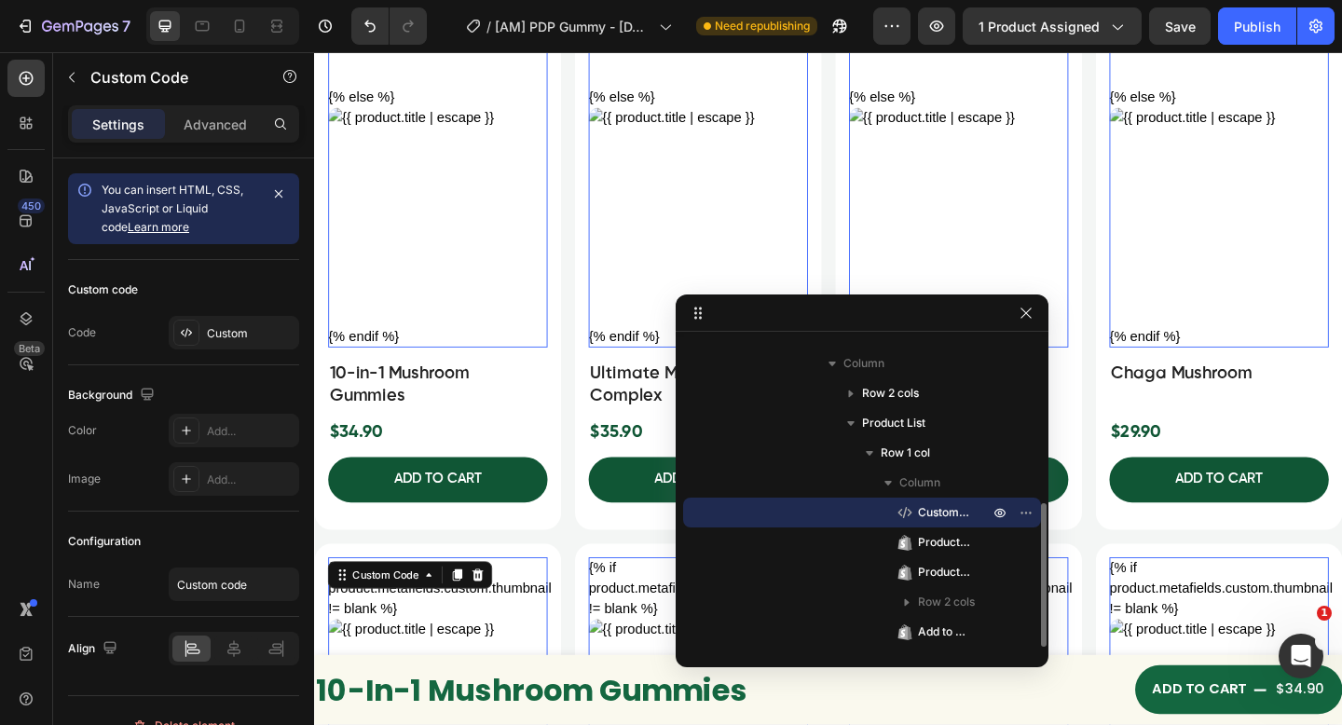
scroll to position [30, 0]
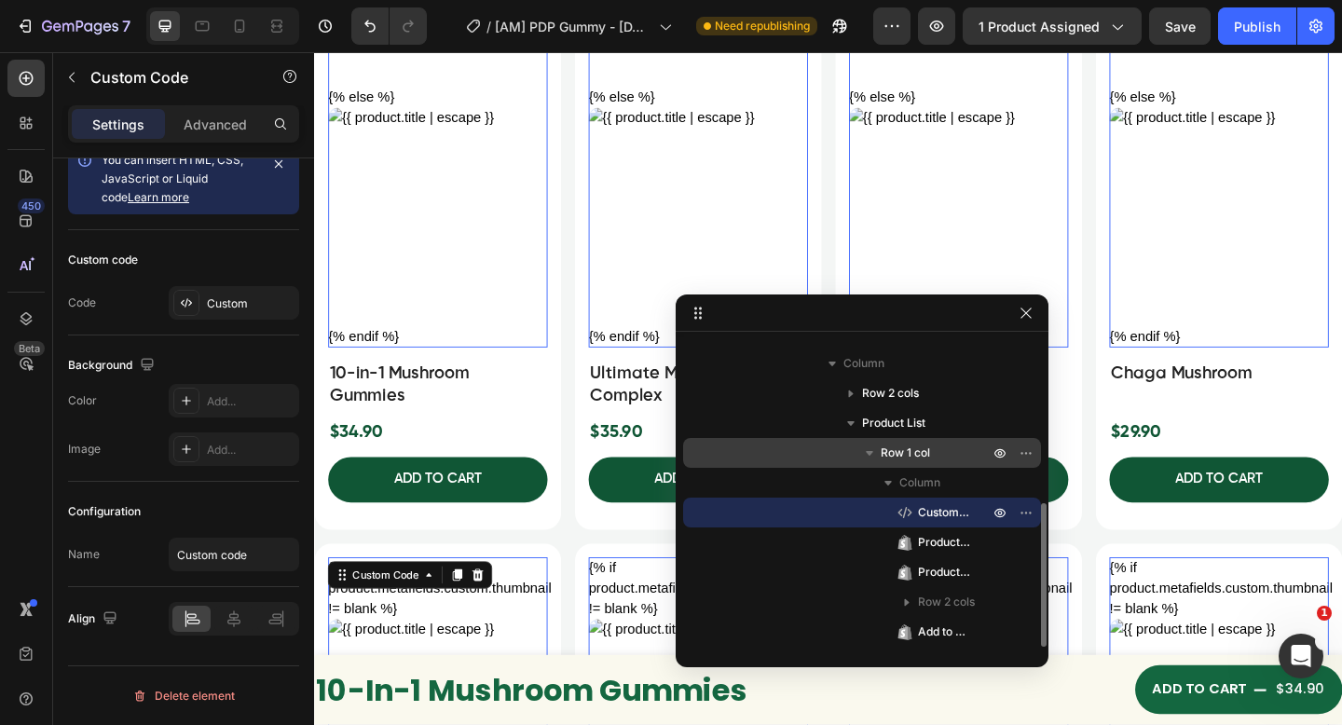
click at [916, 450] on span "Row 1 col" at bounding box center [904, 452] width 49 height 19
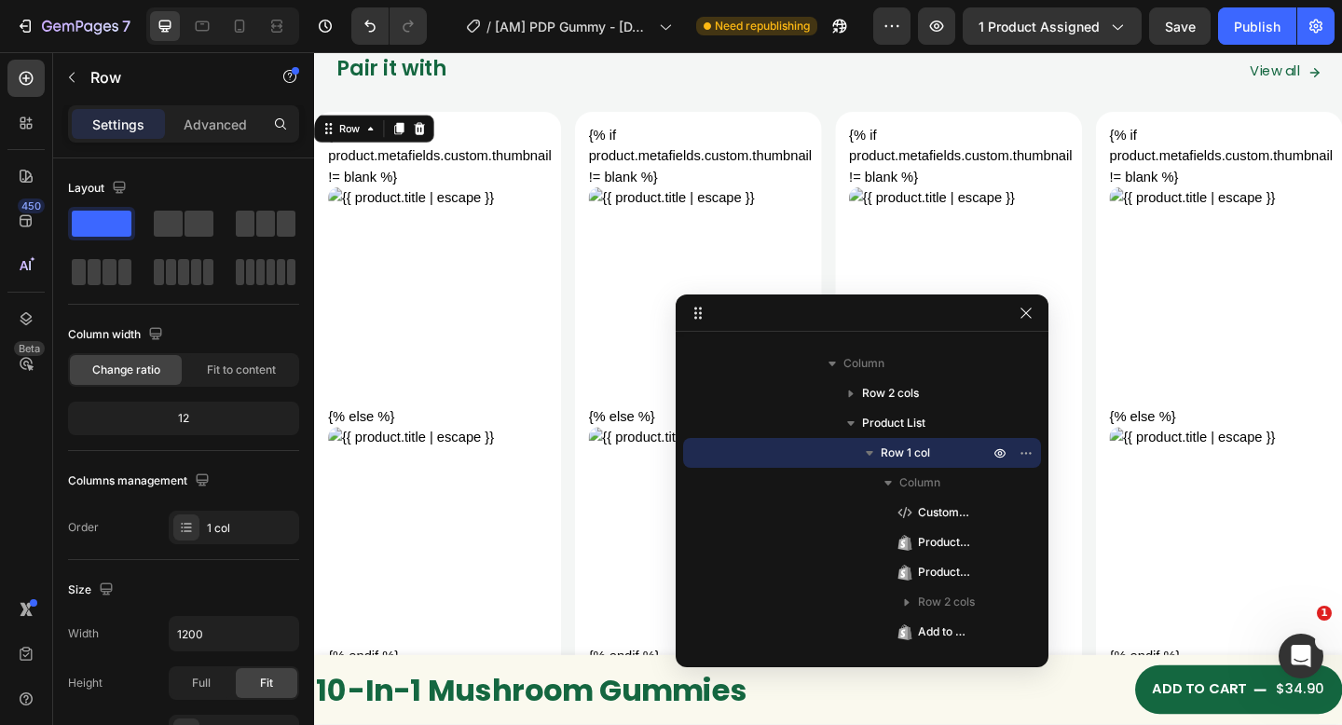
scroll to position [517, 0]
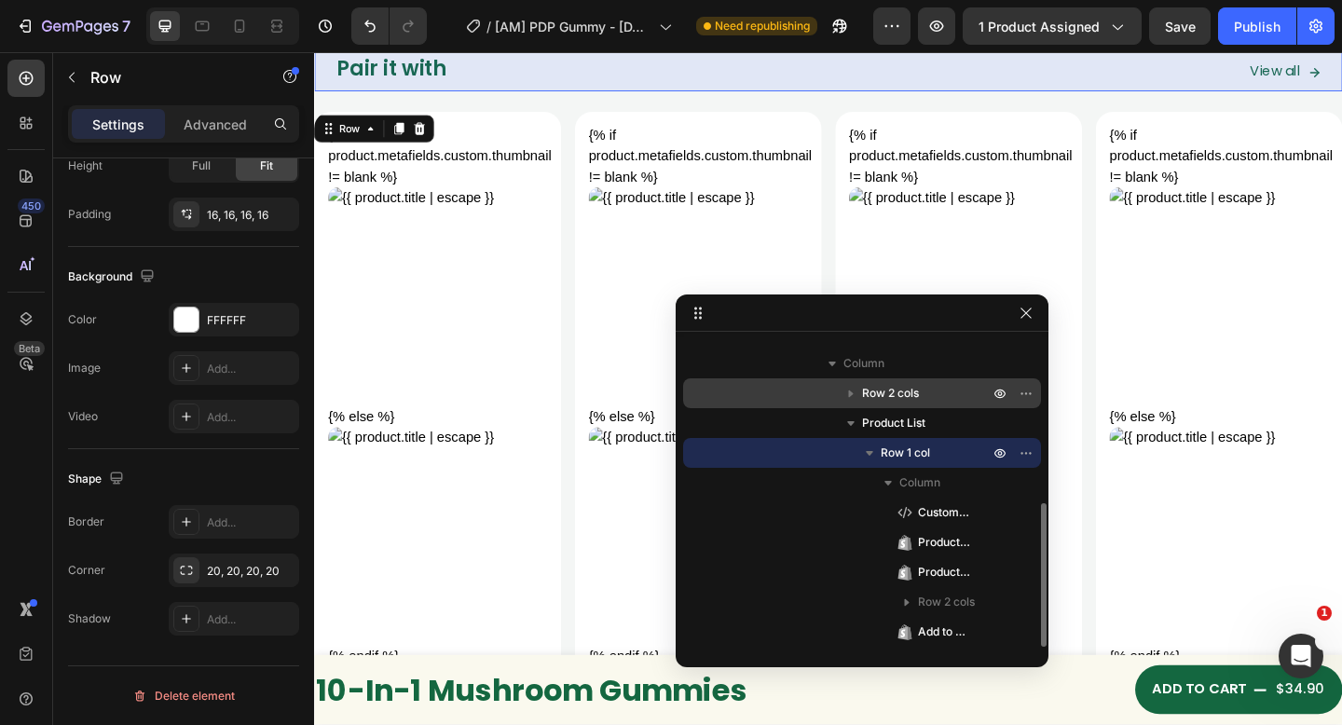
drag, startPoint x: 904, startPoint y: 394, endPoint x: 118, endPoint y: 481, distance: 790.1
click at [904, 394] on span "Row 2 cols" at bounding box center [890, 393] width 57 height 19
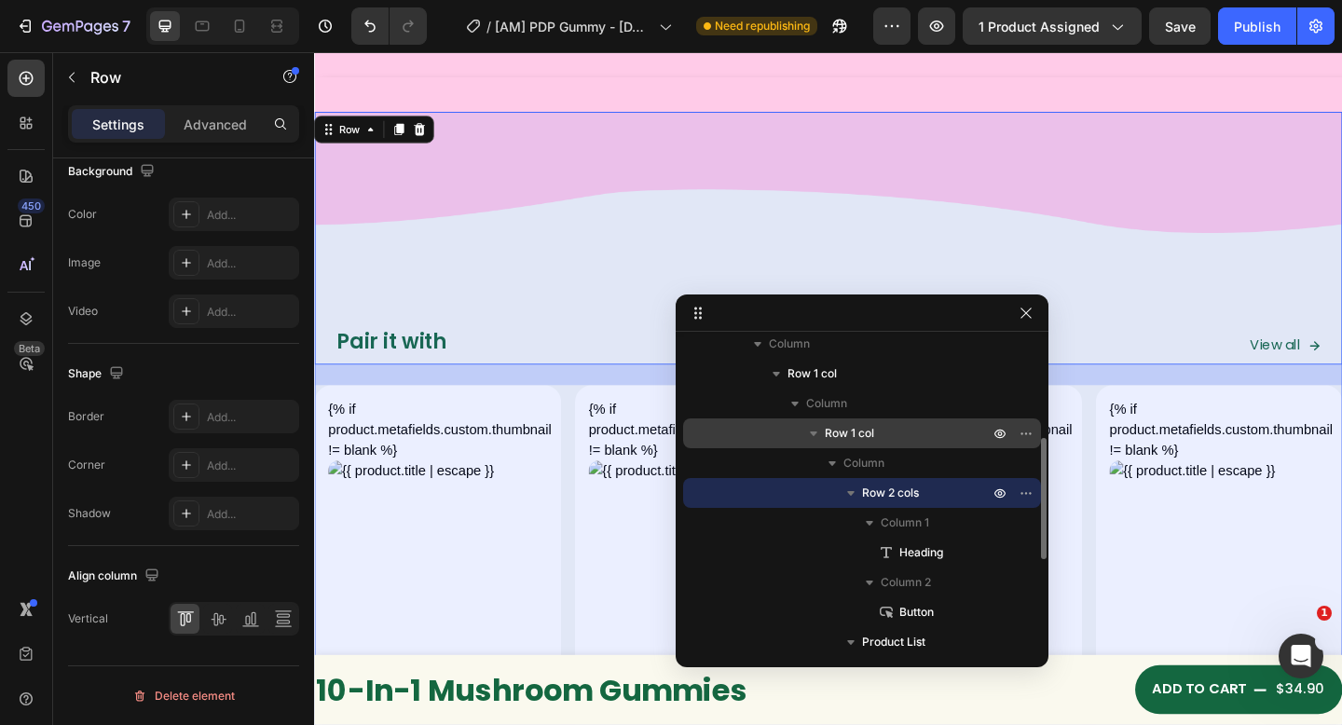
scroll to position [245, 0]
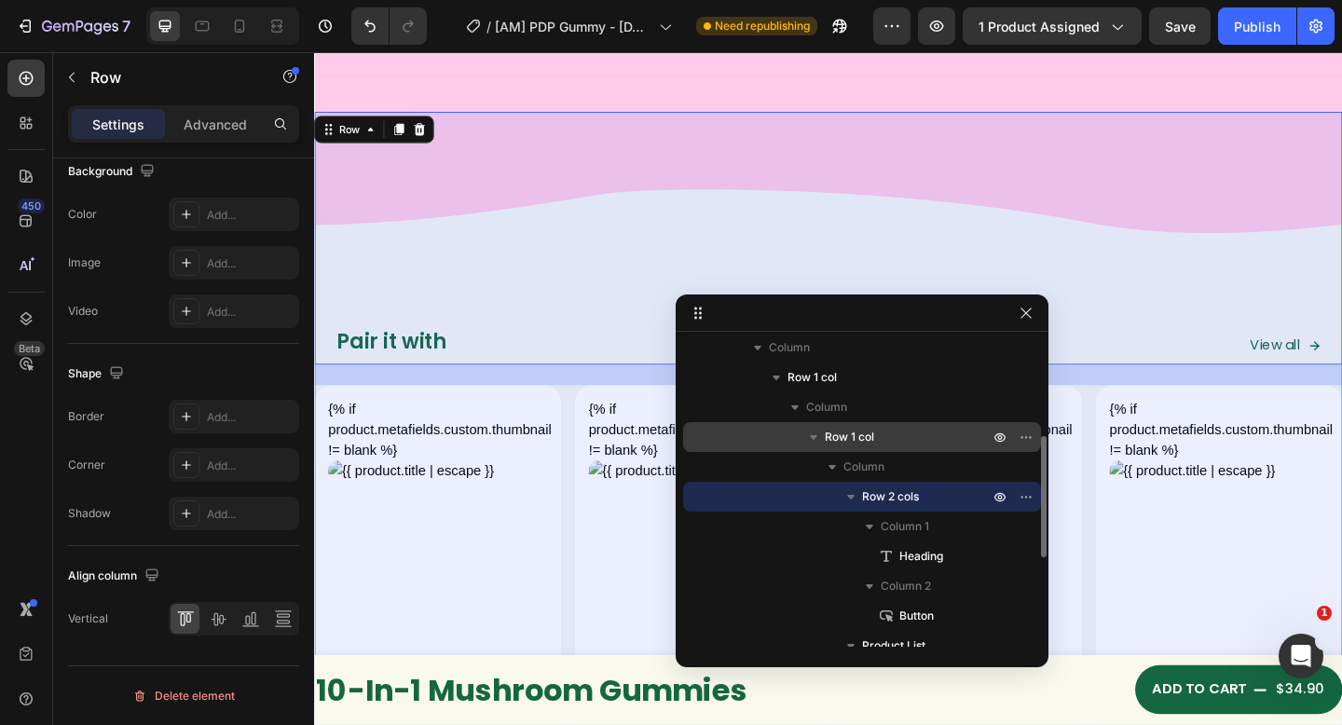
click at [913, 435] on p "Row 1 col" at bounding box center [908, 437] width 168 height 19
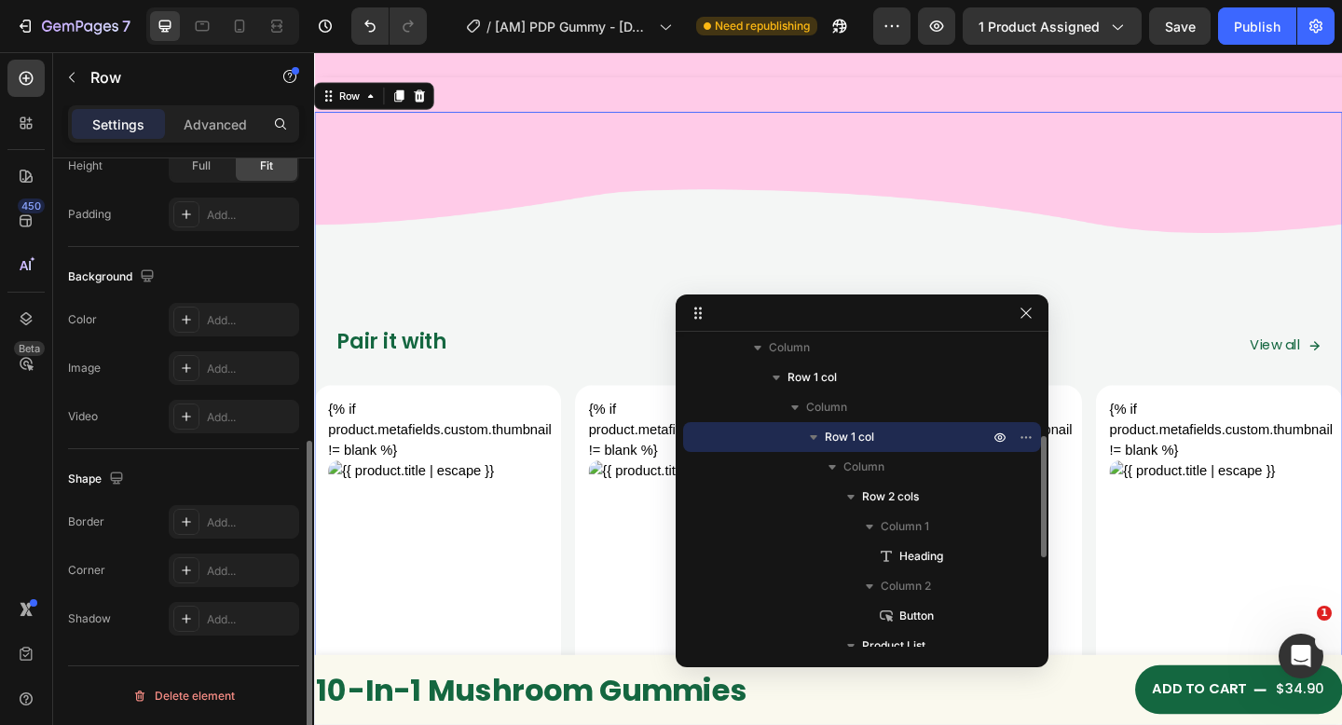
scroll to position [517, 0]
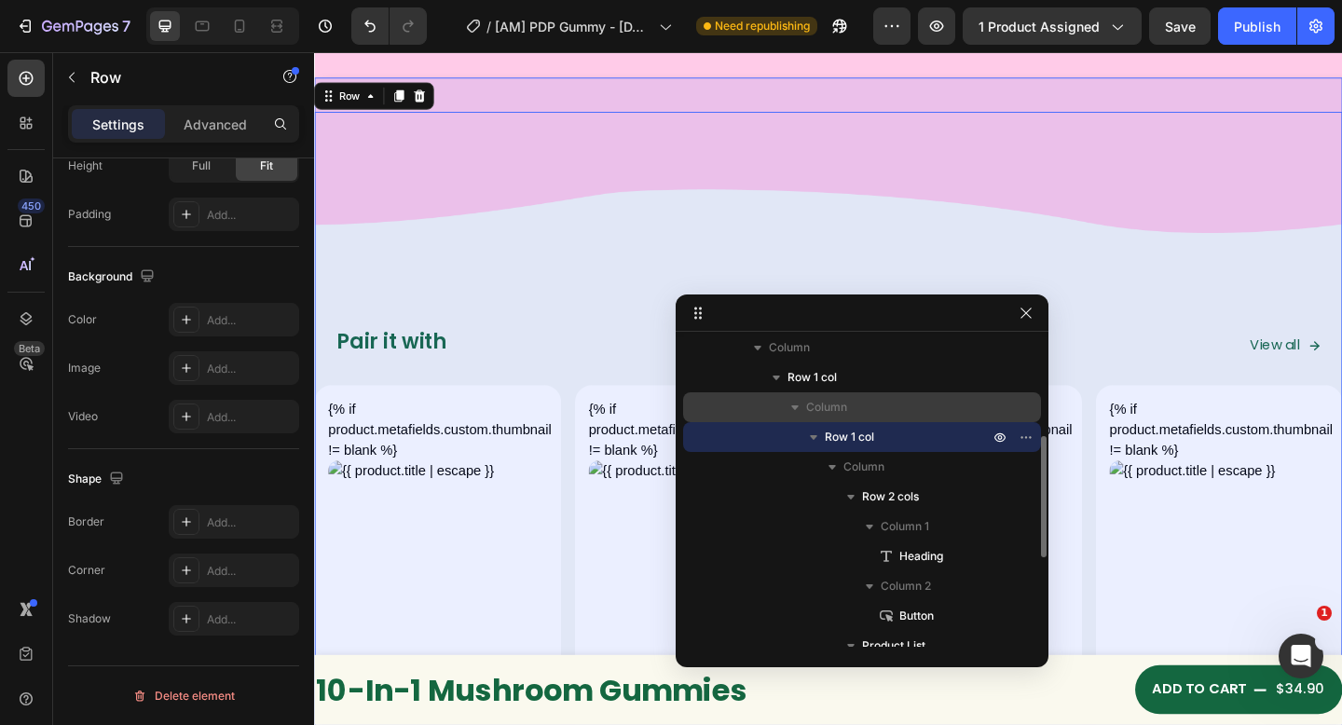
drag, startPoint x: 815, startPoint y: 373, endPoint x: 721, endPoint y: 401, distance: 98.2
click at [815, 373] on span "Row 1 col" at bounding box center [811, 377] width 49 height 19
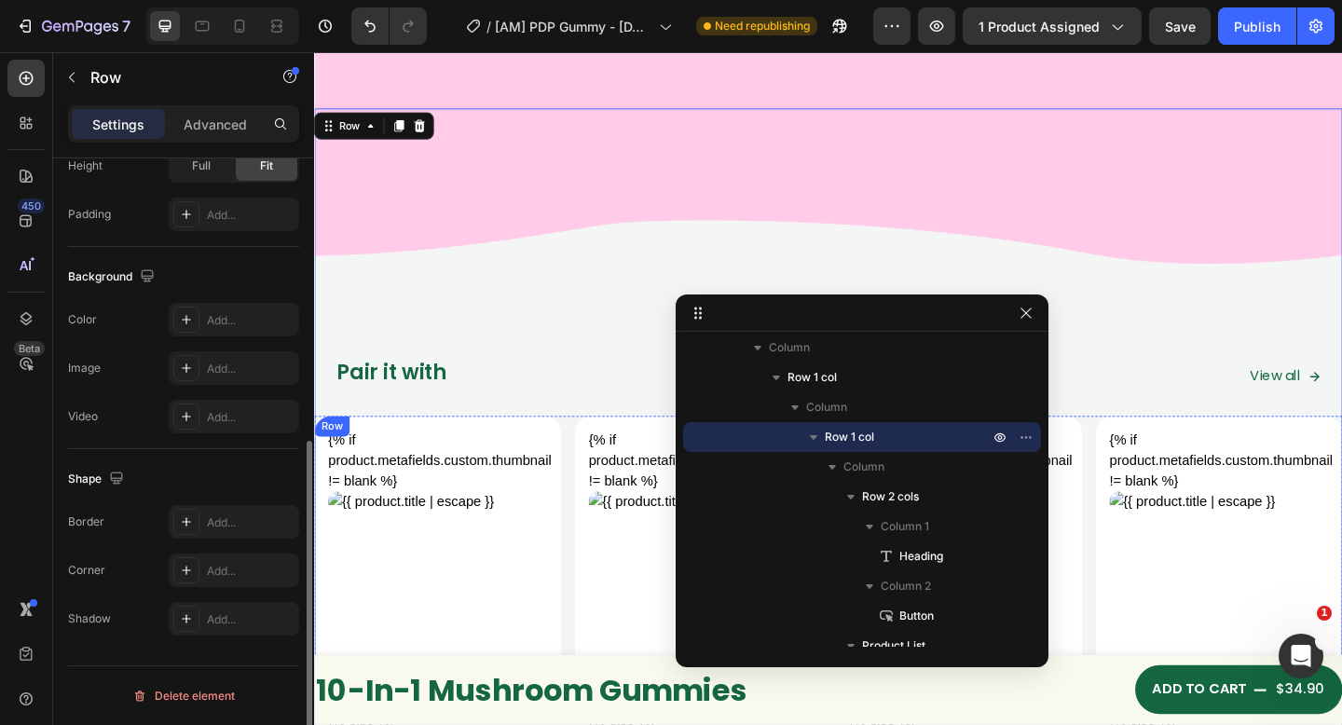
scroll to position [7568, 0]
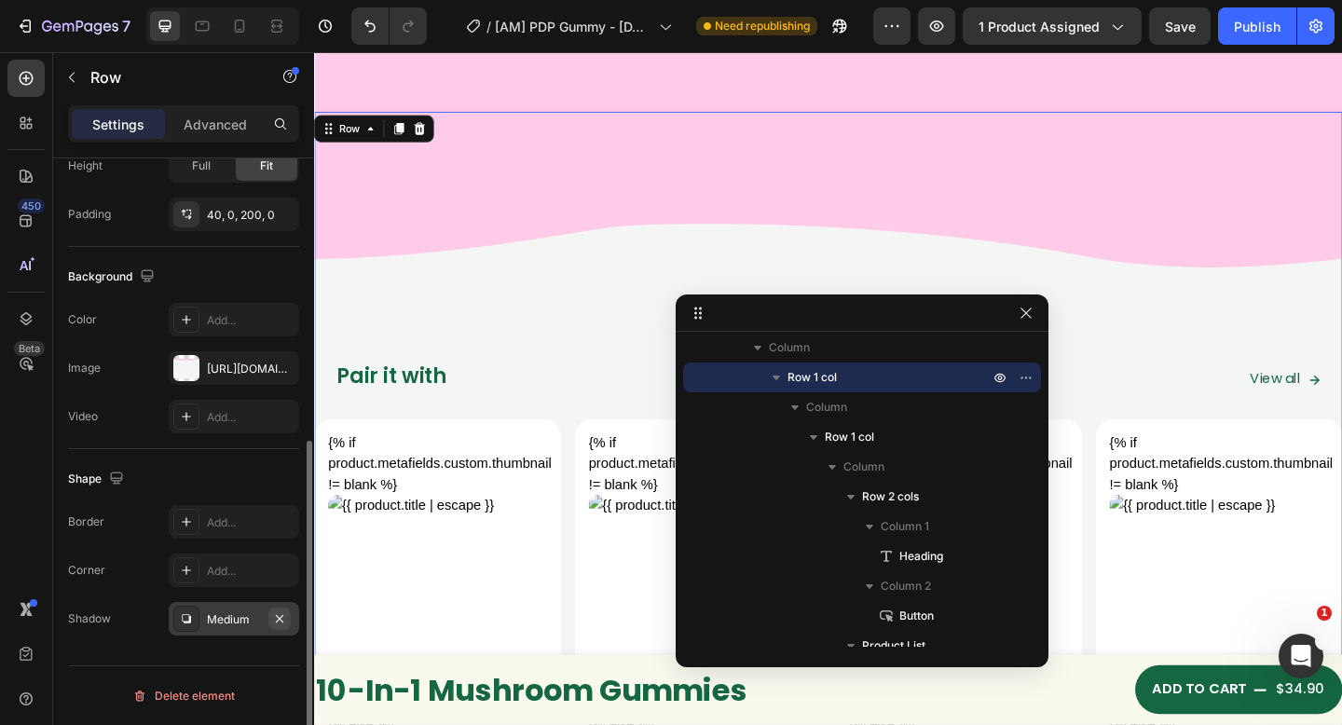
drag, startPoint x: 281, startPoint y: 624, endPoint x: 61, endPoint y: 606, distance: 221.5
click at [281, 624] on icon "button" at bounding box center [279, 618] width 15 height 15
click at [1029, 315] on icon "button" at bounding box center [1025, 313] width 15 height 15
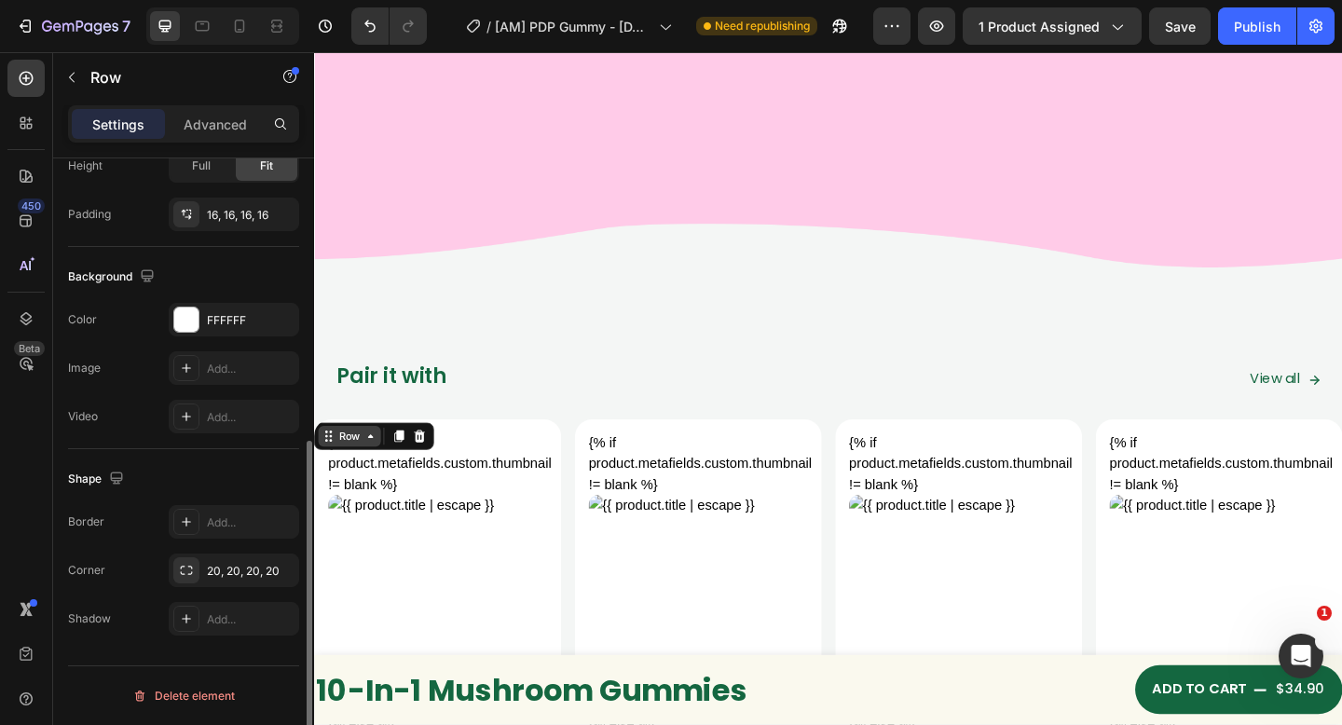
click at [363, 470] on div "Row" at bounding box center [352, 470] width 31 height 17
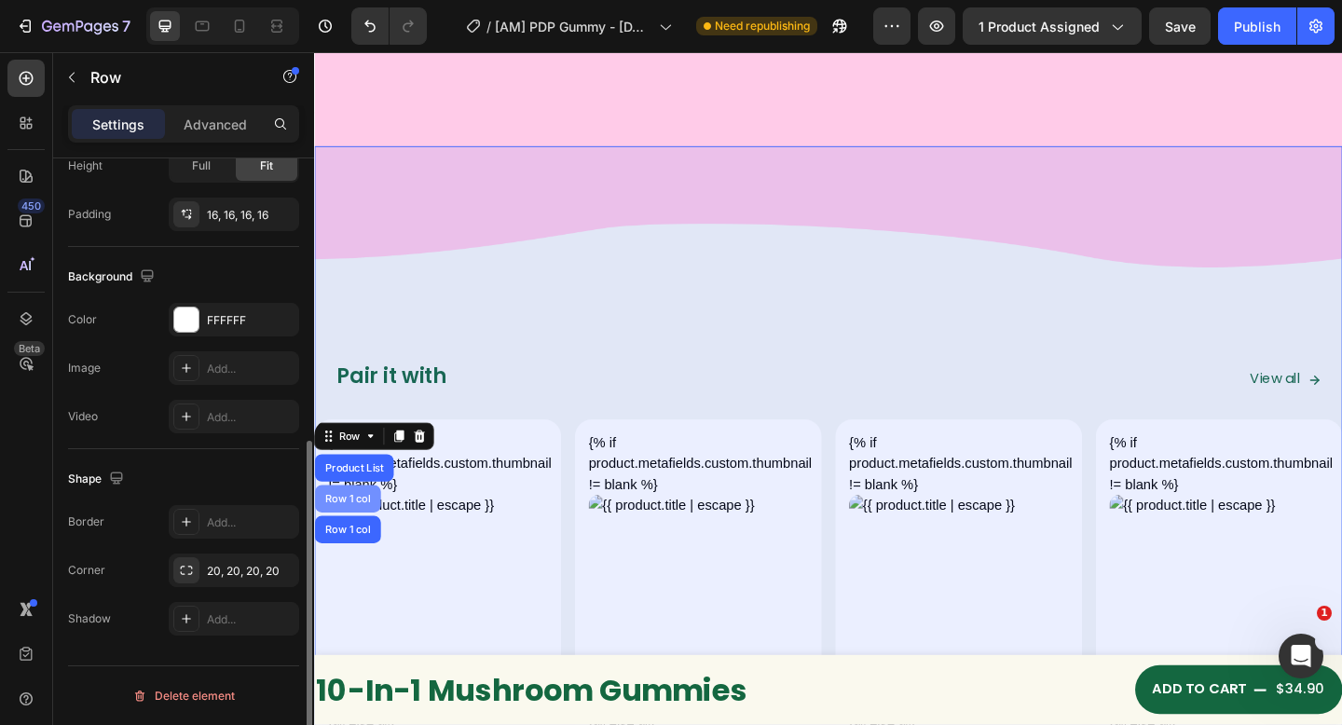
click at [364, 530] on div "Row 1 col" at bounding box center [351, 539] width 72 height 30
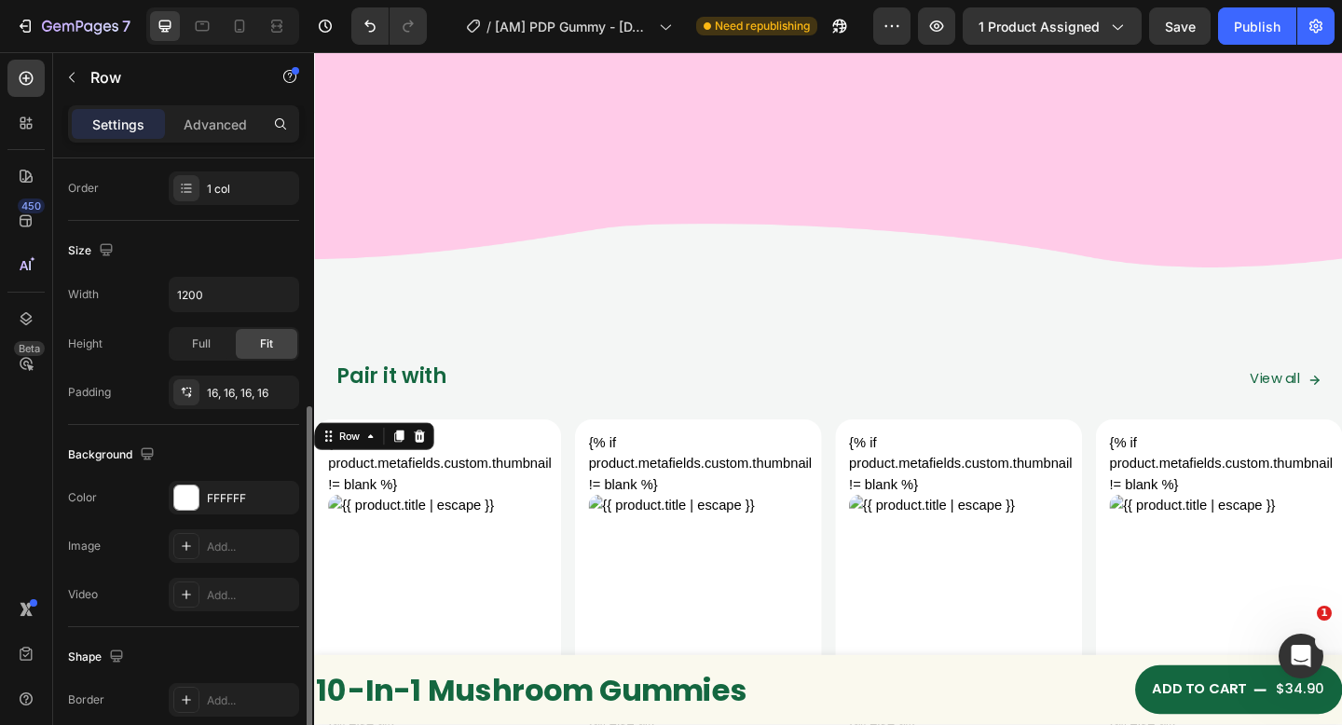
scroll to position [517, 0]
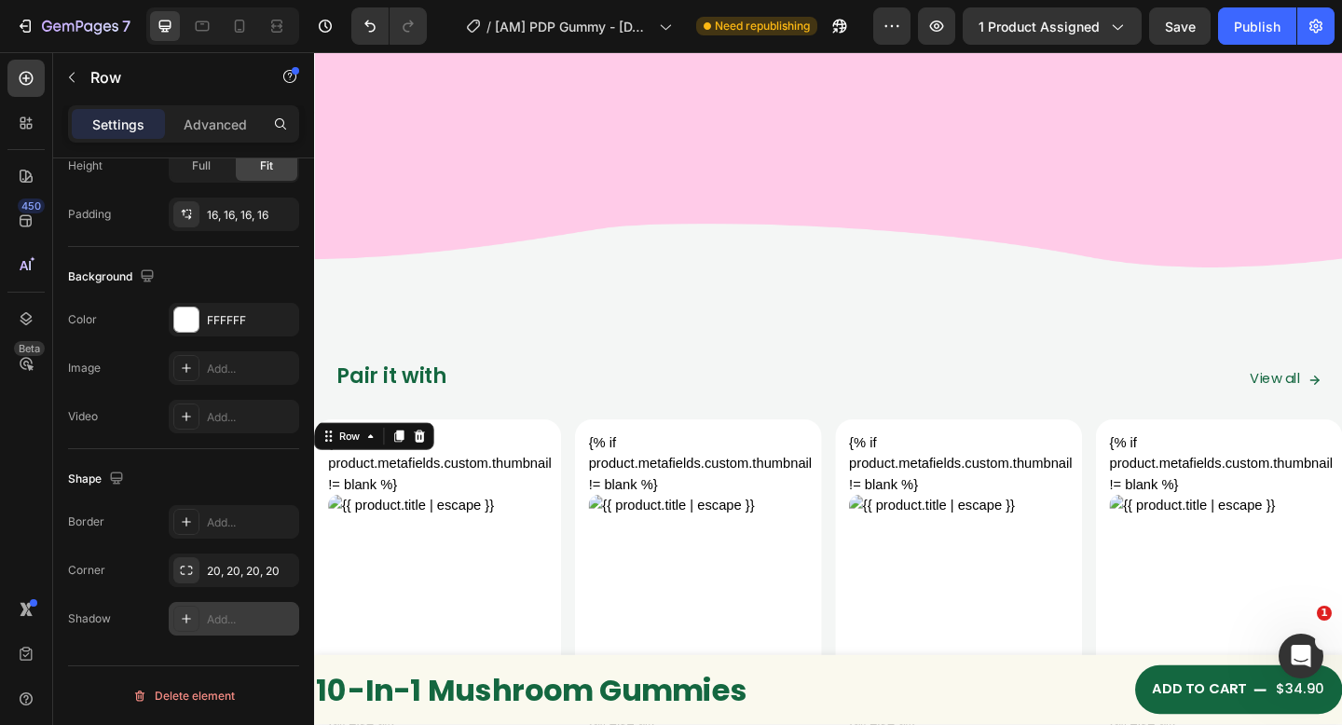
click at [207, 620] on div "Add..." at bounding box center [251, 619] width 88 height 17
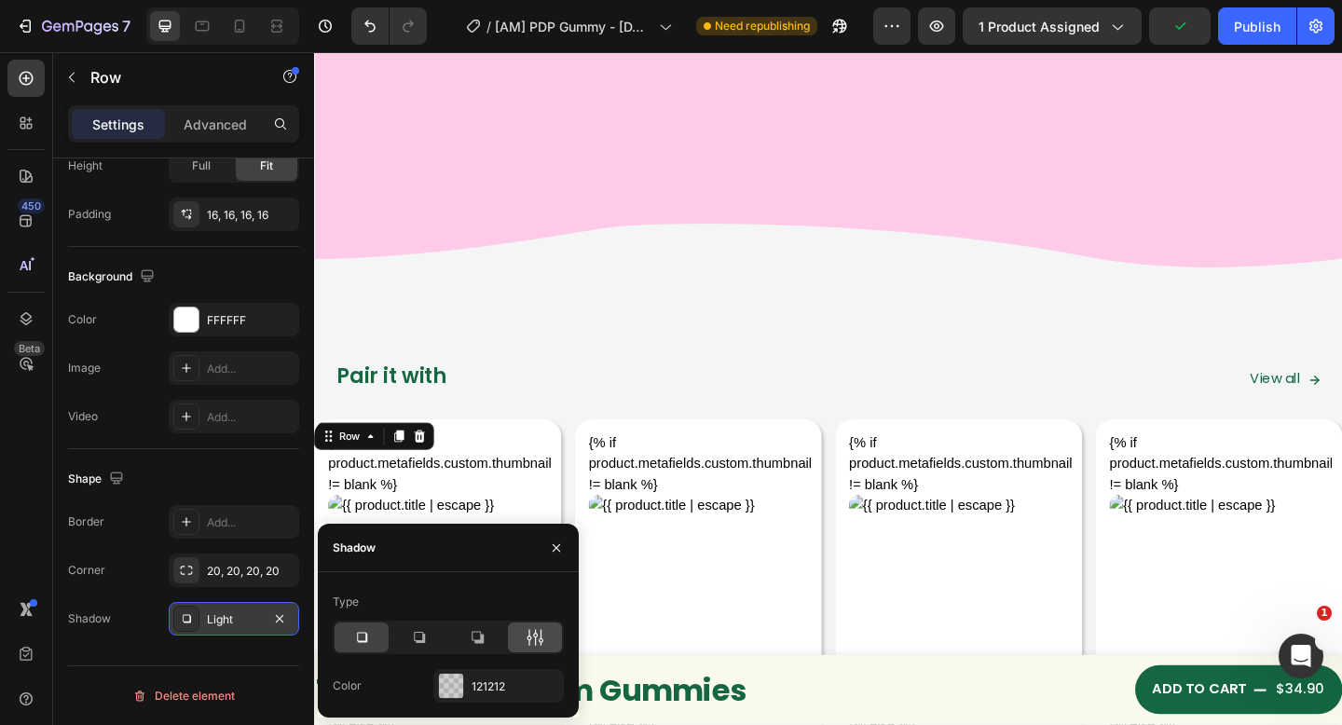
click at [545, 630] on div at bounding box center [535, 637] width 54 height 30
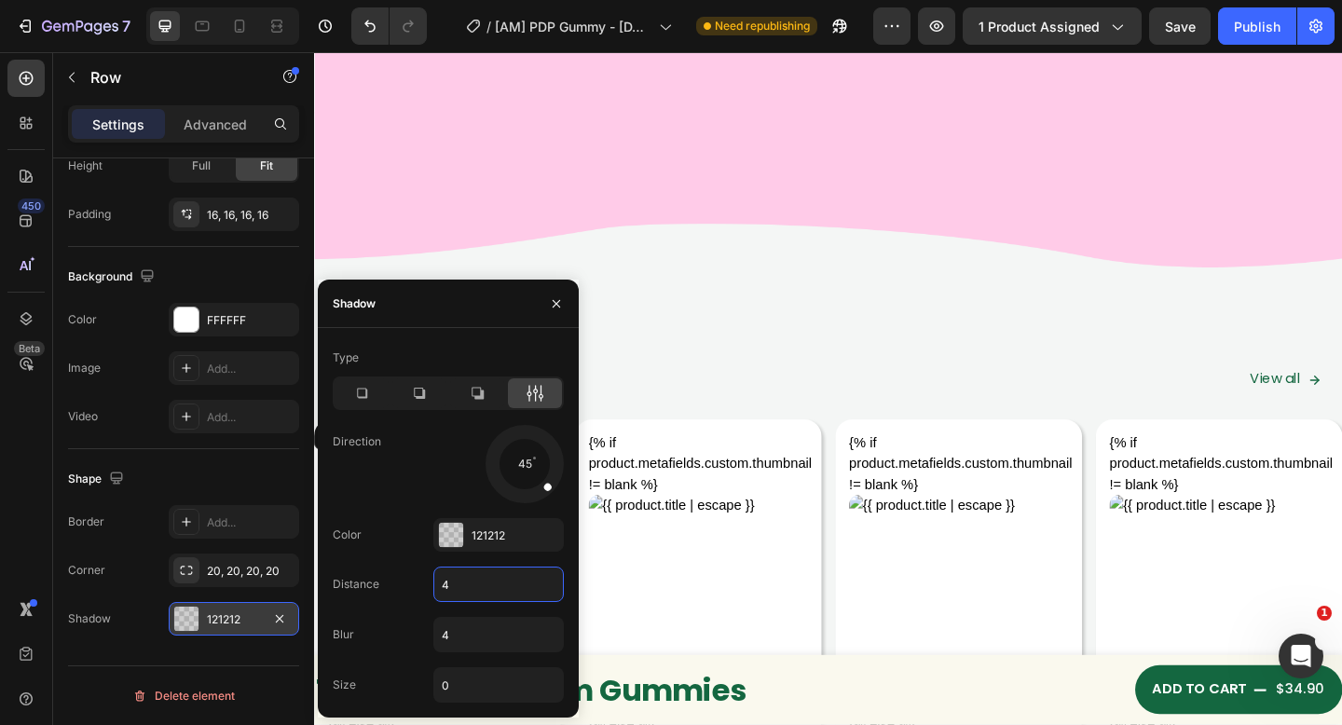
click at [463, 588] on input "4" at bounding box center [498, 584] width 129 height 34
type input "2"
click at [482, 639] on input "4" at bounding box center [498, 635] width 129 height 34
type input "10"
click at [479, 524] on div "121212" at bounding box center [498, 535] width 130 height 34
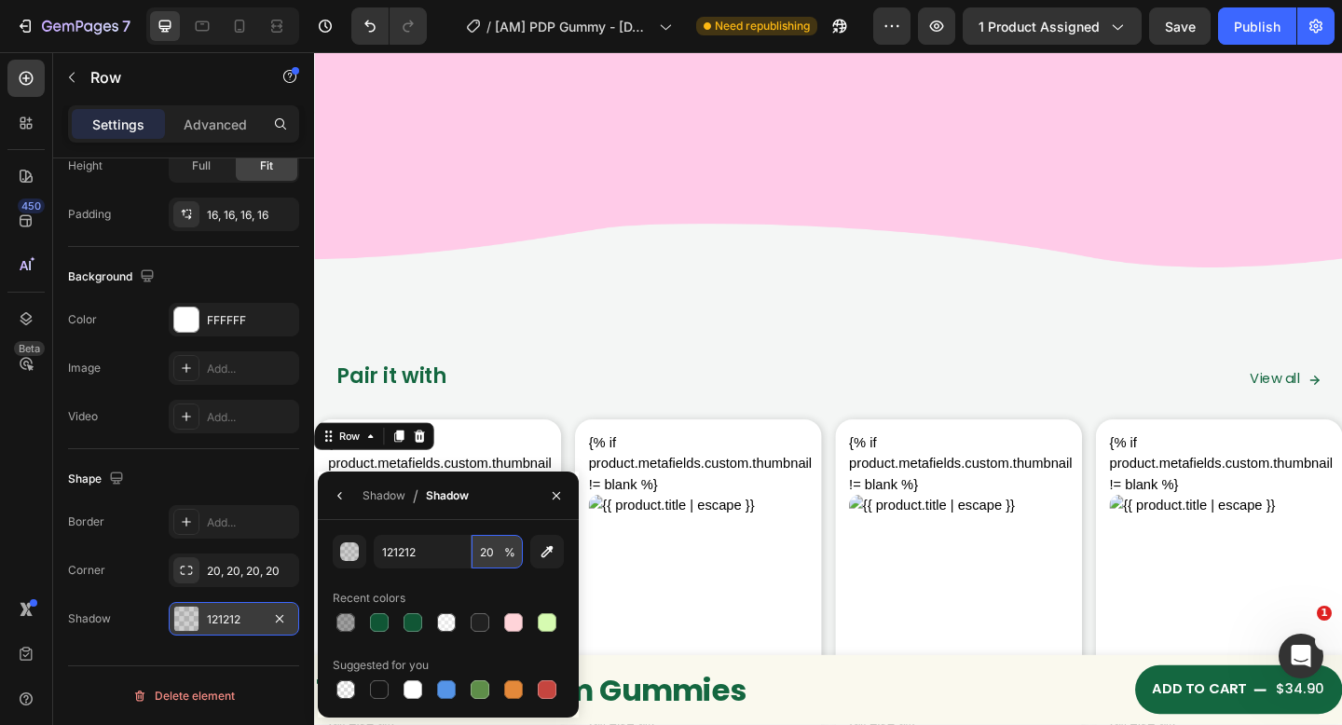
click at [491, 565] on input "20" at bounding box center [496, 552] width 51 height 34
type input "10"
click at [389, 552] on input "121212" at bounding box center [422, 552] width 97 height 34
click at [360, 555] on button "button" at bounding box center [350, 552] width 34 height 34
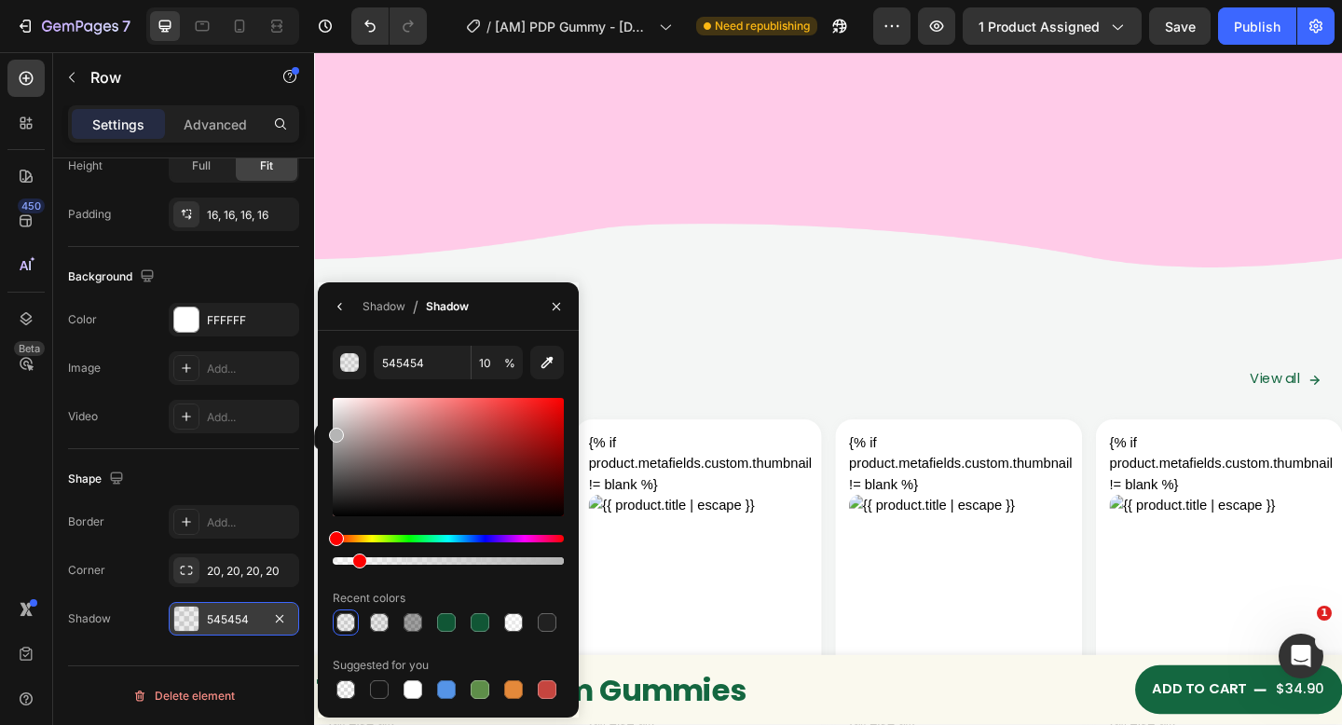
drag, startPoint x: 335, startPoint y: 509, endPoint x: 317, endPoint y: 431, distance: 79.5
click at [318, 431] on div "545454 10 % Recent colors Suggested for you" at bounding box center [448, 524] width 261 height 357
type input "CEC8C8"
drag, startPoint x: 336, startPoint y: 438, endPoint x: 340, endPoint y: 419, distance: 19.0
click at [340, 419] on div at bounding box center [342, 423] width 15 height 15
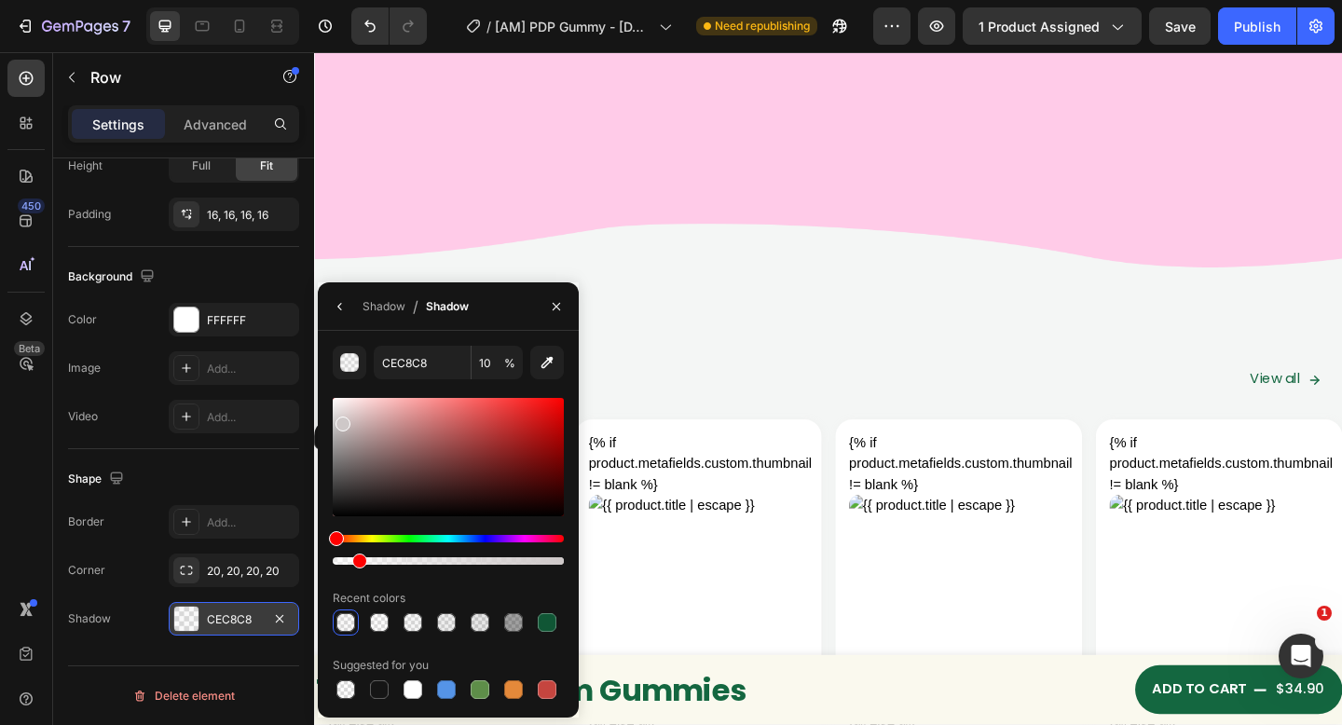
click at [359, 314] on div "Shadow / Shadow" at bounding box center [397, 306] width 158 height 48
click at [375, 307] on div "Shadow" at bounding box center [383, 306] width 43 height 17
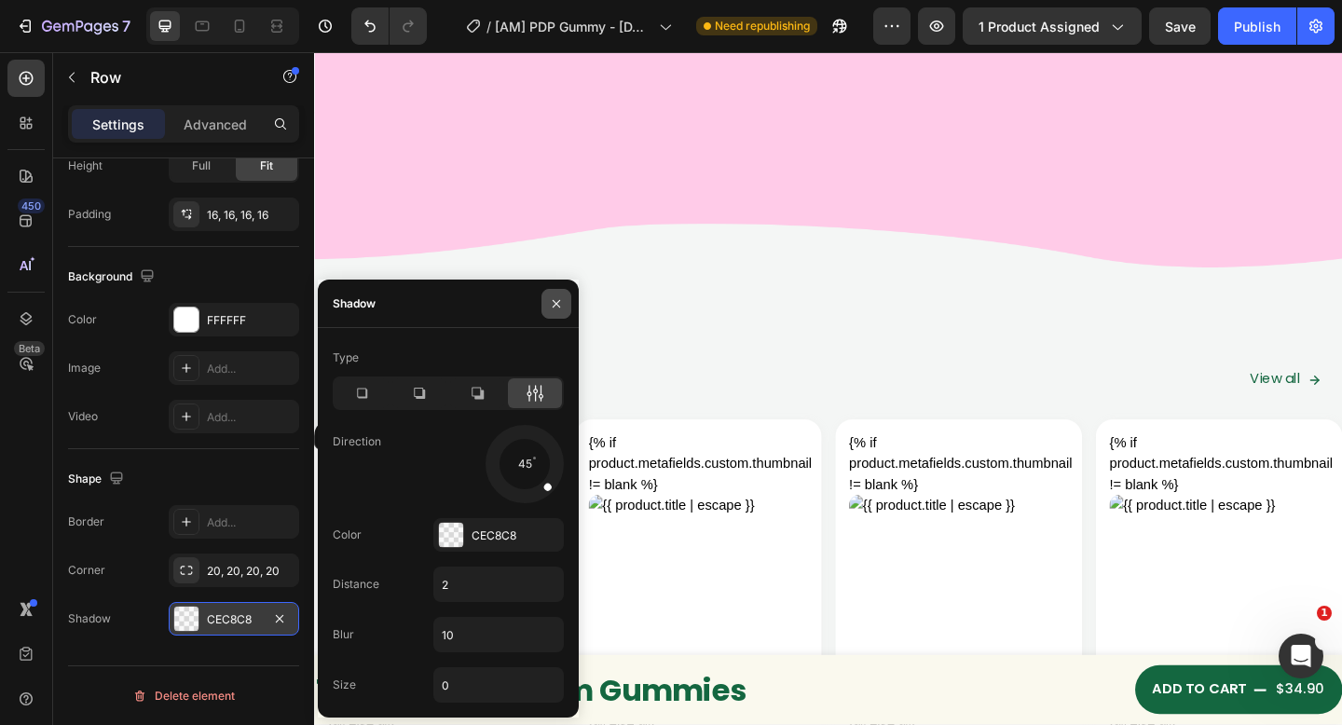
click at [549, 300] on icon "button" at bounding box center [556, 303] width 15 height 15
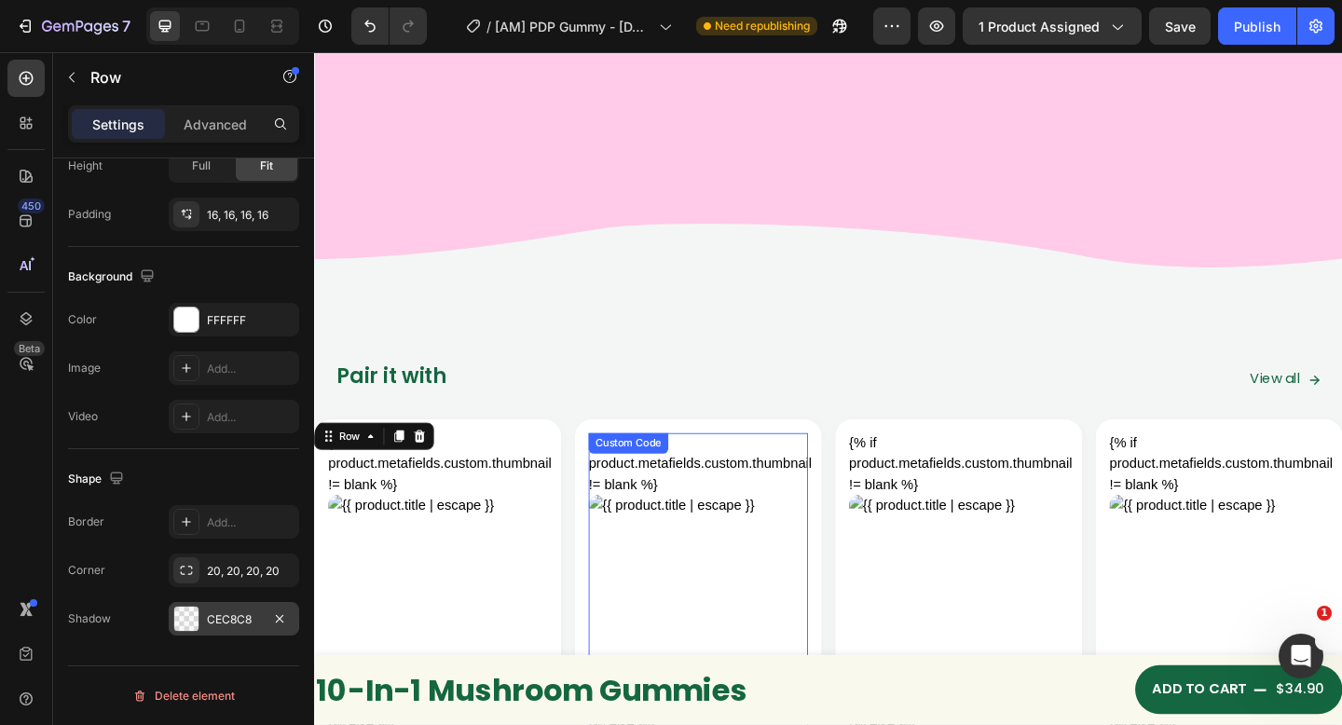
click at [700, 309] on div "Pair it with Heading View all Button Row" at bounding box center [873, 292] width 1118 height 275
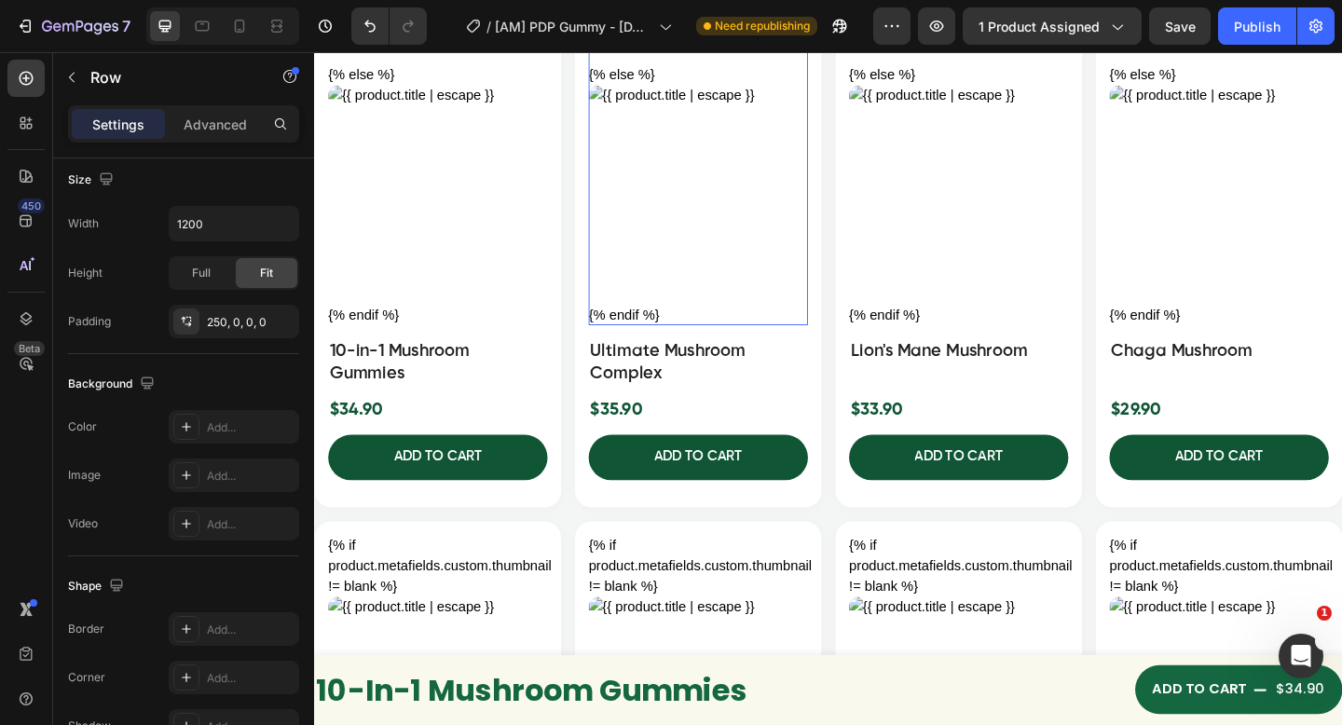
scroll to position [8561, 0]
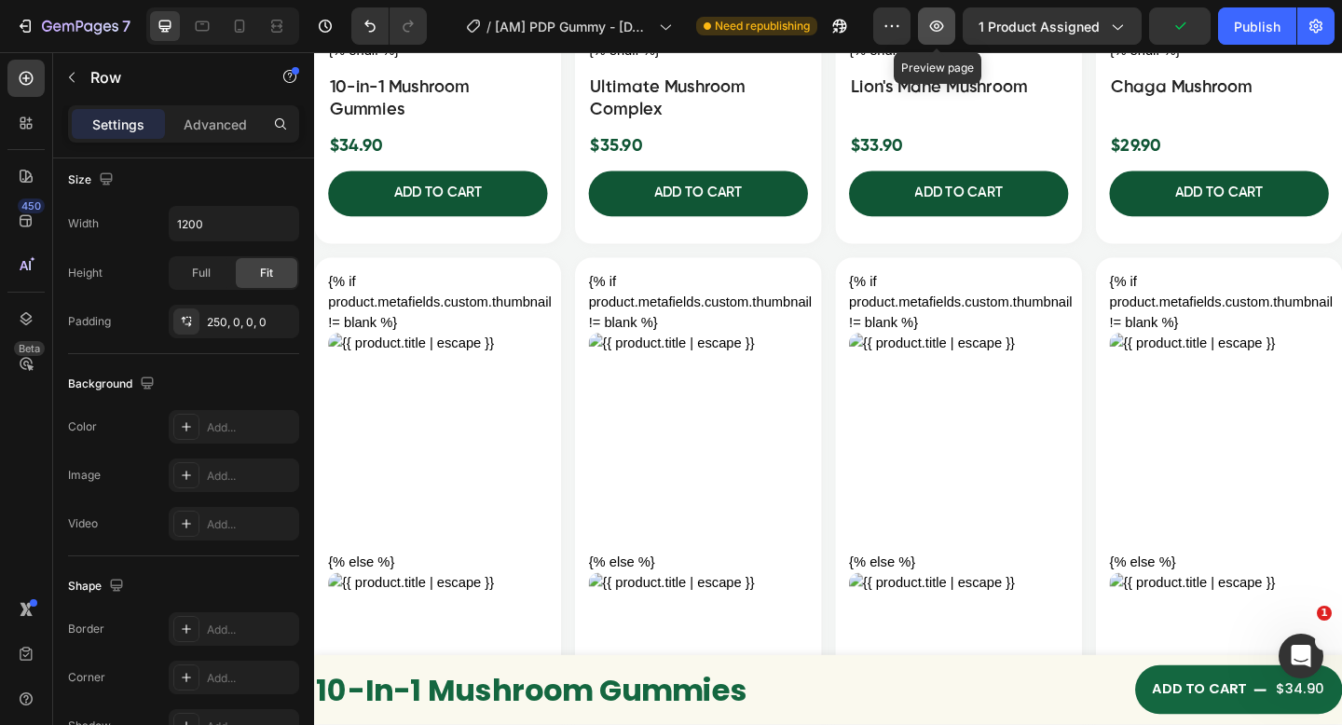
click at [946, 29] on icon "button" at bounding box center [936, 26] width 19 height 19
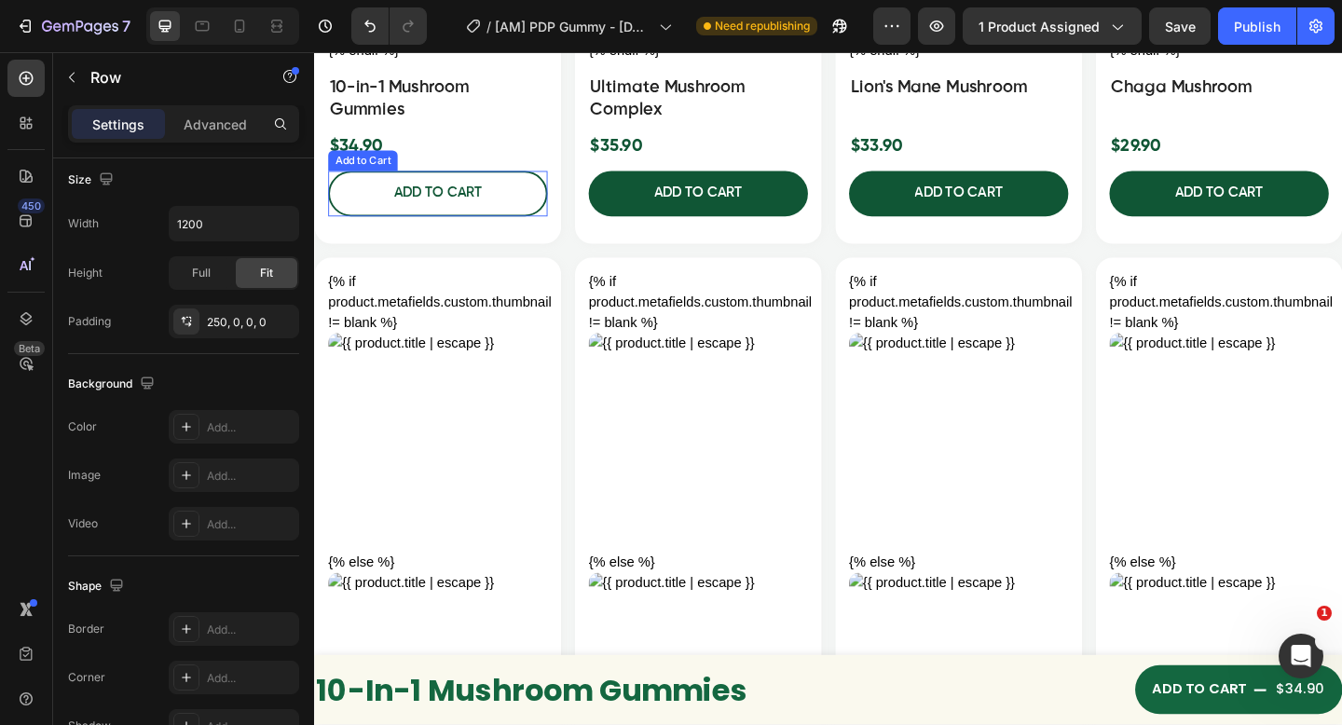
click at [540, 221] on button "ADD TO CART" at bounding box center [448, 206] width 238 height 49
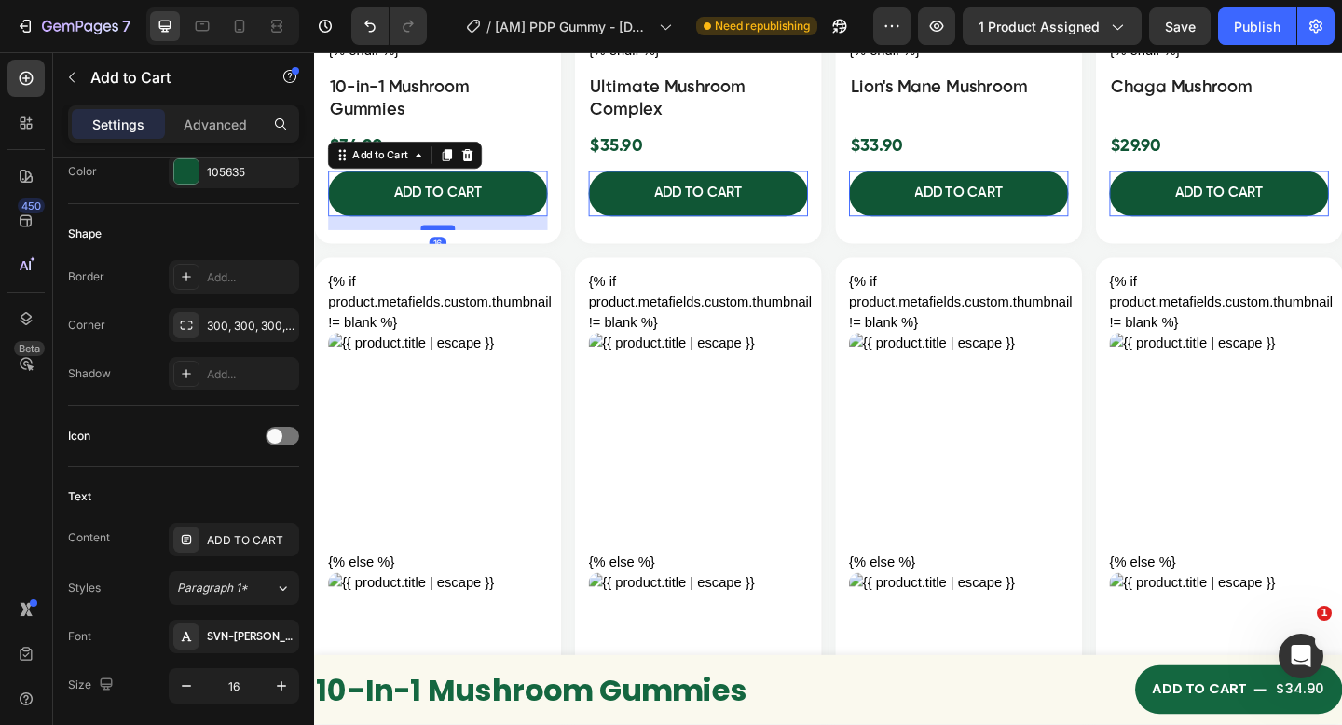
scroll to position [0, 0]
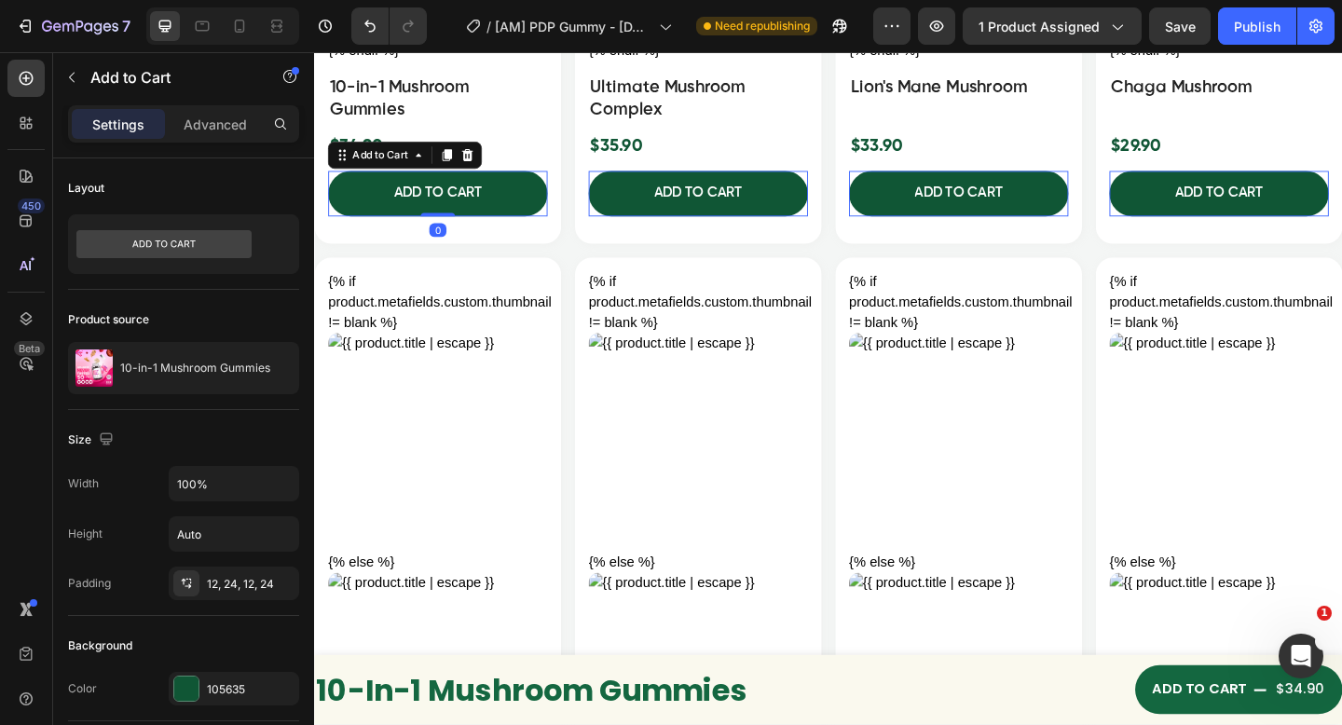
drag, startPoint x: 451, startPoint y: 236, endPoint x: 491, endPoint y: 225, distance: 41.3
click at [452, 211] on div "ADD TO CART Add to Cart 0" at bounding box center [448, 206] width 238 height 49
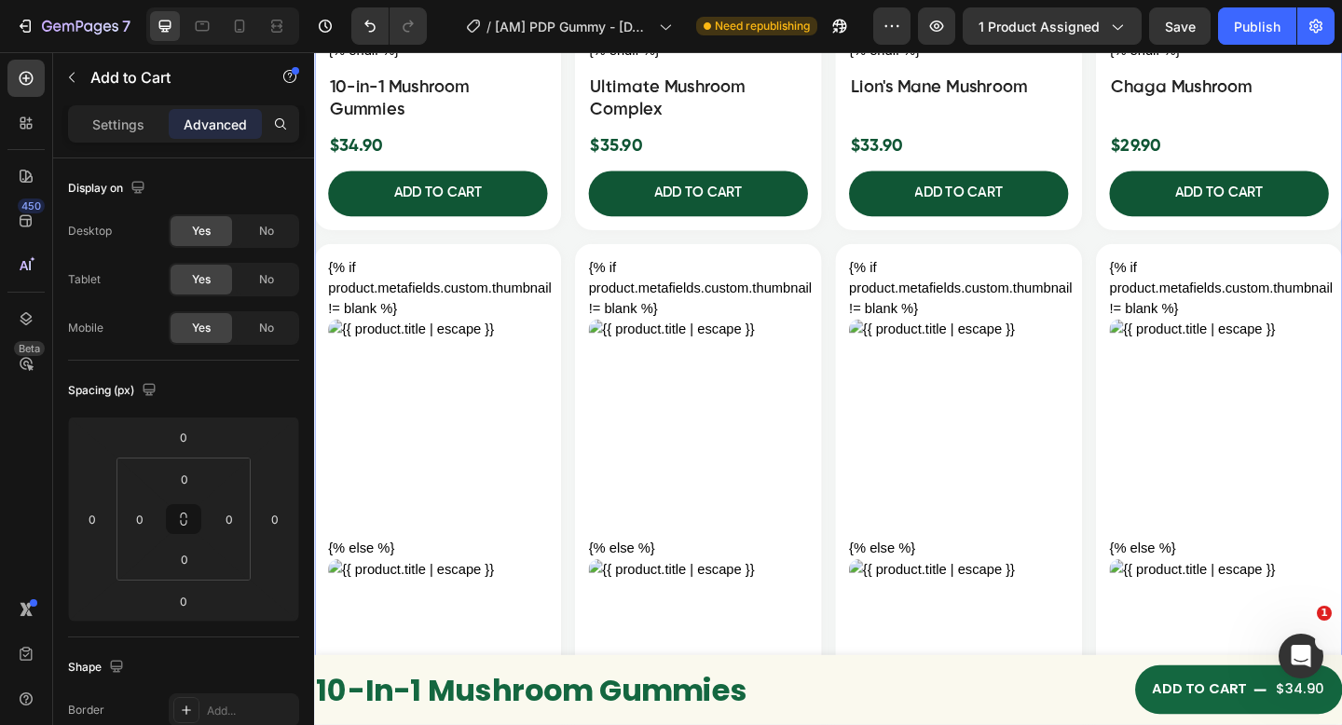
click at [580, 240] on div "{% if product.metafields.custom.thumbnail != blank %} {% else %} {% endif %} Cu…" at bounding box center [873, 241] width 1118 height 1565
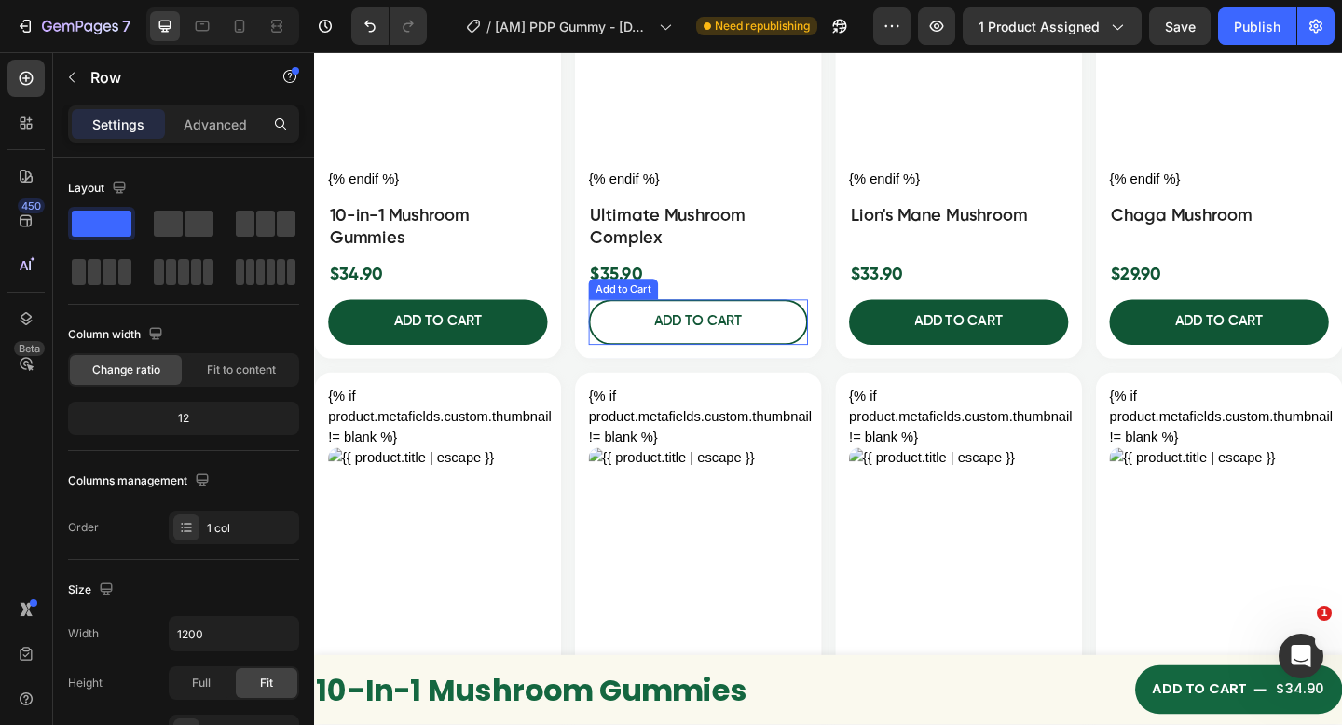
scroll to position [8411, 0]
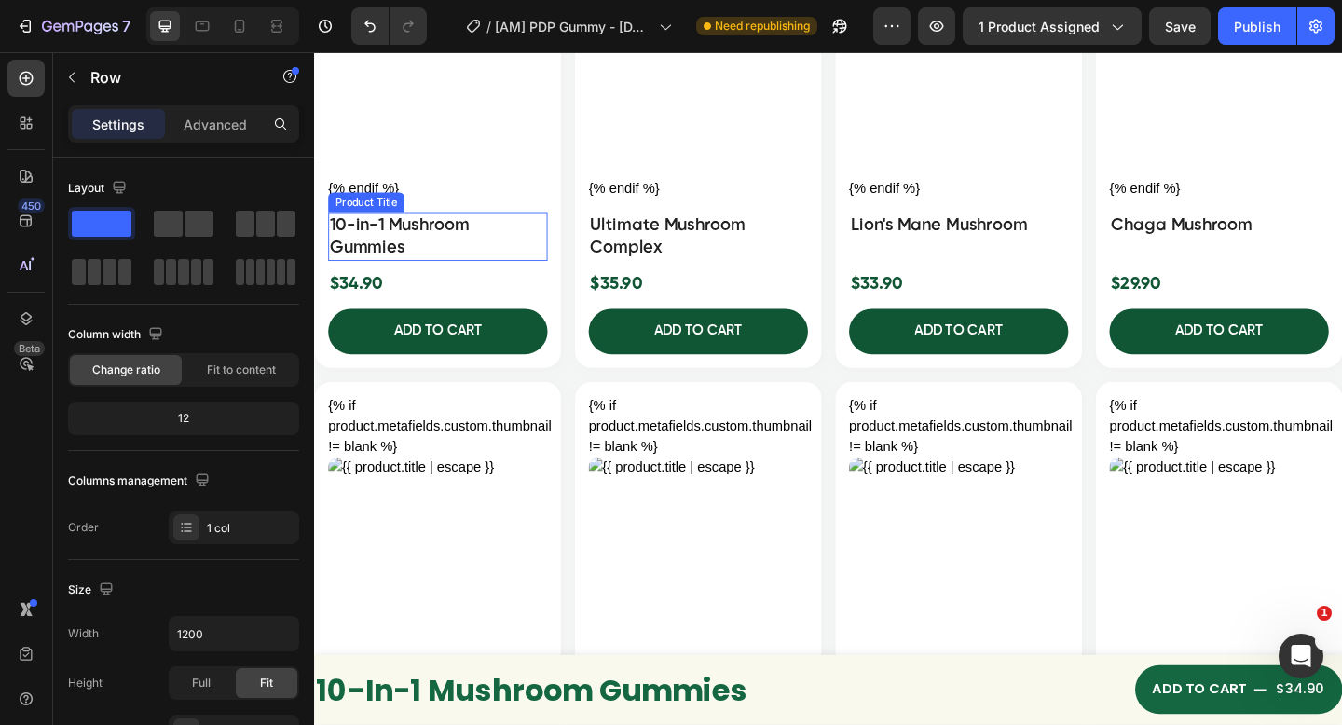
click at [395, 262] on h2 "10-in-1 Mushroom Gummies" at bounding box center [448, 253] width 238 height 52
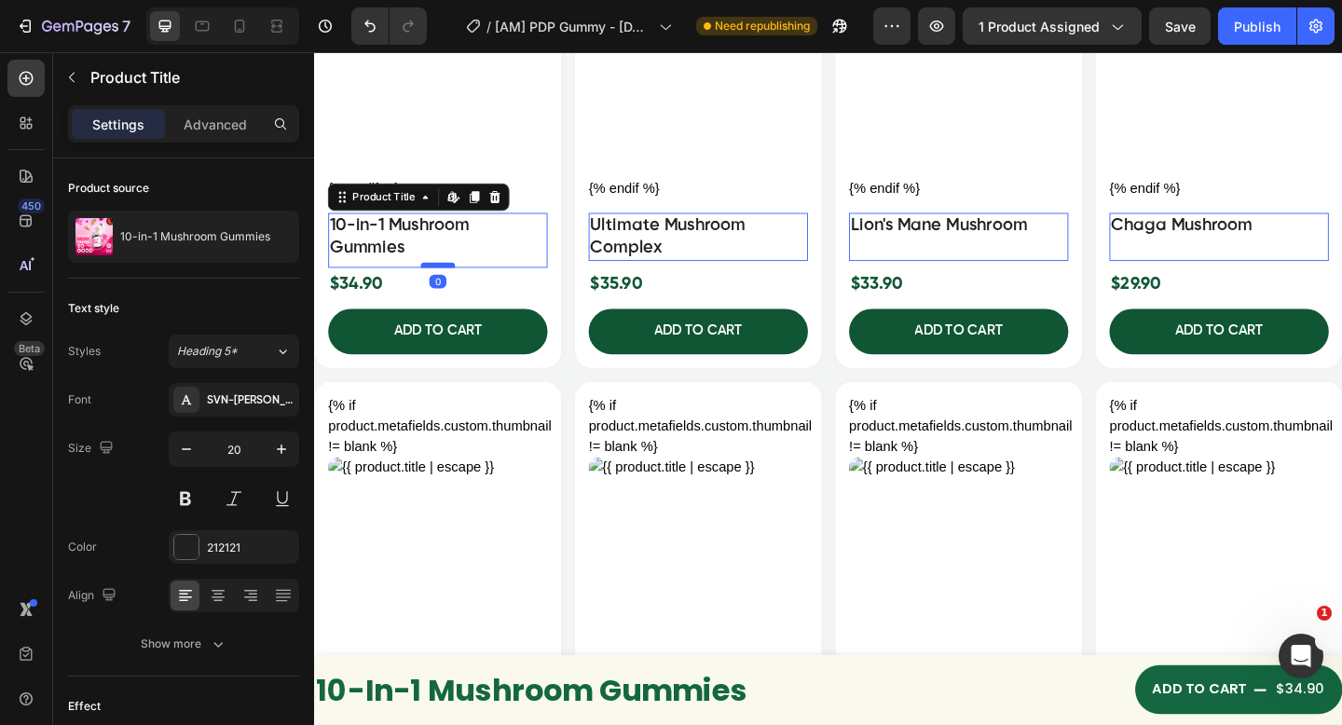
drag, startPoint x: 439, startPoint y: 279, endPoint x: 451, endPoint y: 268, distance: 15.9
click at [447, 264] on div "10-in-1 Mushroom Gummies Product Title Edit content in Shopify 0" at bounding box center [448, 257] width 238 height 60
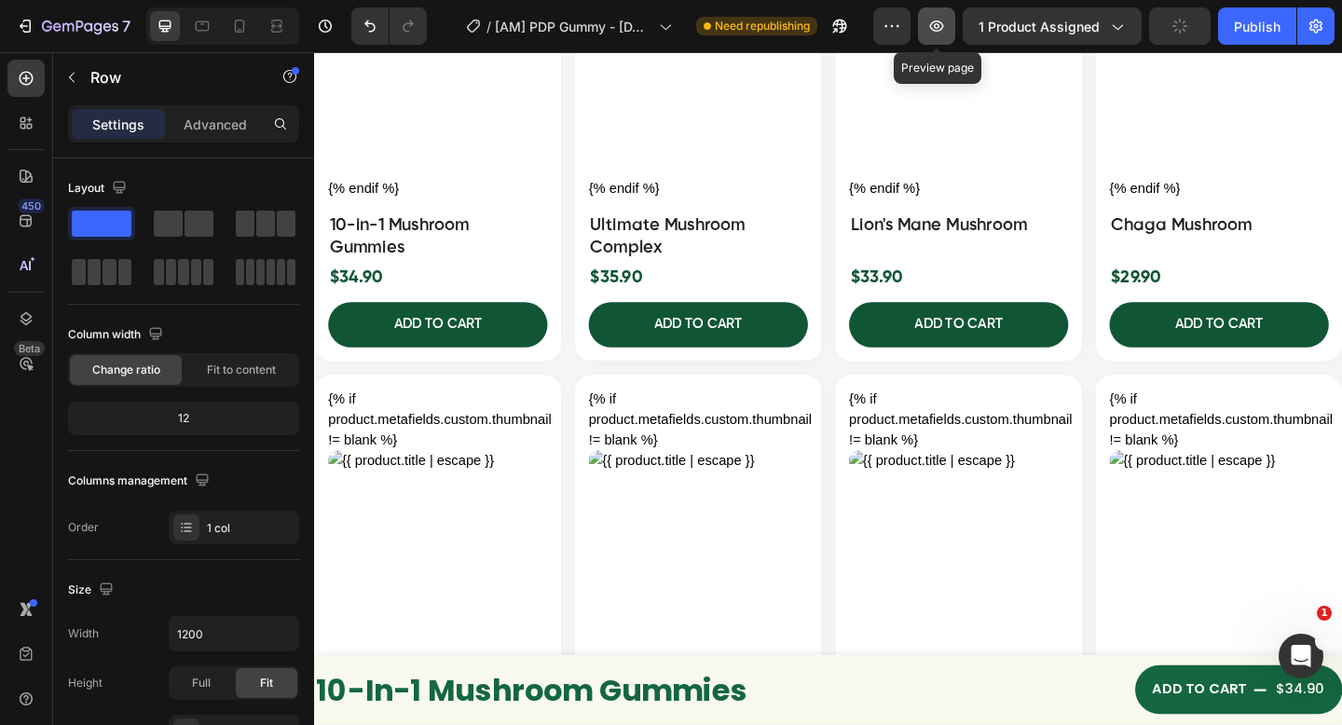
drag, startPoint x: 944, startPoint y: 25, endPoint x: 933, endPoint y: 21, distance: 10.9
click at [943, 25] on icon "button" at bounding box center [936, 26] width 19 height 19
